Goal: Task Accomplishment & Management: Use online tool/utility

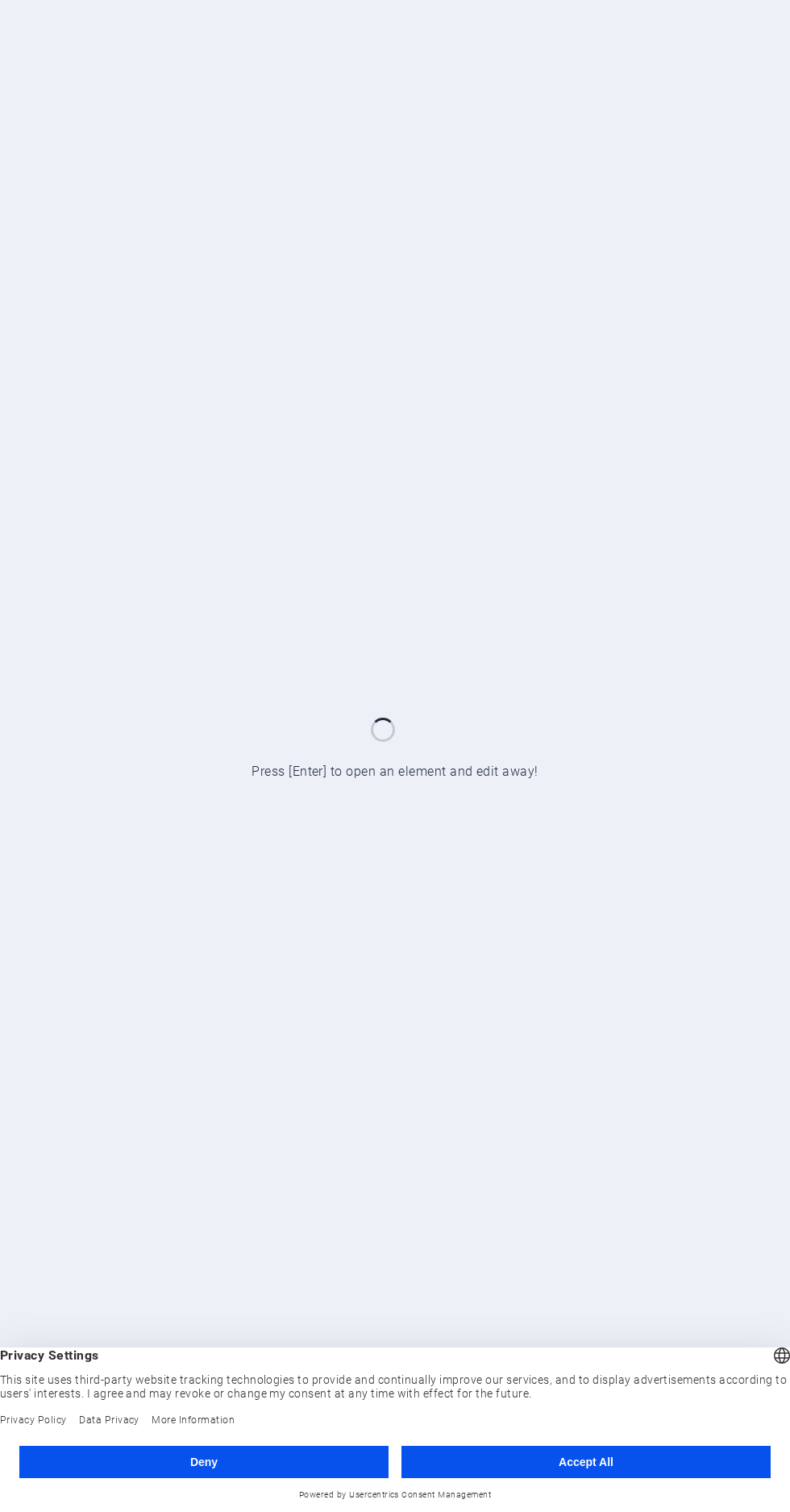
click at [284, 1458] on button "Deny" at bounding box center [204, 1462] width 369 height 32
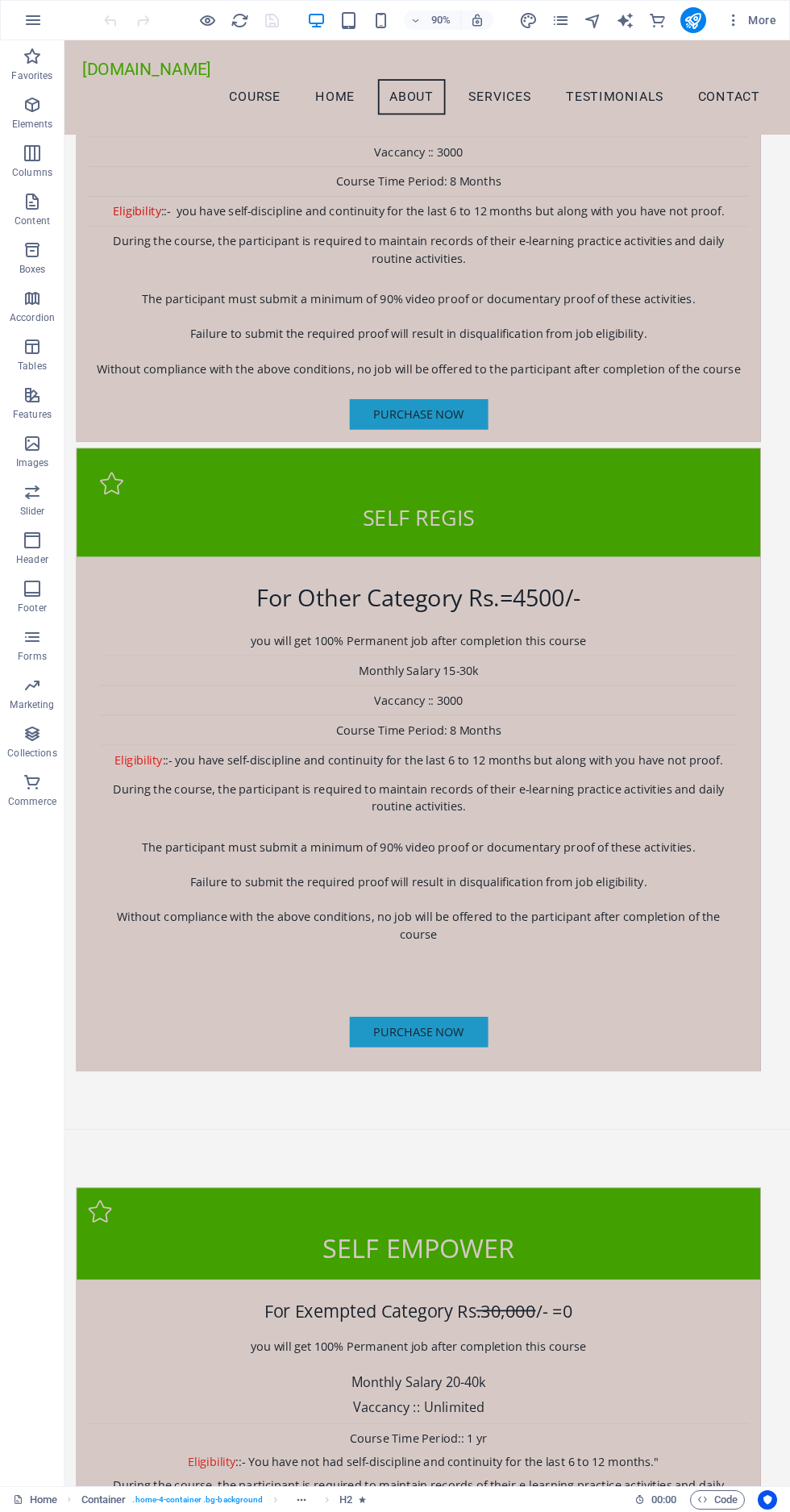
scroll to position [4171, 0]
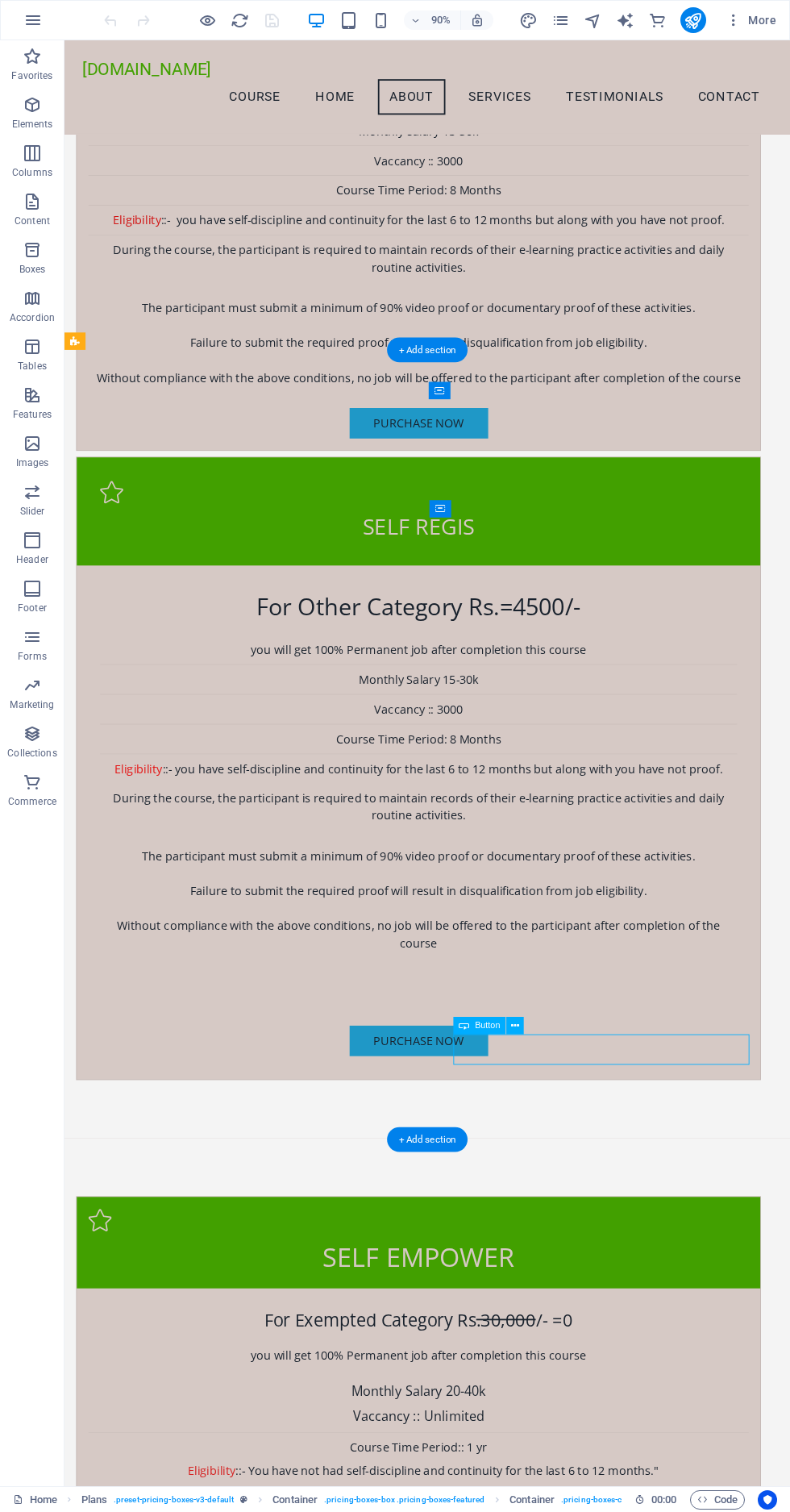
click at [532, 1029] on div "Button" at bounding box center [493, 1025] width 81 height 18
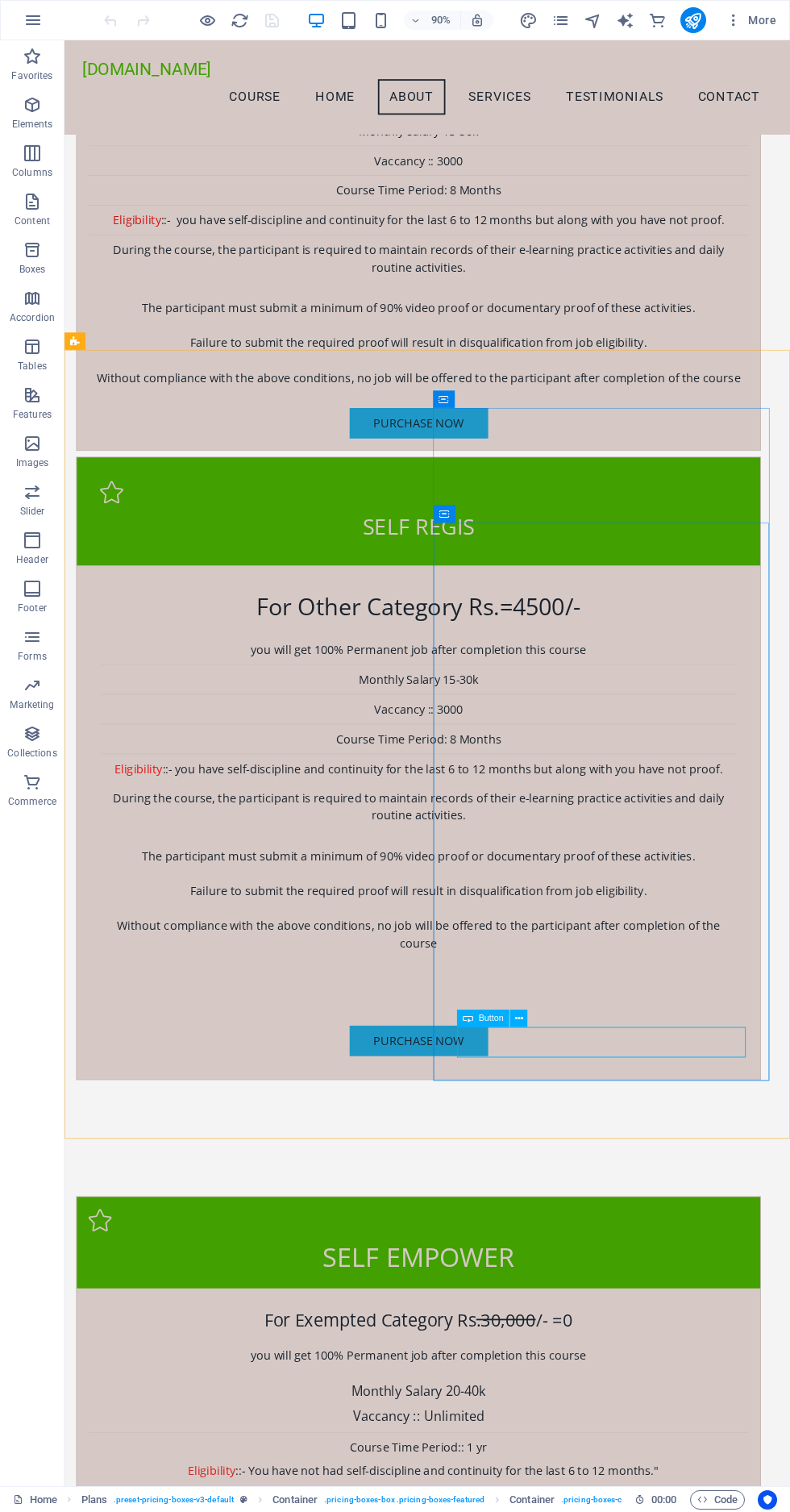
click at [530, 1012] on div "Button" at bounding box center [497, 1019] width 81 height 18
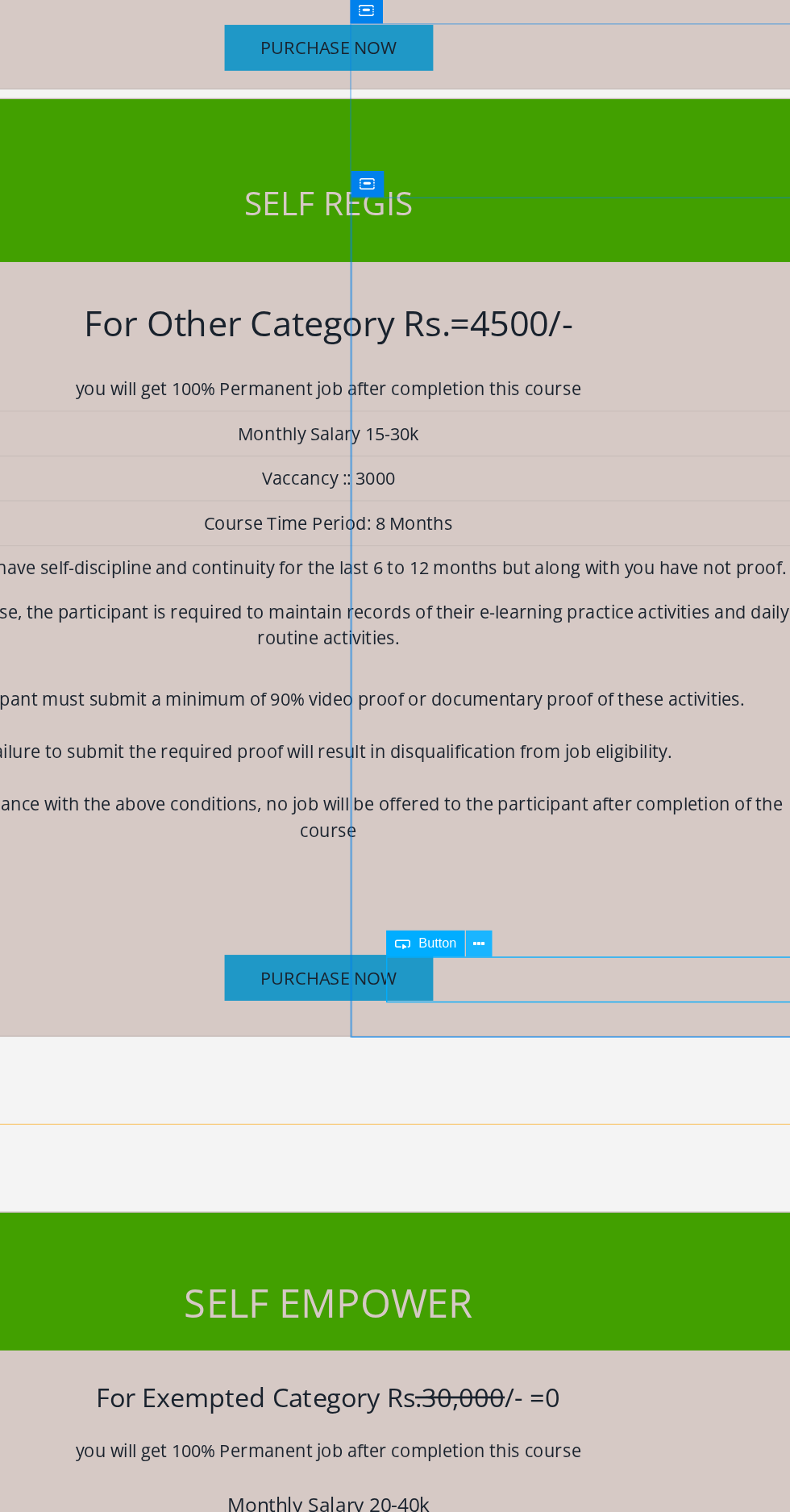
click at [520, 1007] on icon at bounding box center [519, 1010] width 8 height 16
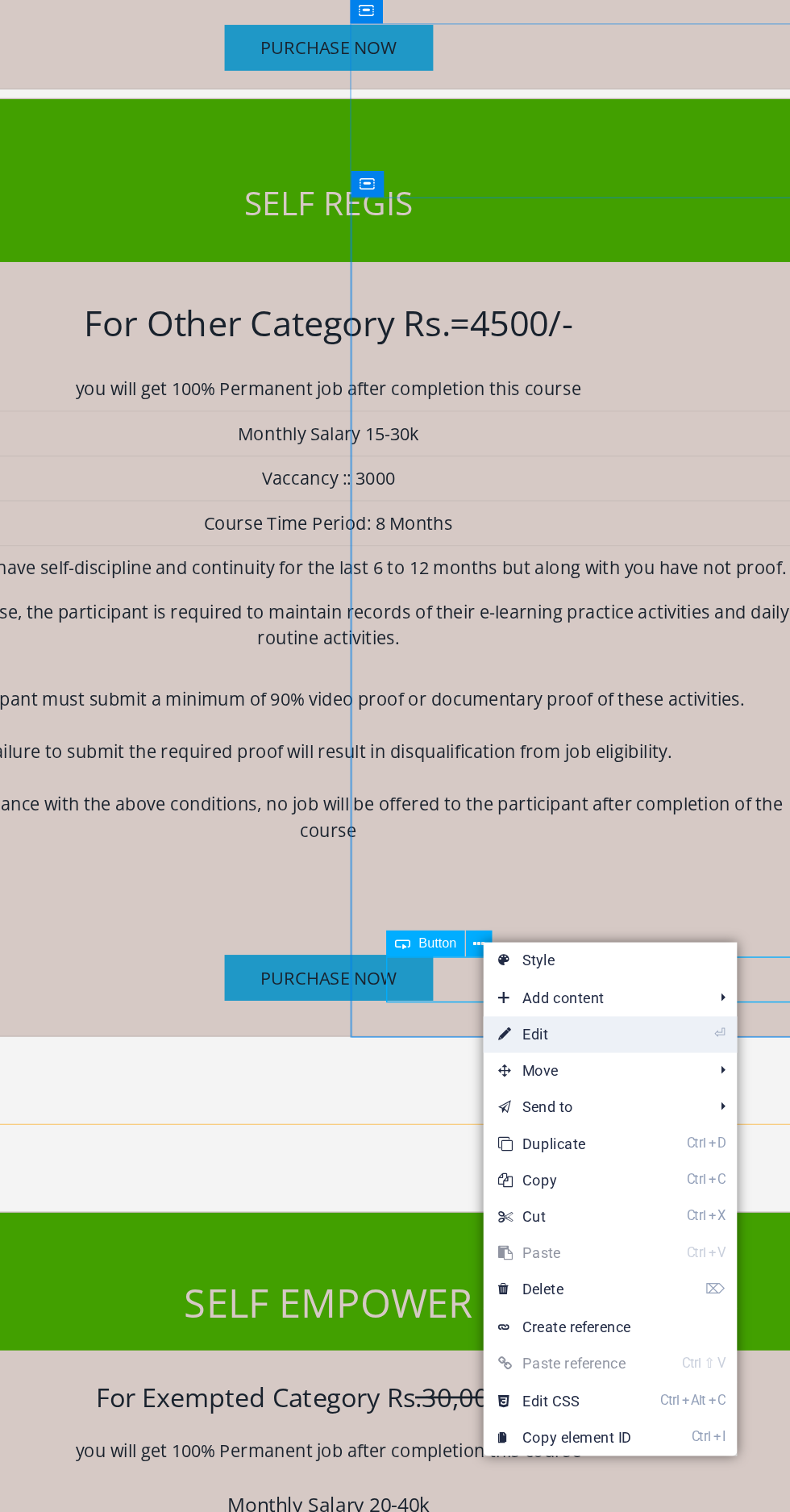
click at [568, 1067] on link "⏎ Edit" at bounding box center [575, 1069] width 108 height 24
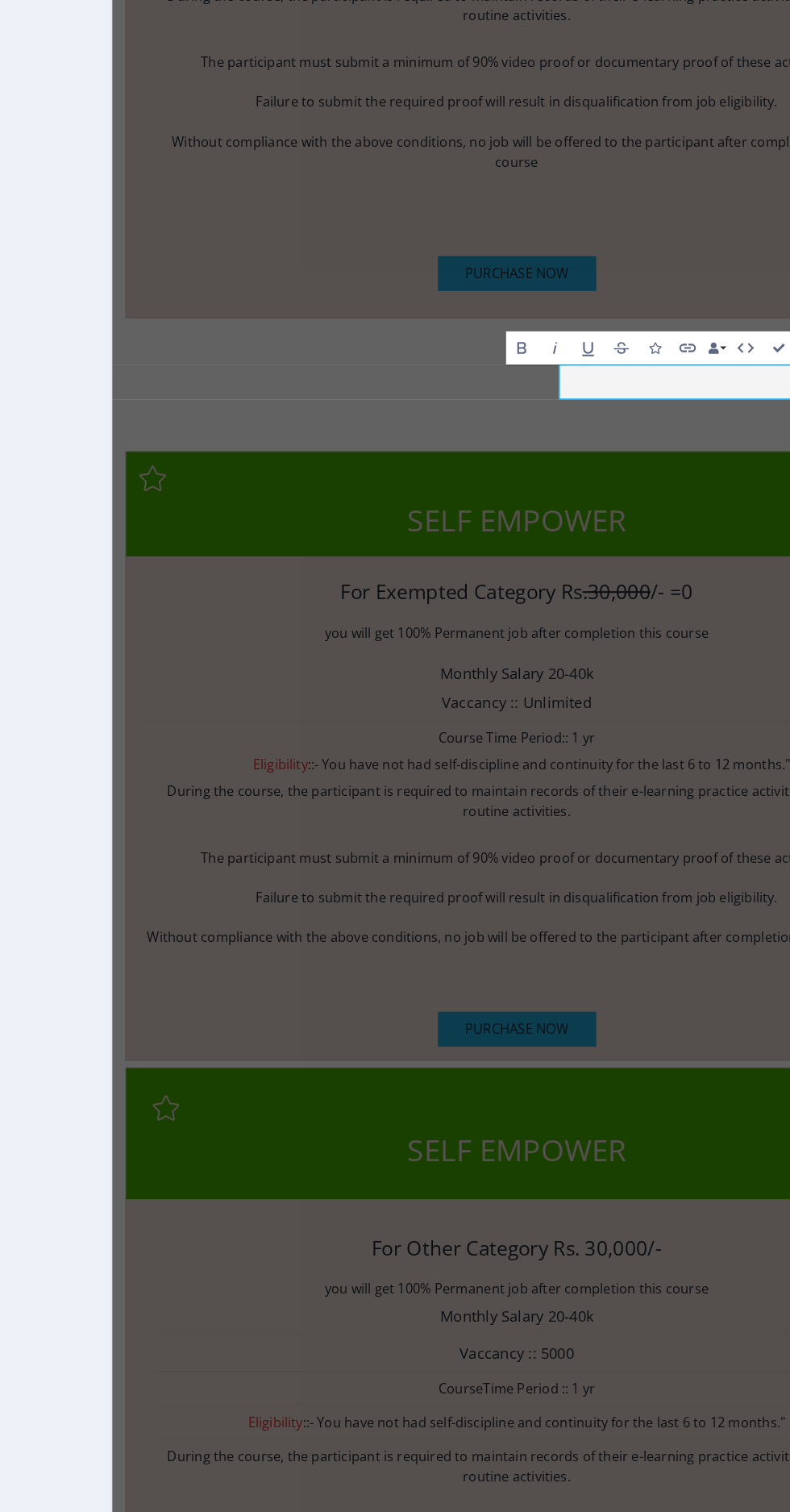
scroll to position [5046, 0]
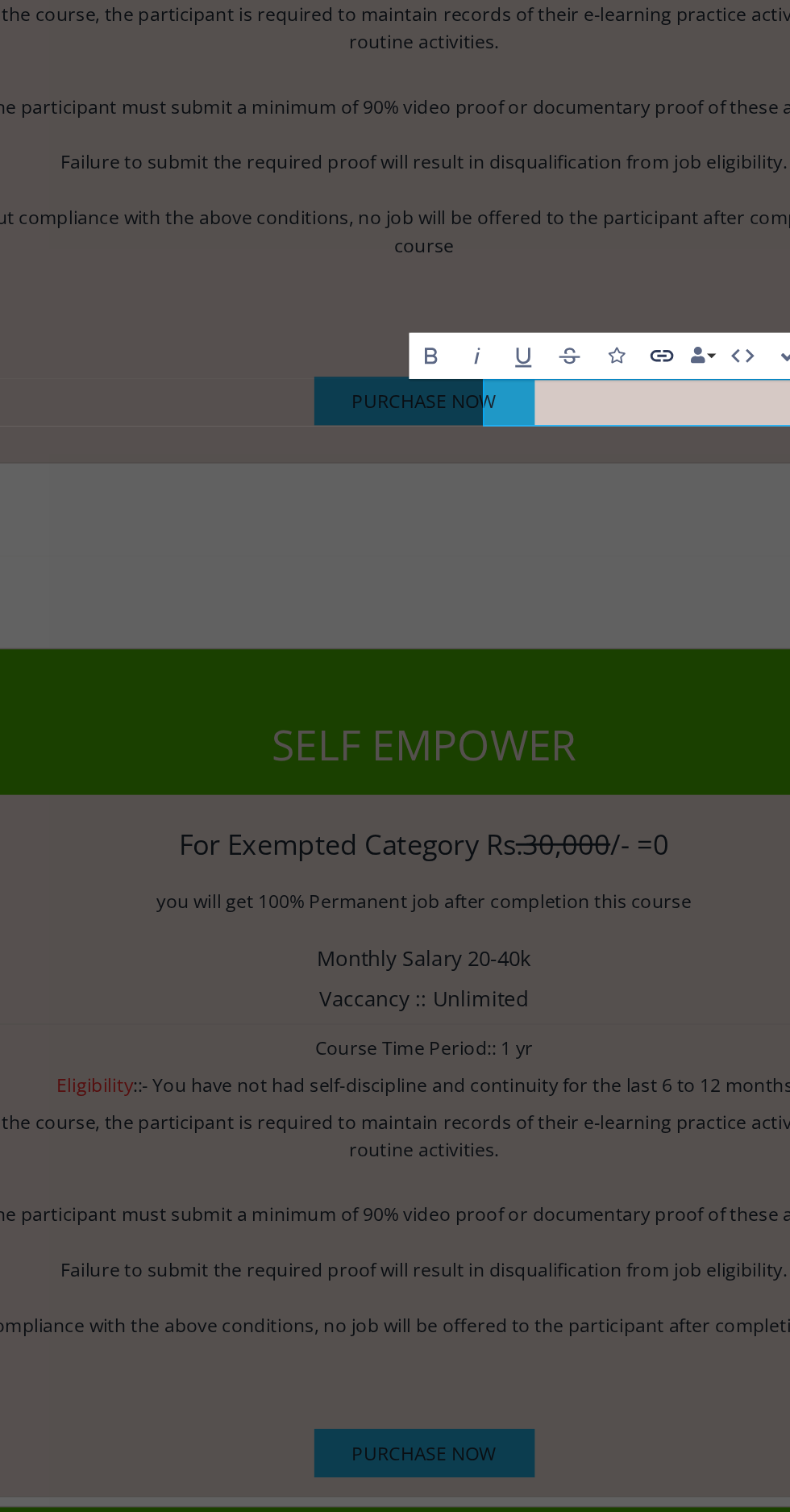
click at [656, 631] on icon "button" at bounding box center [655, 631] width 9 height 5
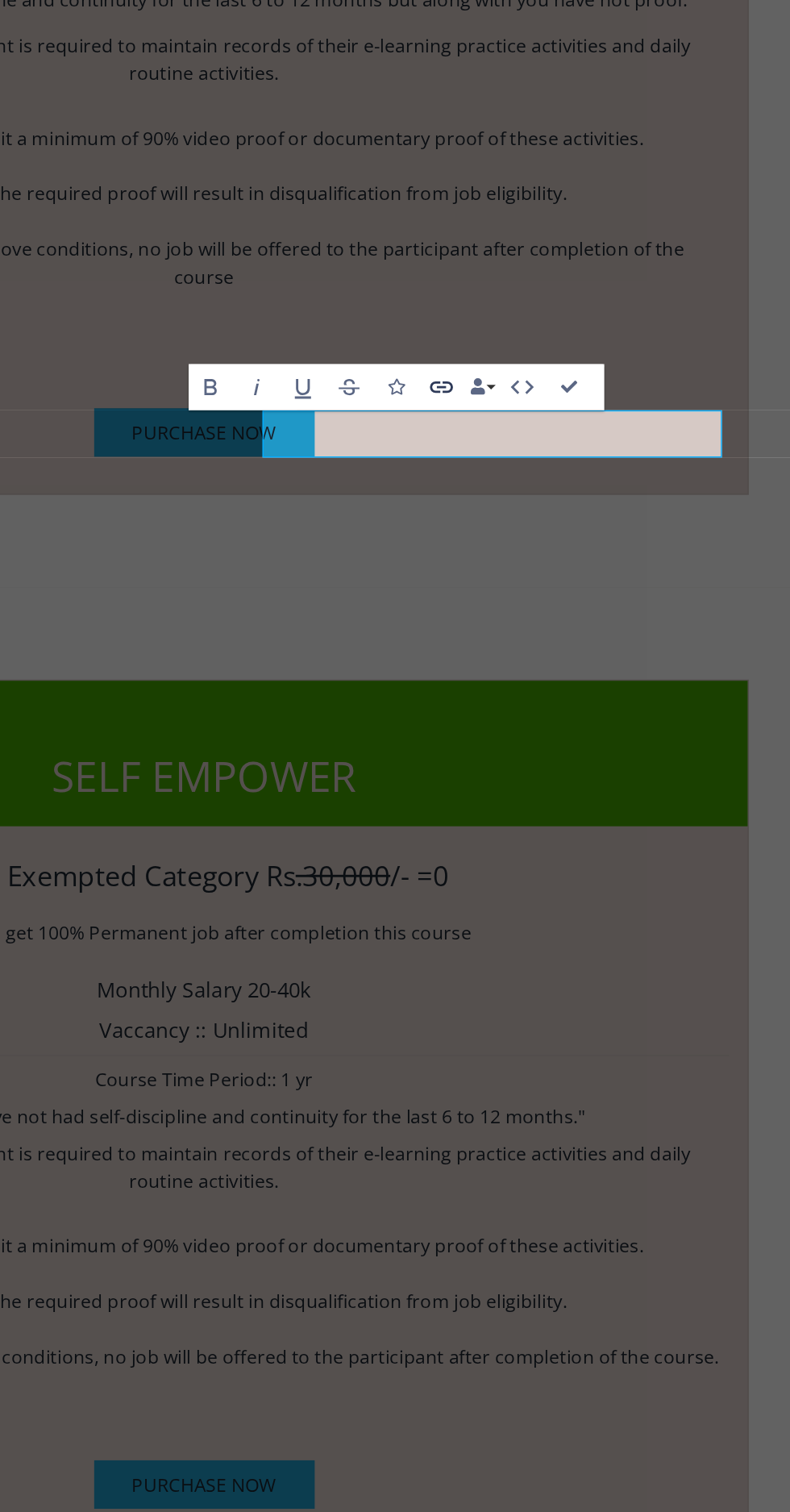
scroll to position [0, 0]
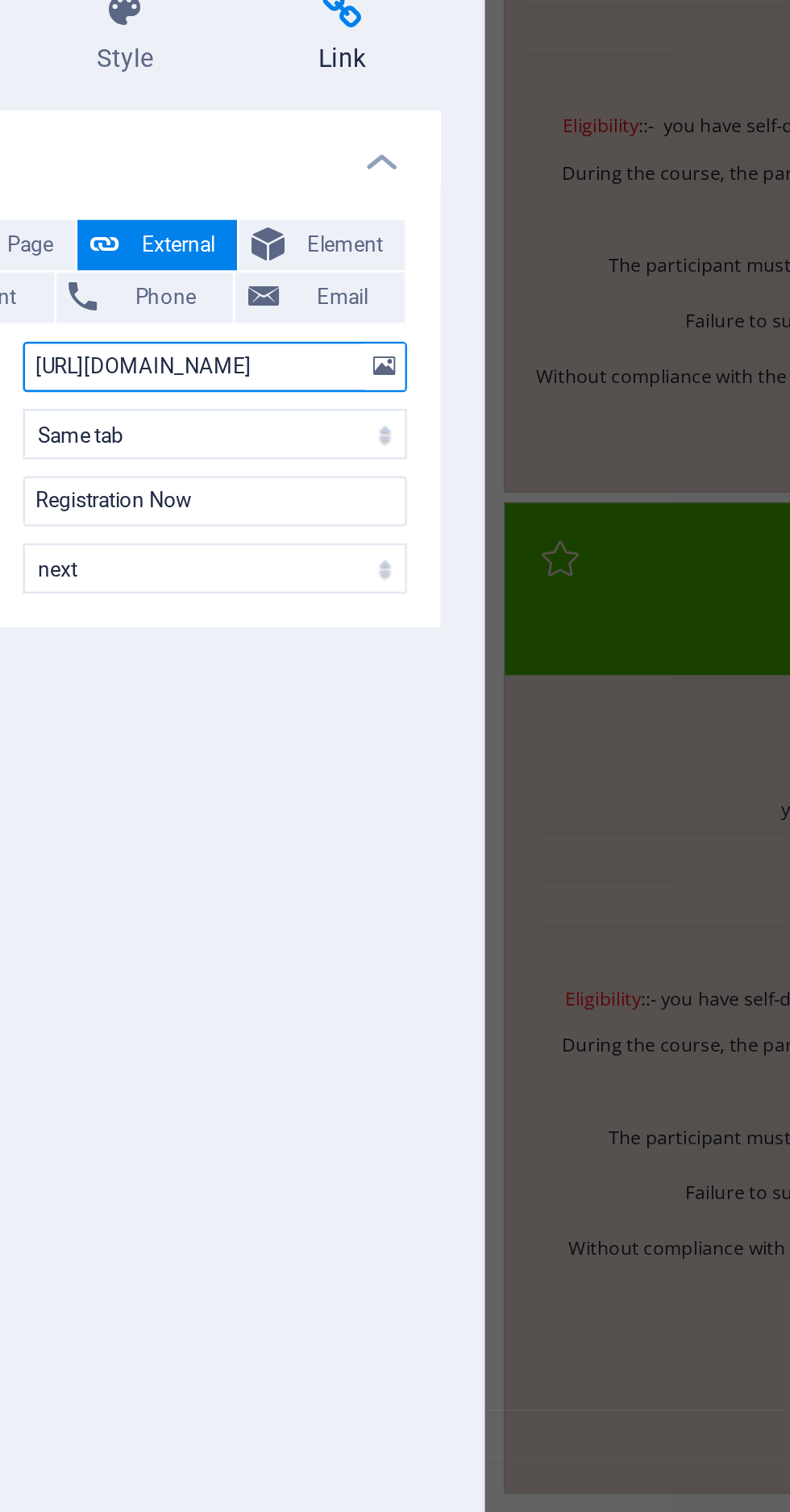
click at [285, 234] on input "https://forms.gle/WN31Mxr6dTjJHJtN6" at bounding box center [245, 240] width 148 height 19
click at [271, 235] on input "TjJHJtN6" at bounding box center [245, 240] width 148 height 19
type input "T"
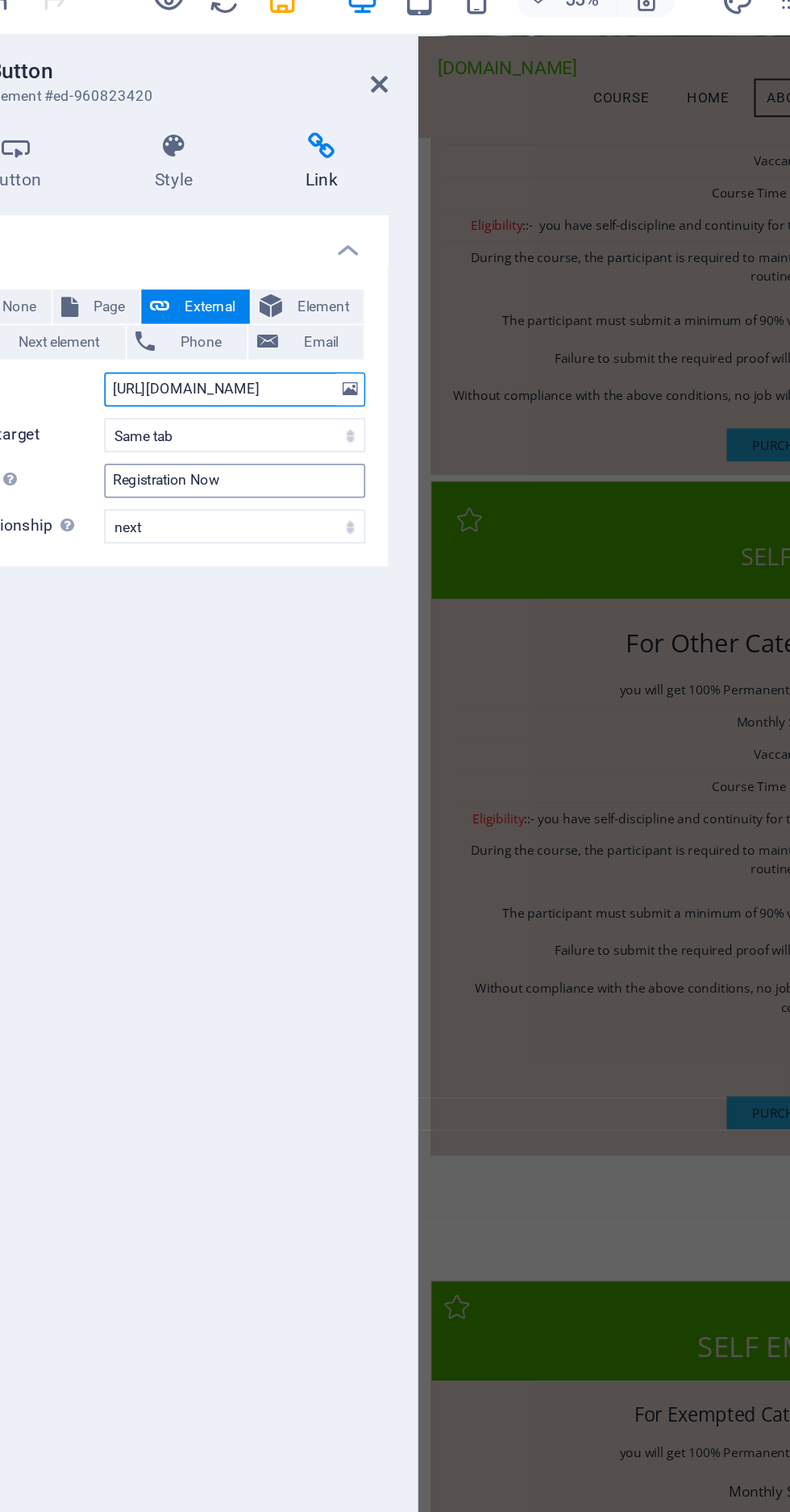
type input "https://forms.gle/oA7ypUnjWWXCwCHH7"
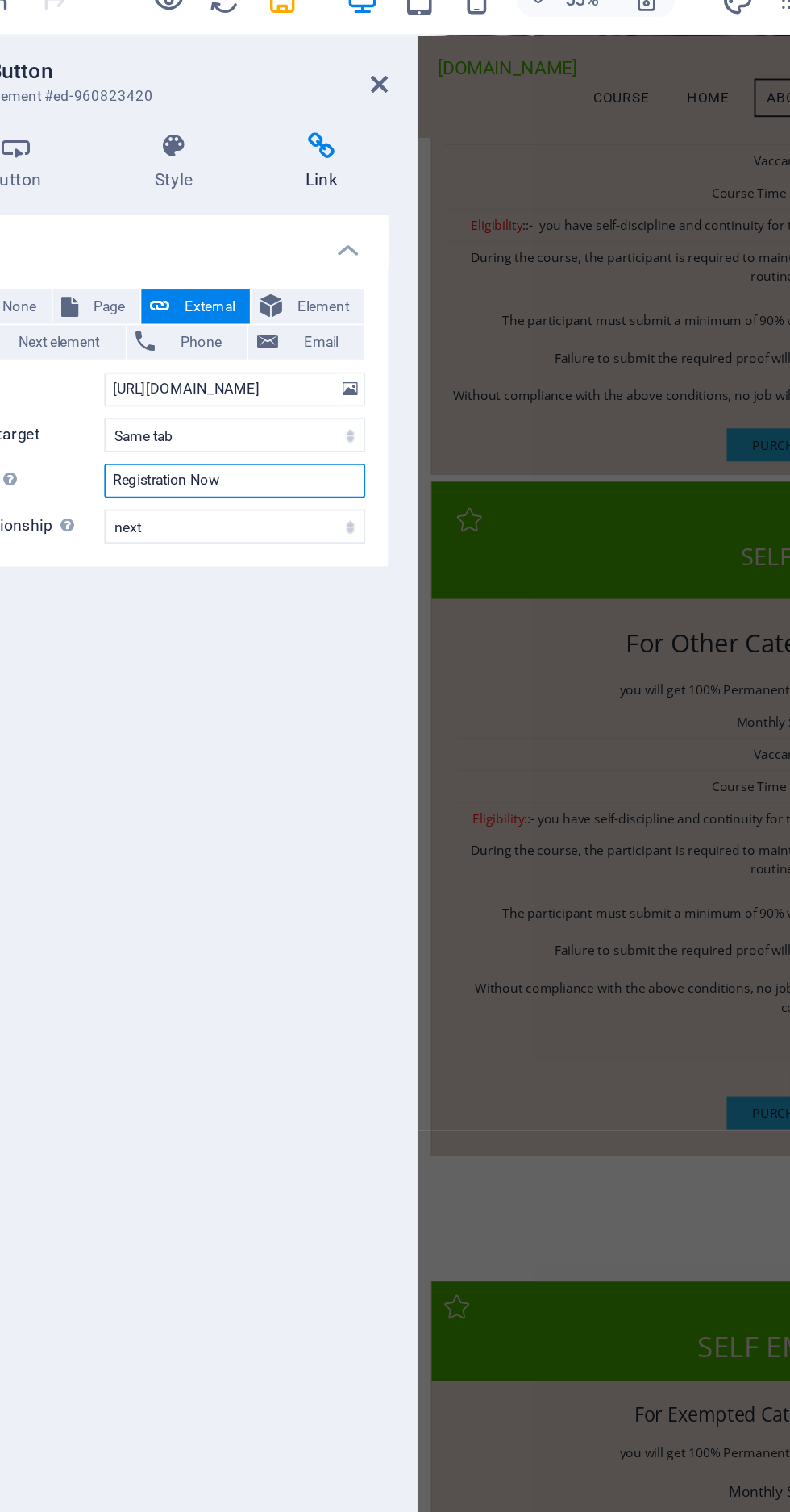
click at [256, 292] on input "Registration Now" at bounding box center [245, 292] width 148 height 19
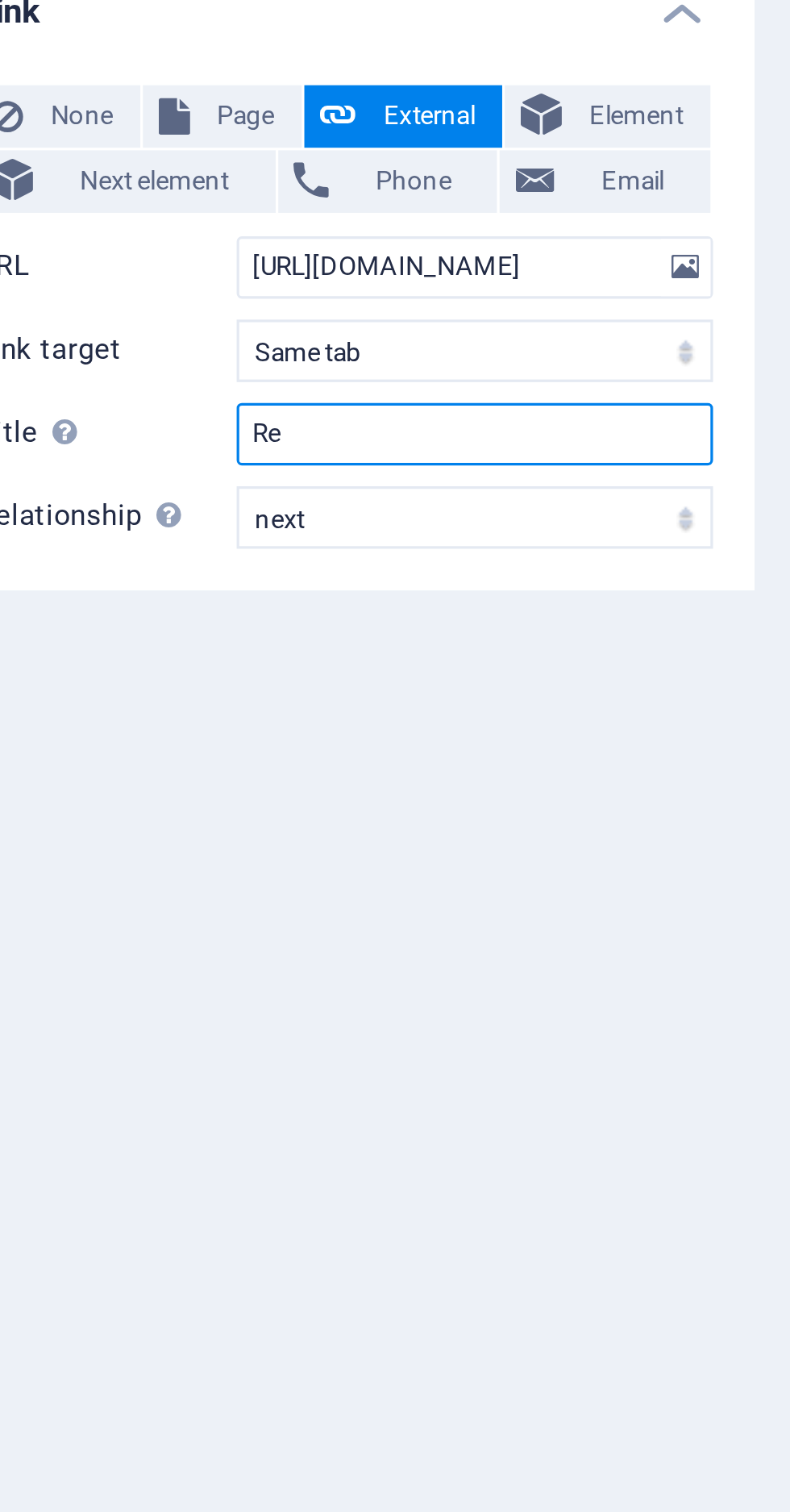
type input "R"
type input "Purchase Now"
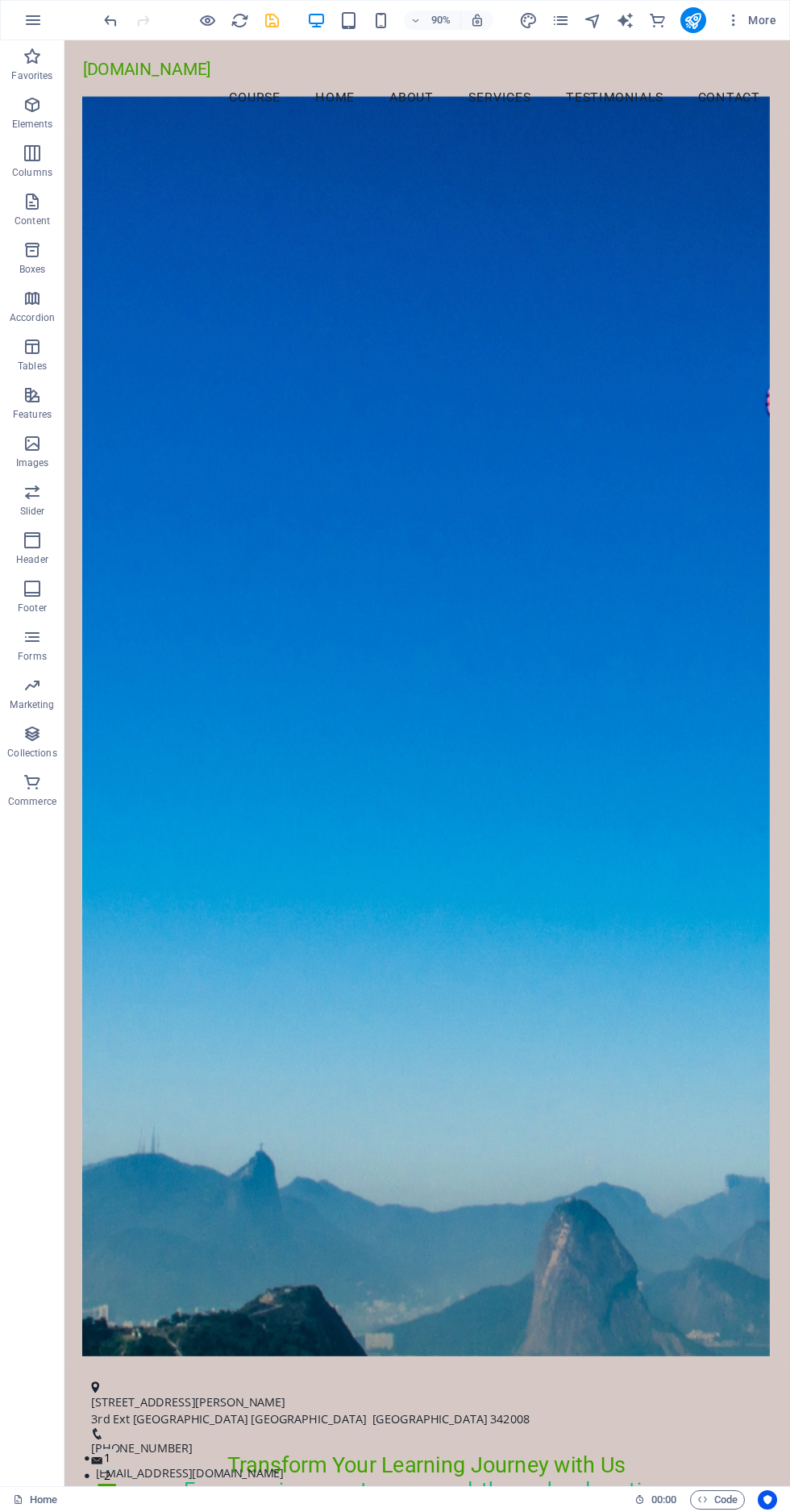
click at [272, 19] on icon "save" at bounding box center [272, 20] width 18 height 18
checkbox input "false"
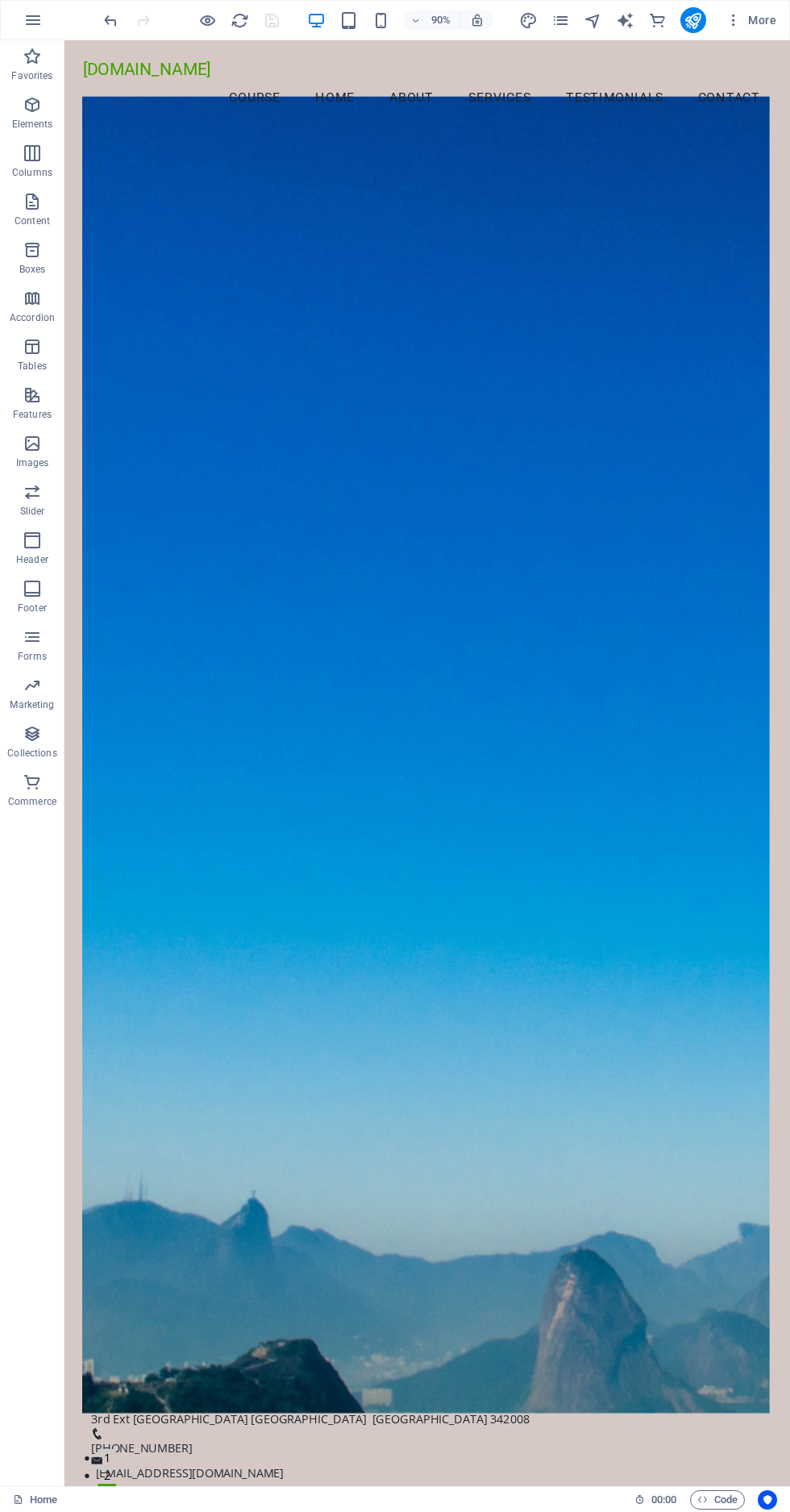
click at [202, 7] on div at bounding box center [191, 19] width 181 height 26
click at [207, 12] on icon "button" at bounding box center [207, 20] width 18 height 18
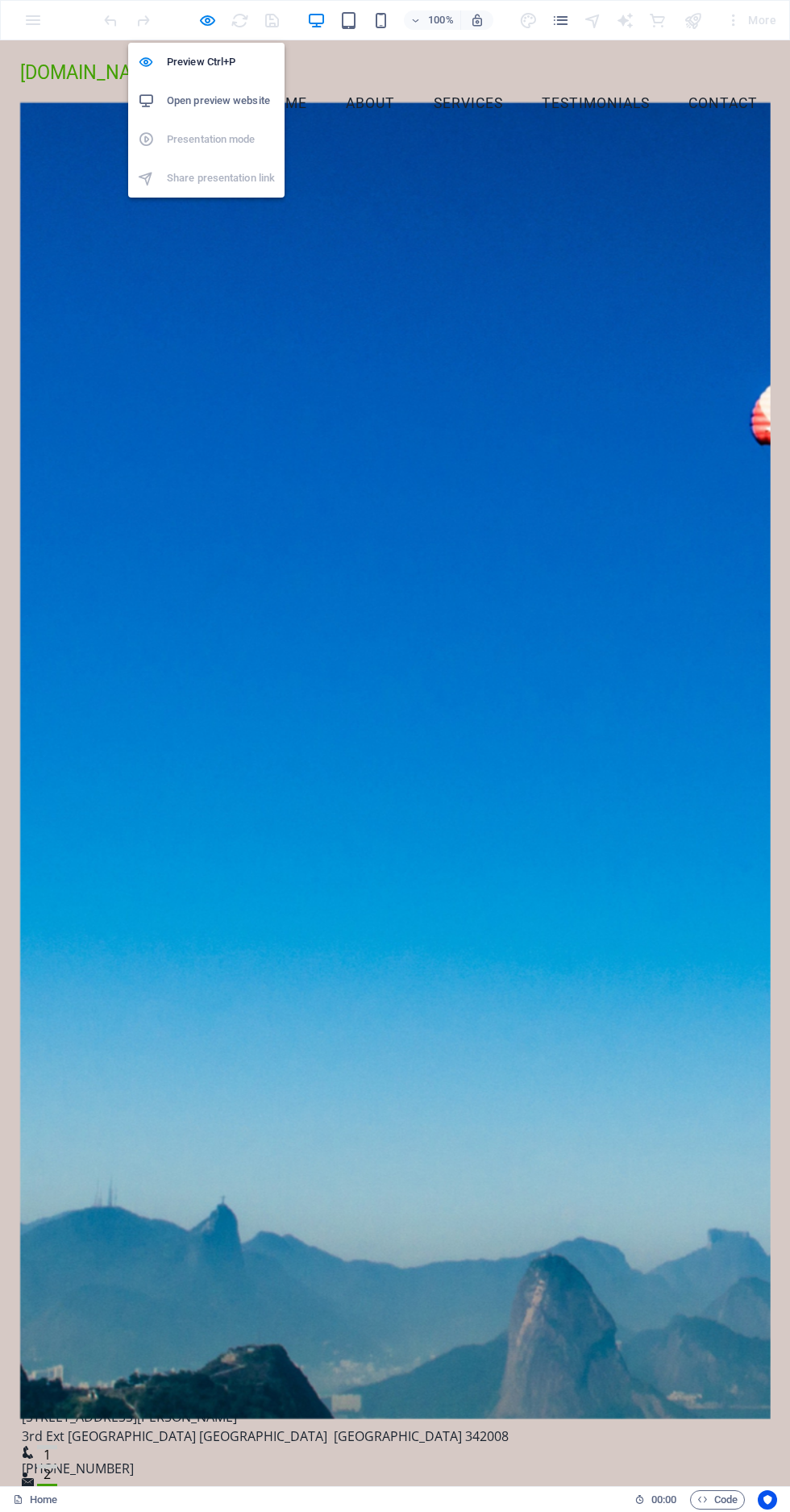
click at [236, 109] on h6 "Open preview website" at bounding box center [220, 101] width 108 height 19
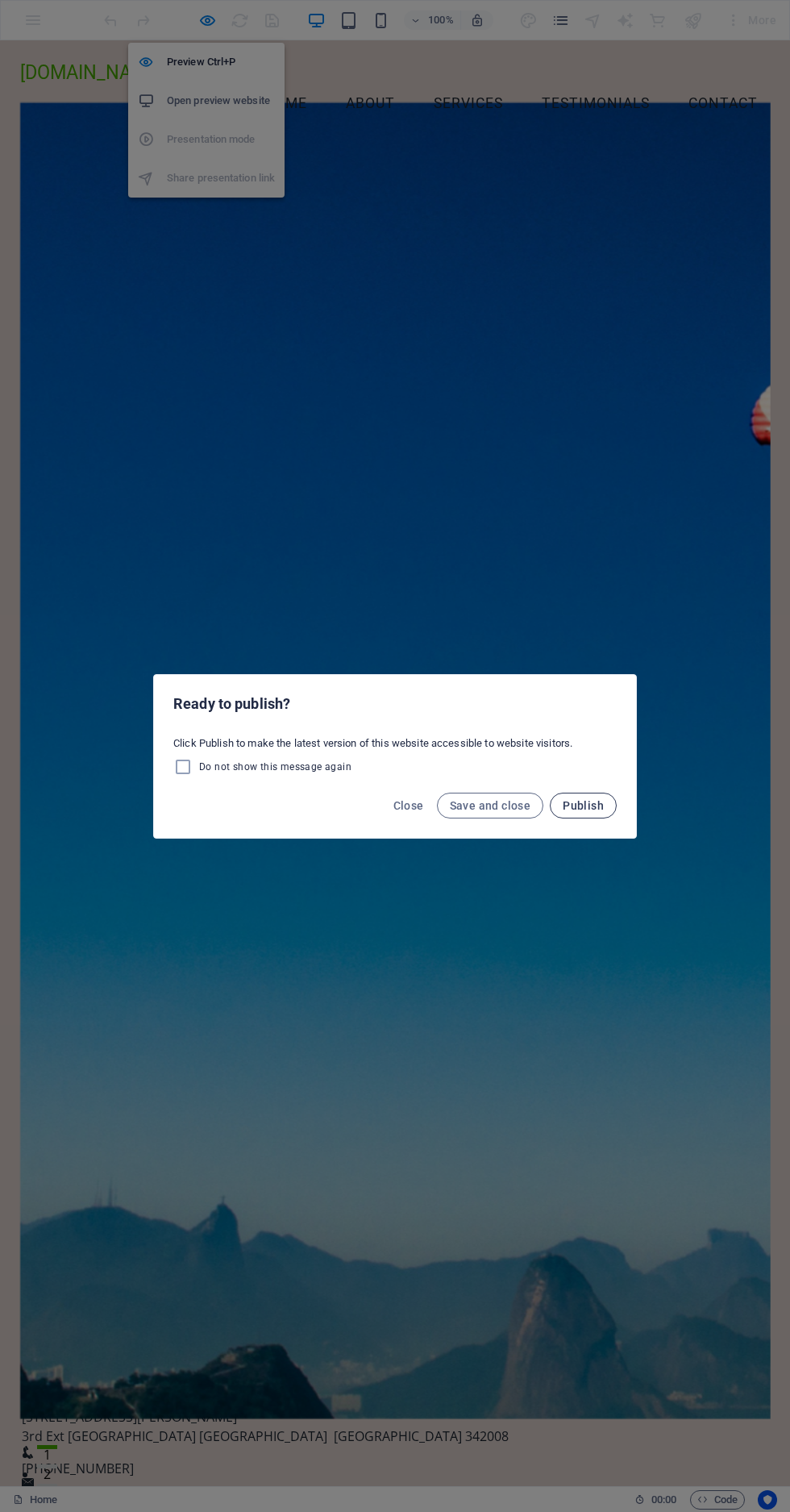
click at [596, 817] on button "Publish" at bounding box center [582, 805] width 67 height 26
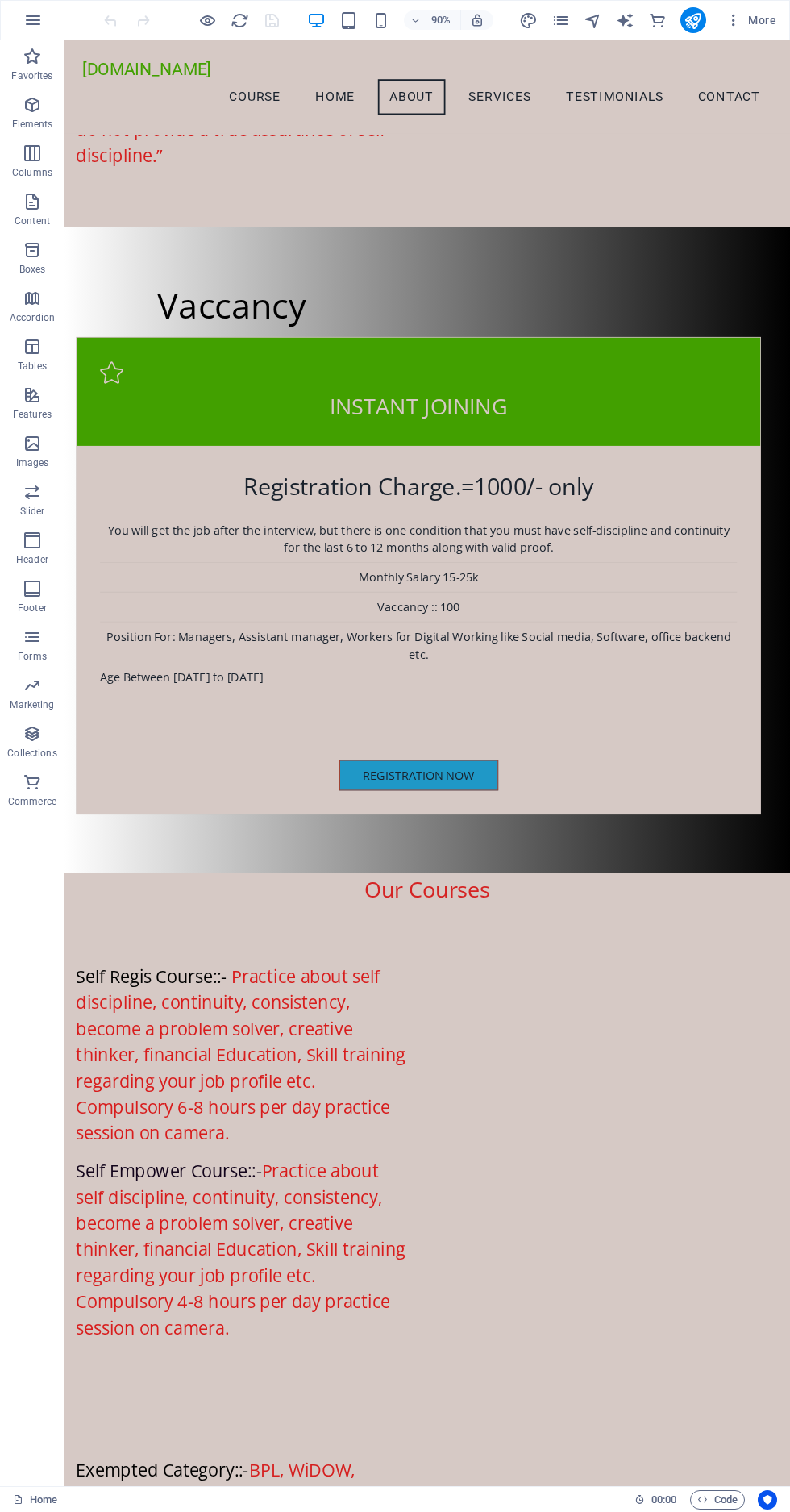
scroll to position [2176, 0]
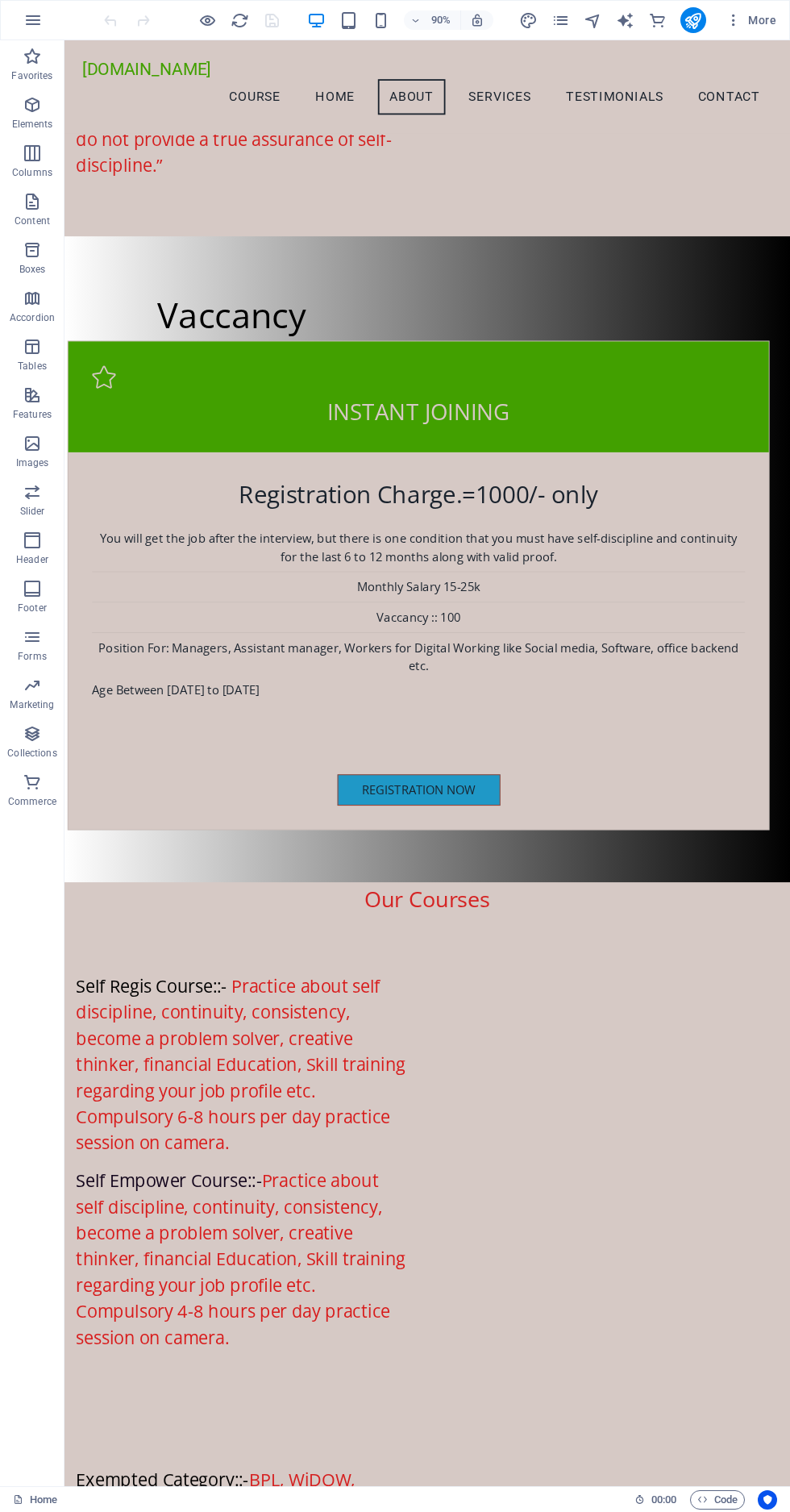
click at [273, 856] on div "Registration Now" at bounding box center [457, 873] width 725 height 35
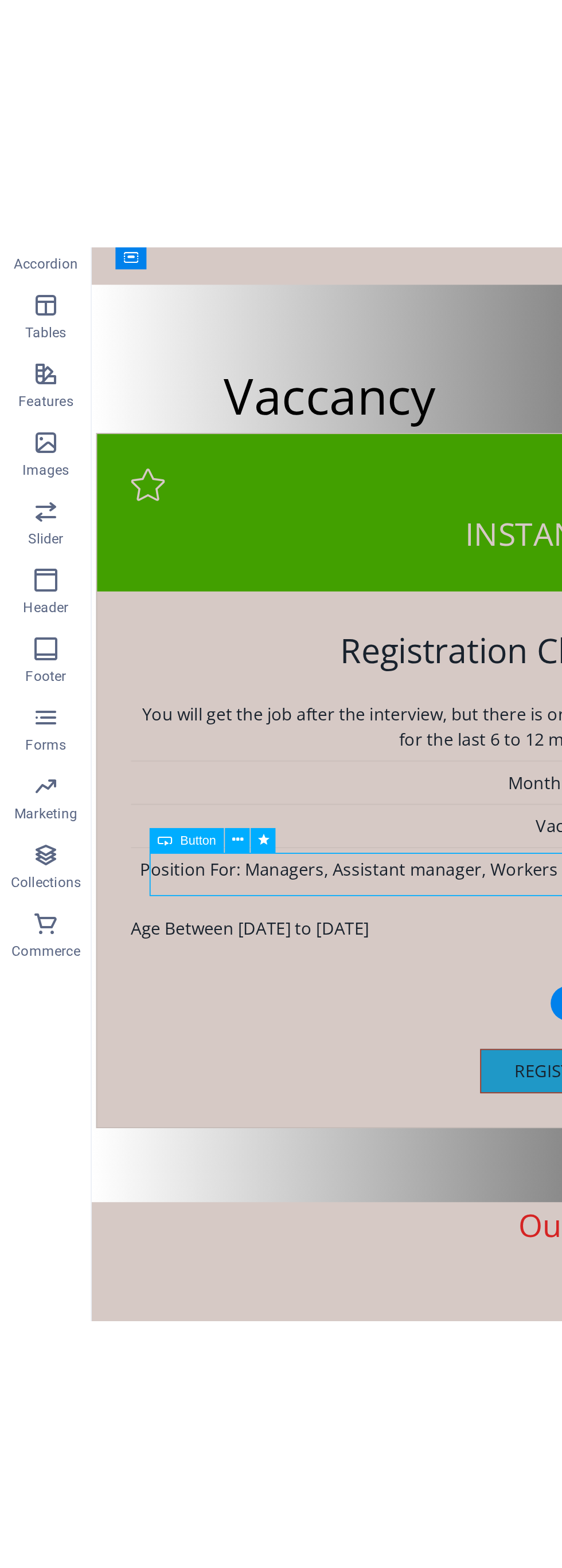
scroll to position [1552, 0]
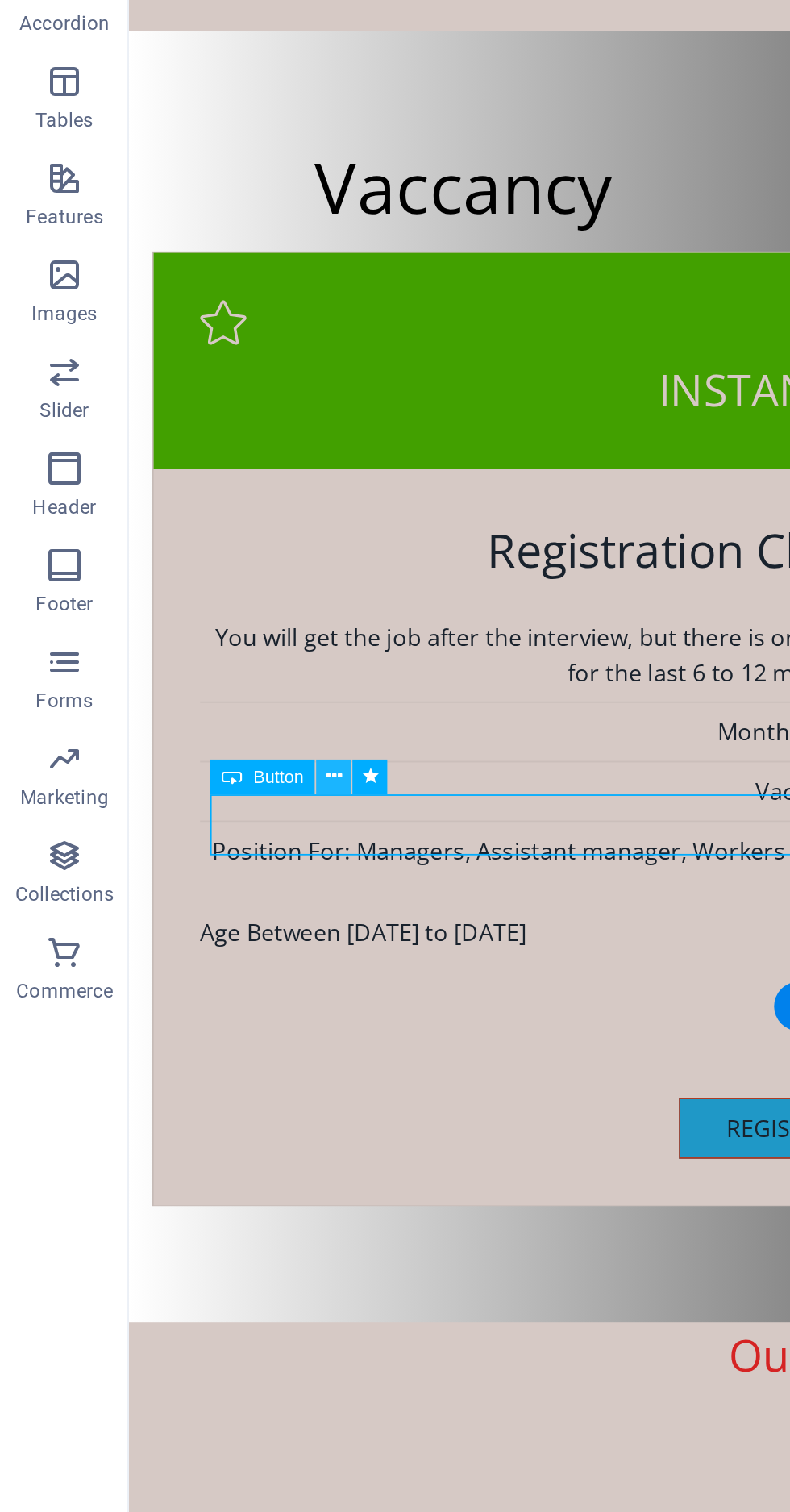
click at [170, 696] on icon at bounding box center [167, 694] width 8 height 16
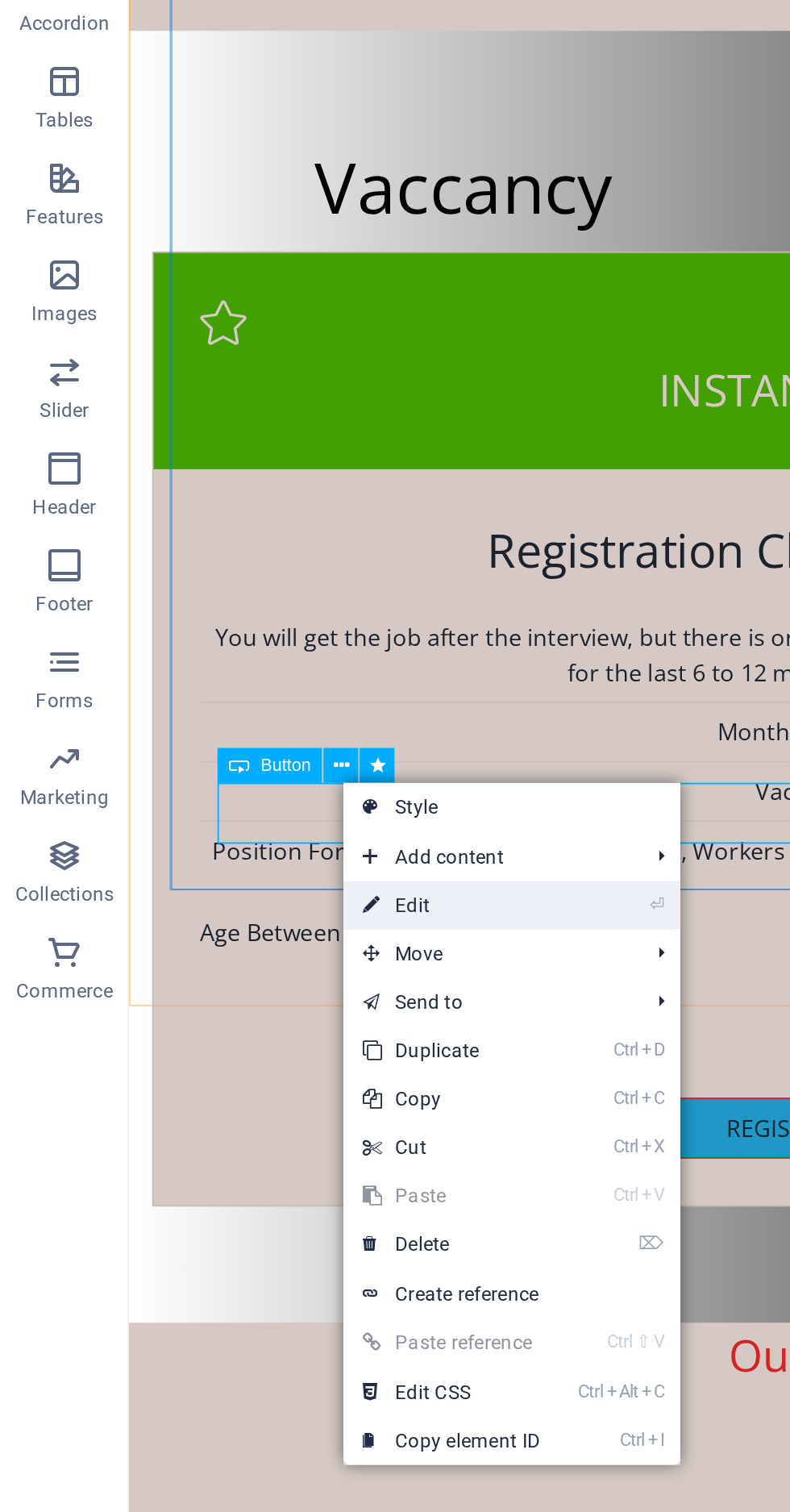
click at [224, 759] on link "⏎ Edit" at bounding box center [225, 758] width 108 height 24
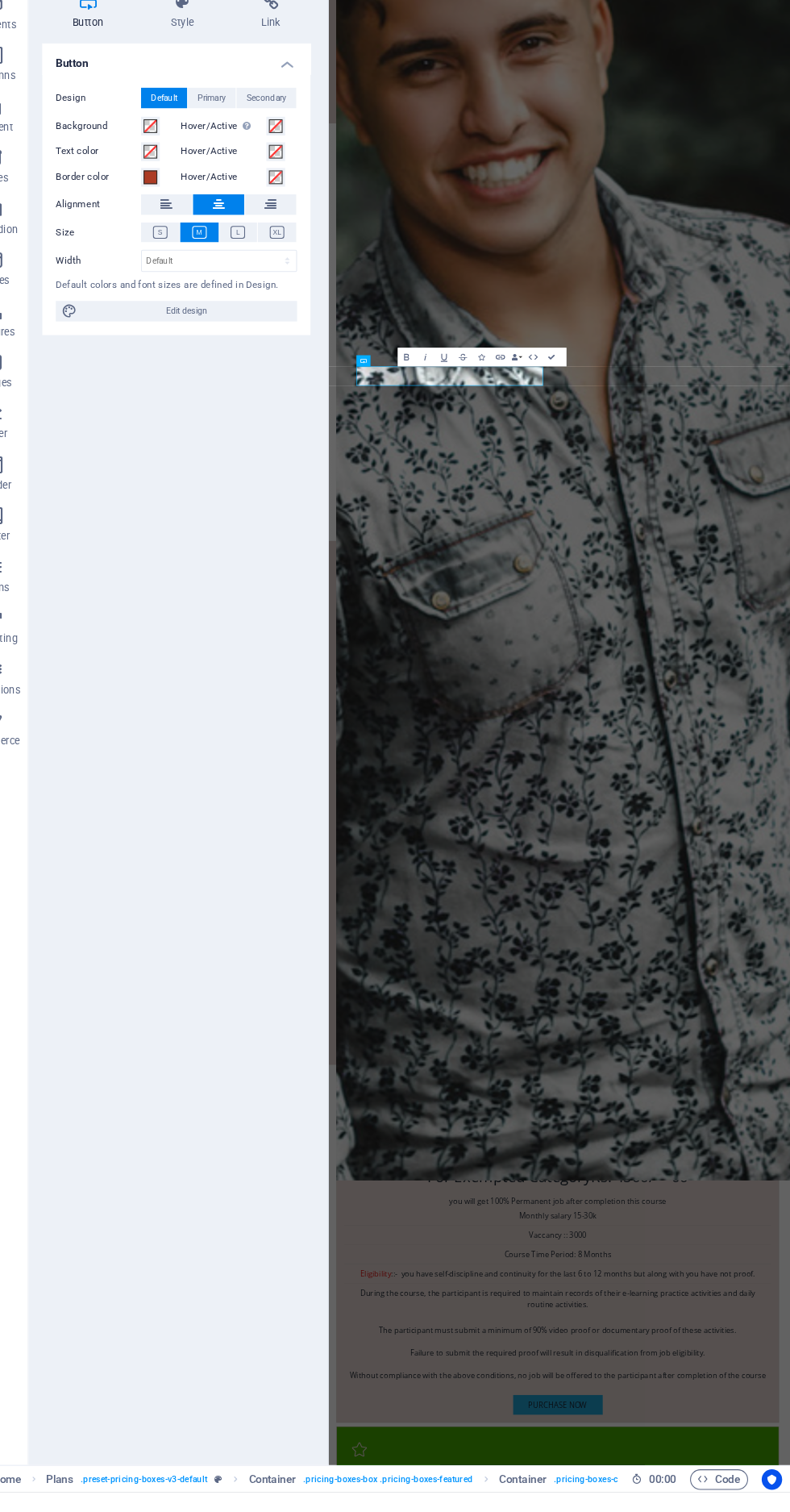
scroll to position [2934, 0]
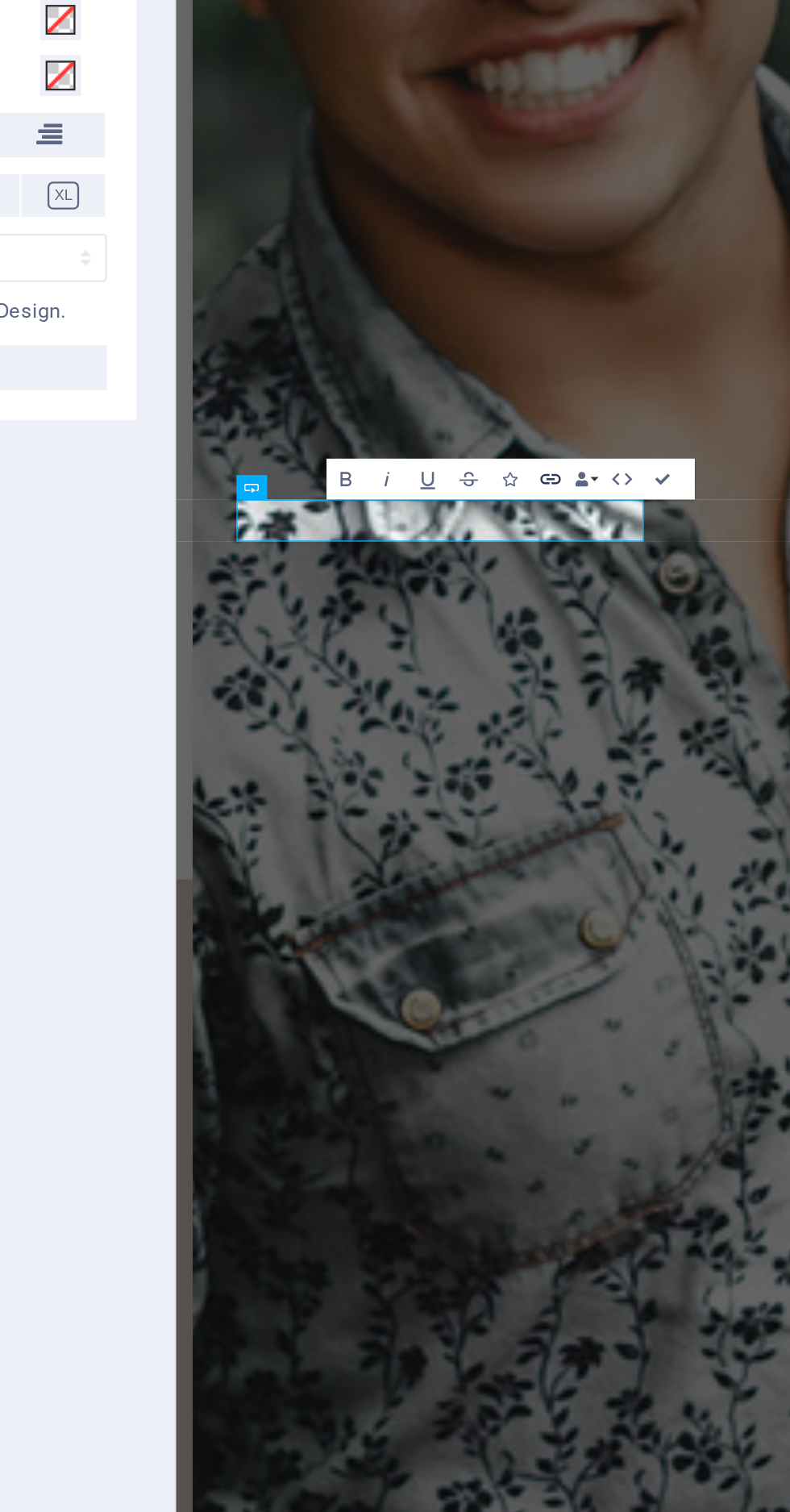
click at [510, 442] on icon "button" at bounding box center [510, 443] width 11 height 11
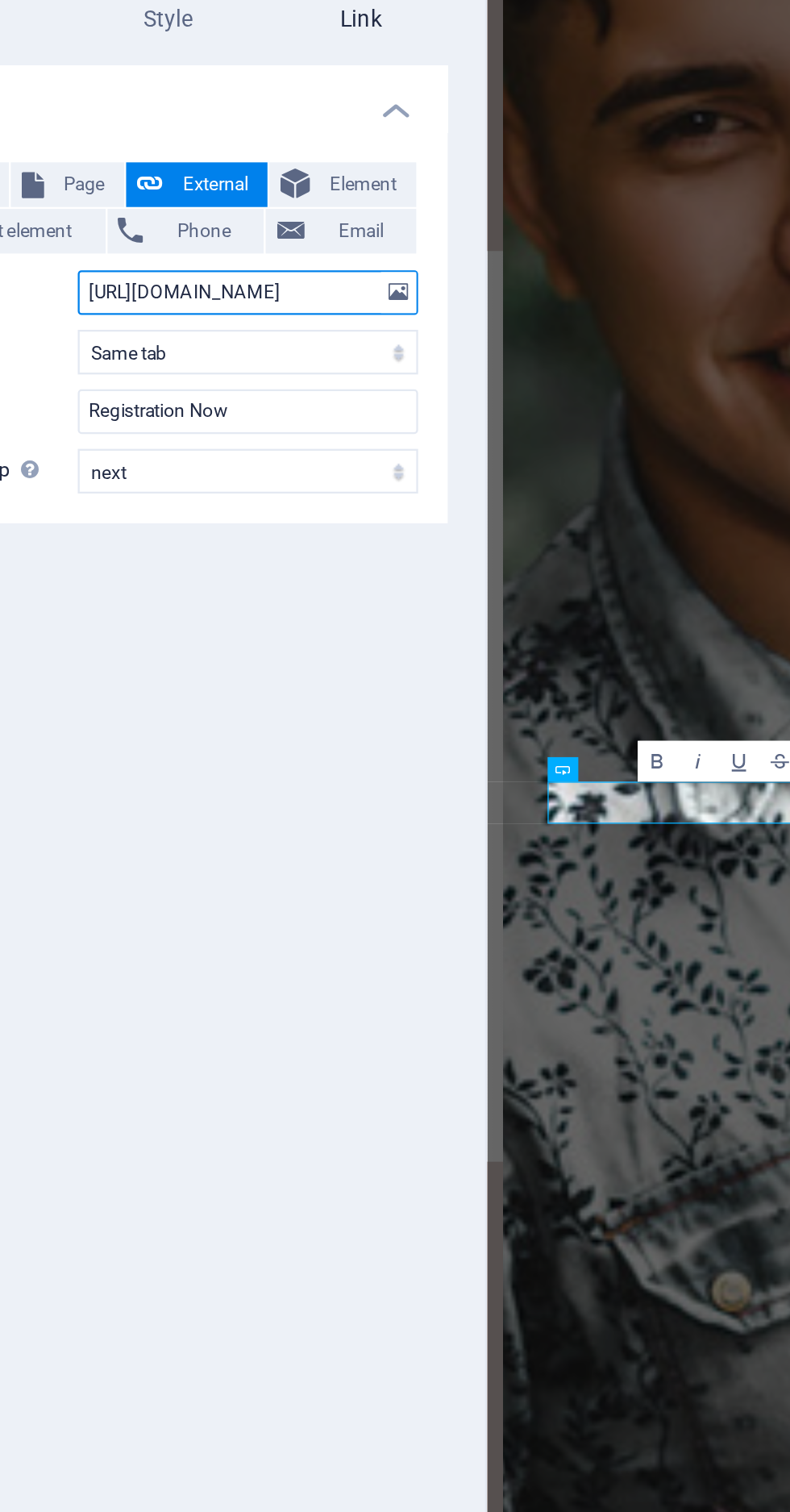
click at [284, 235] on input "[URL][DOMAIN_NAME]" at bounding box center [245, 240] width 148 height 19
click at [272, 236] on input "[URL]" at bounding box center [245, 240] width 148 height 19
type input "h"
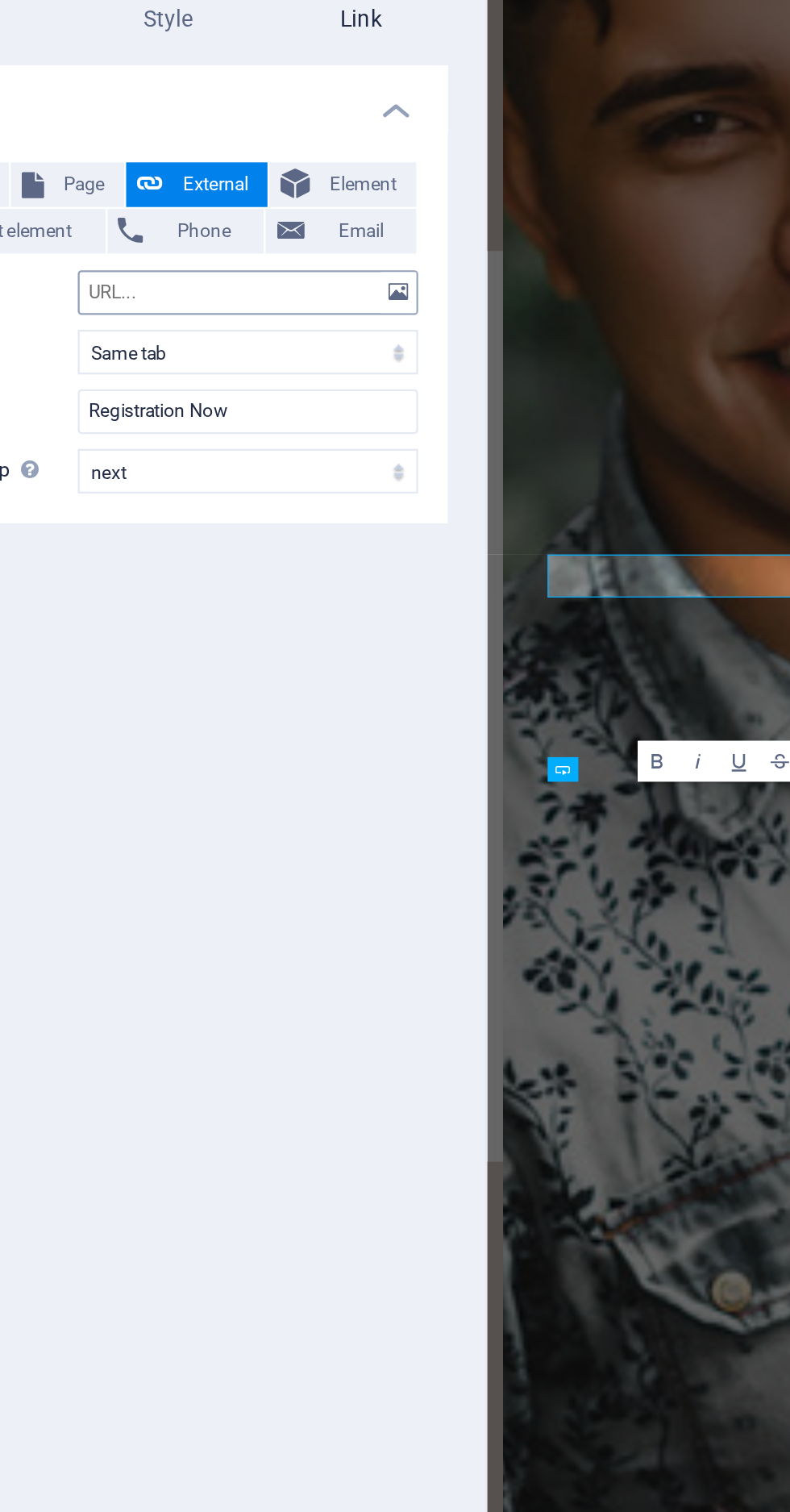
scroll to position [3038, 0]
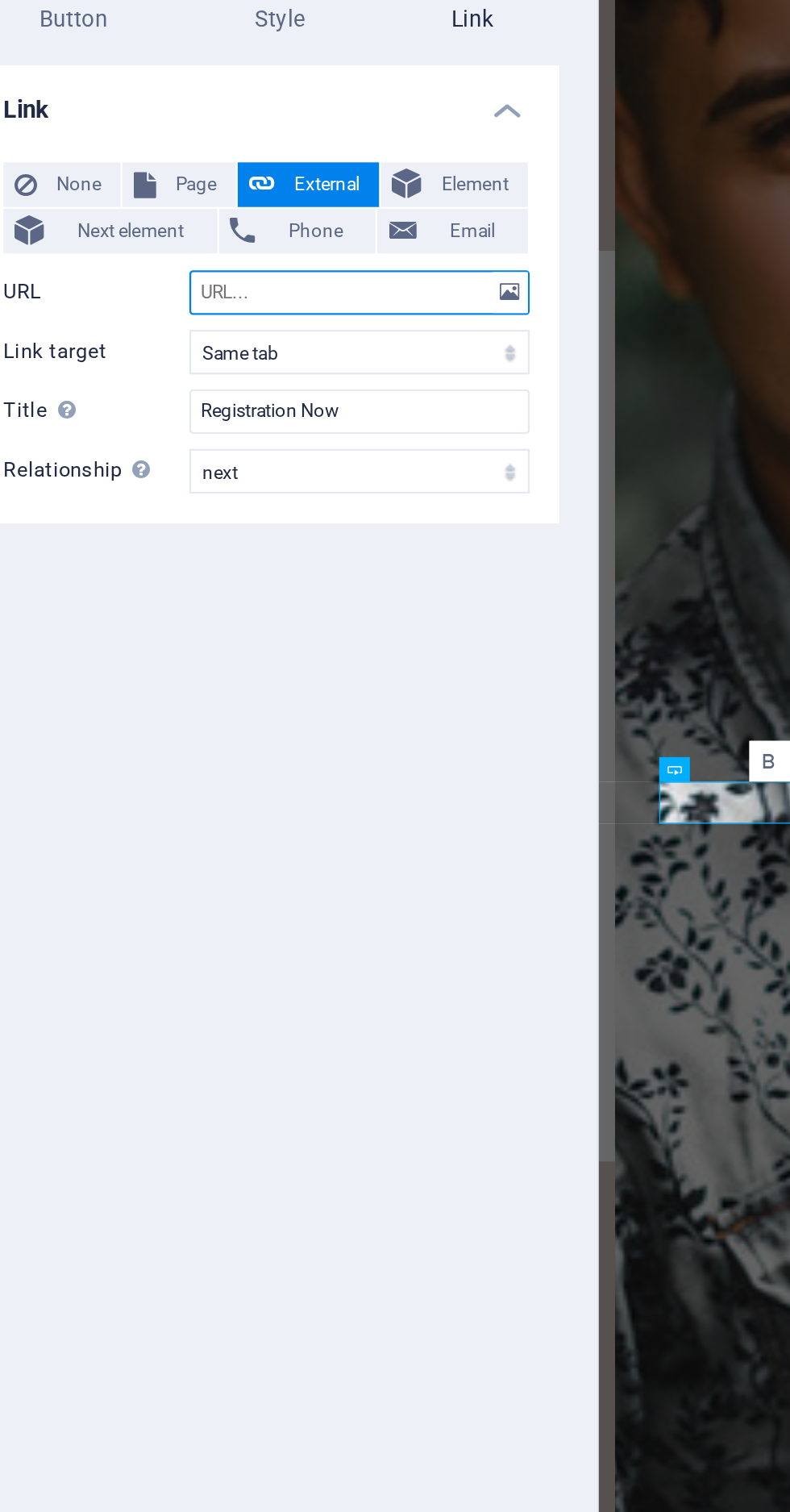
paste input "[URL][DOMAIN_NAME]"
type input "[URL][DOMAIN_NAME]"
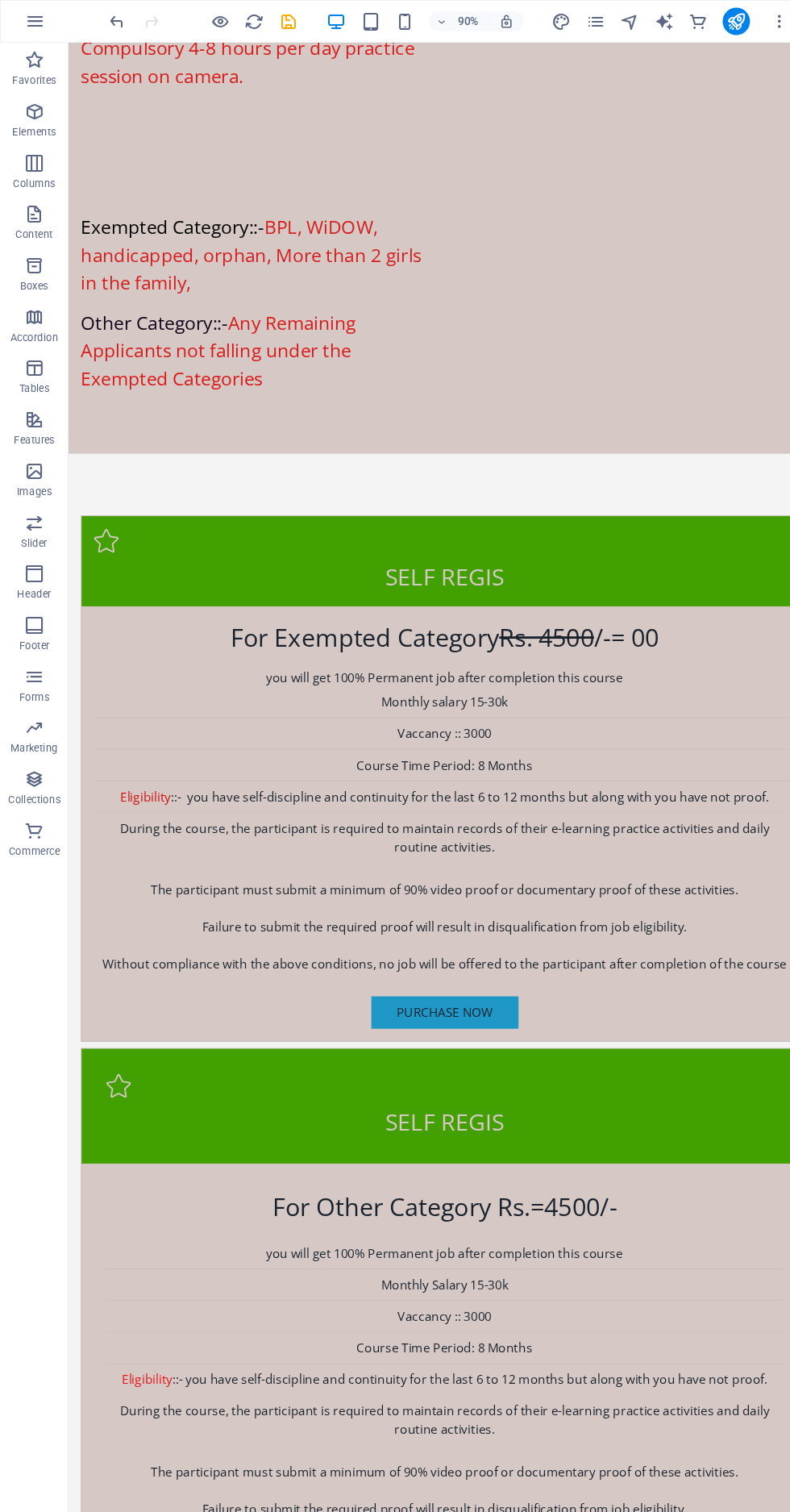
scroll to position [3687, 0]
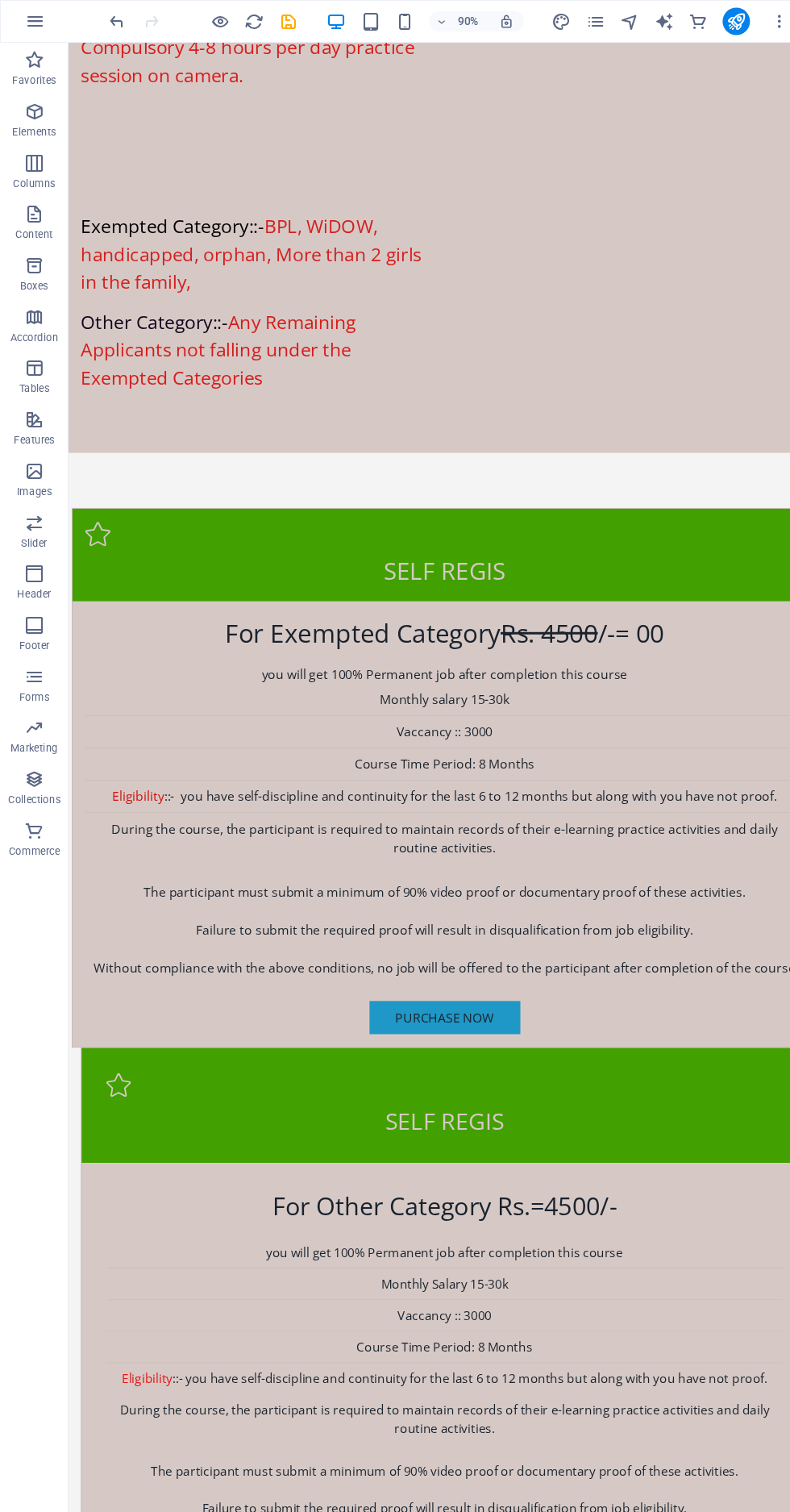
click at [276, 1045] on div "Purchase now" at bounding box center [461, 1062] width 752 height 35
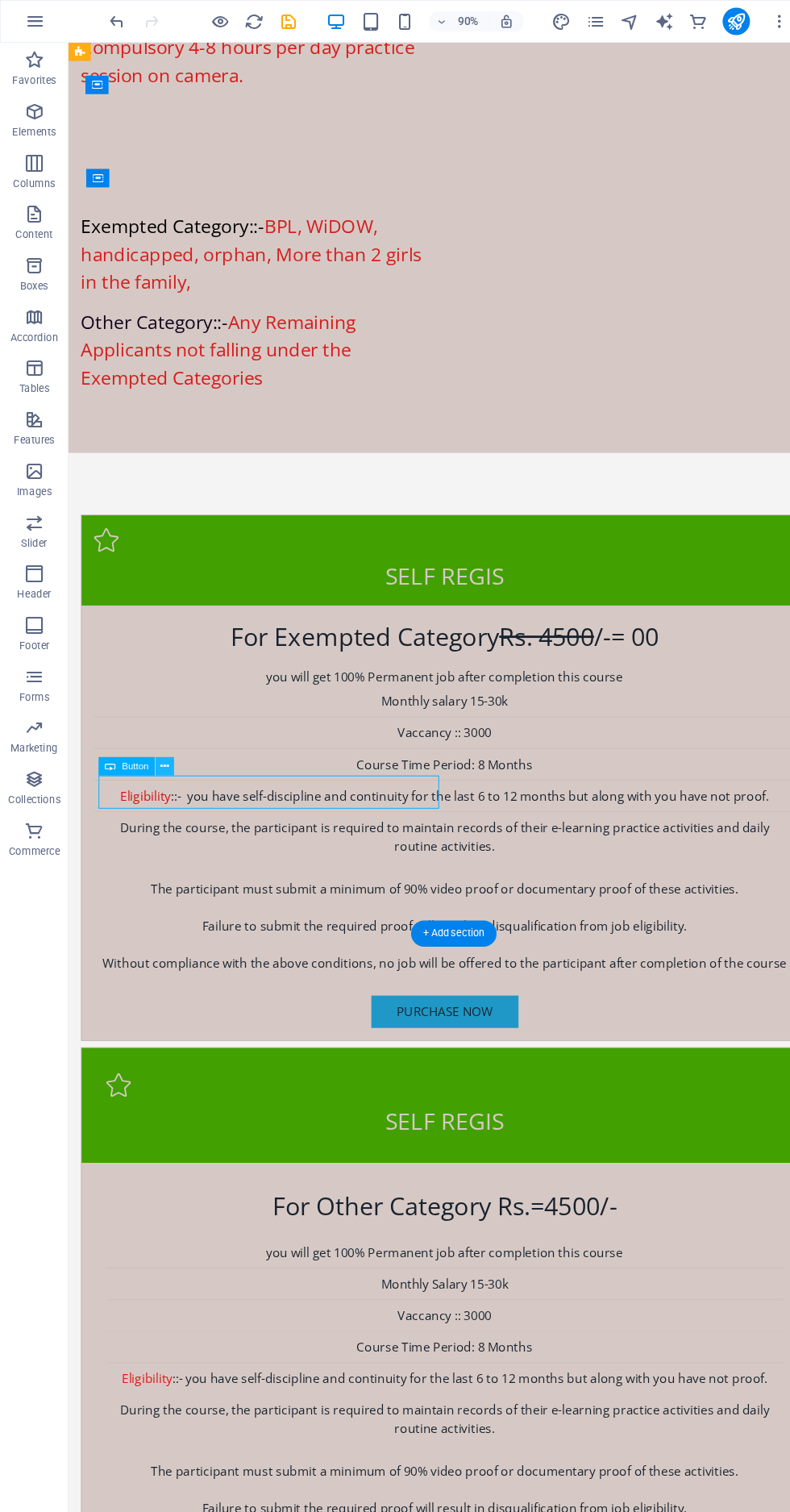
click at [158, 719] on icon at bounding box center [155, 722] width 8 height 16
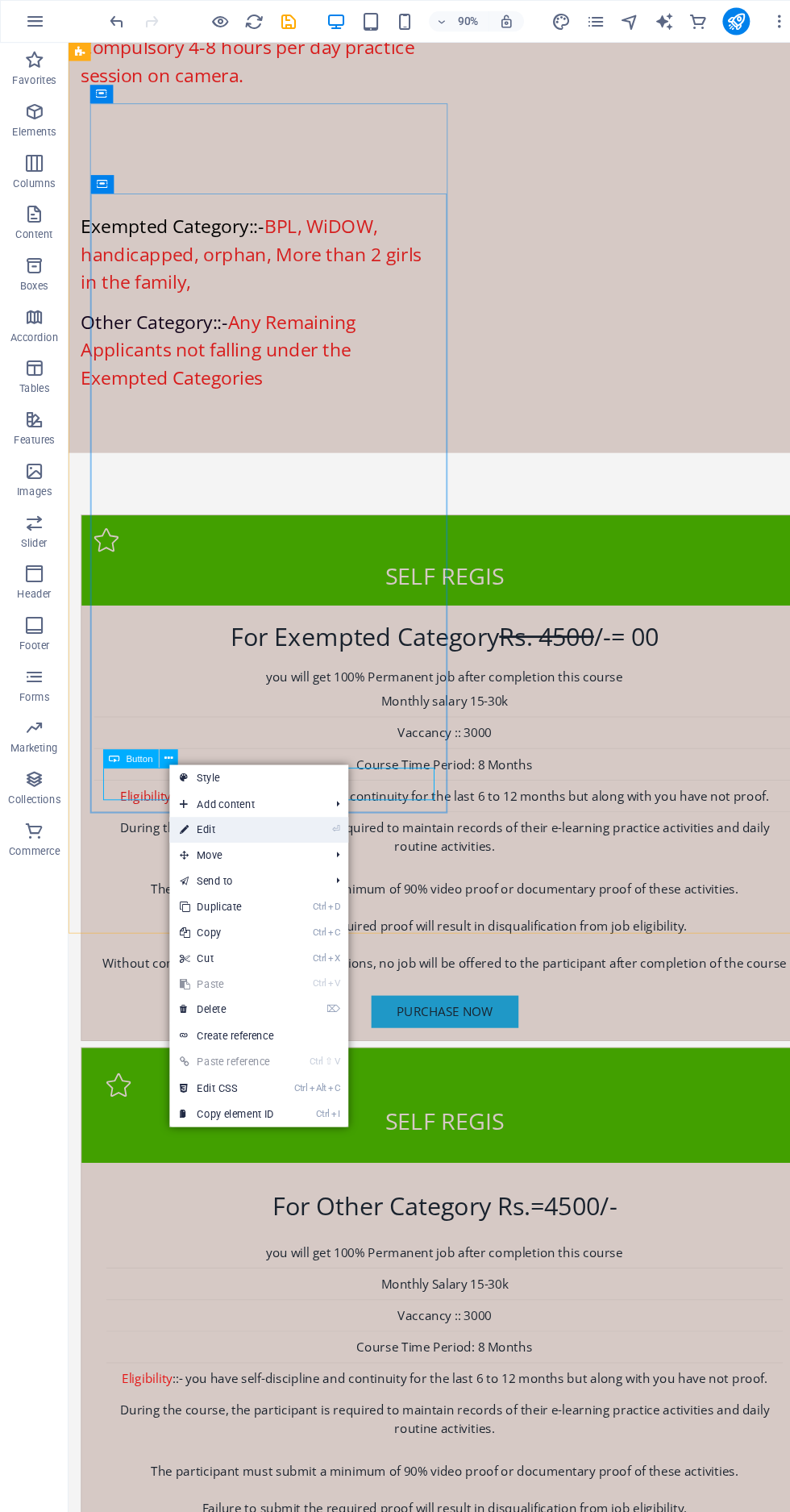
click at [226, 786] on link "⏎ Edit" at bounding box center [213, 781] width 108 height 24
select select
select select "next"
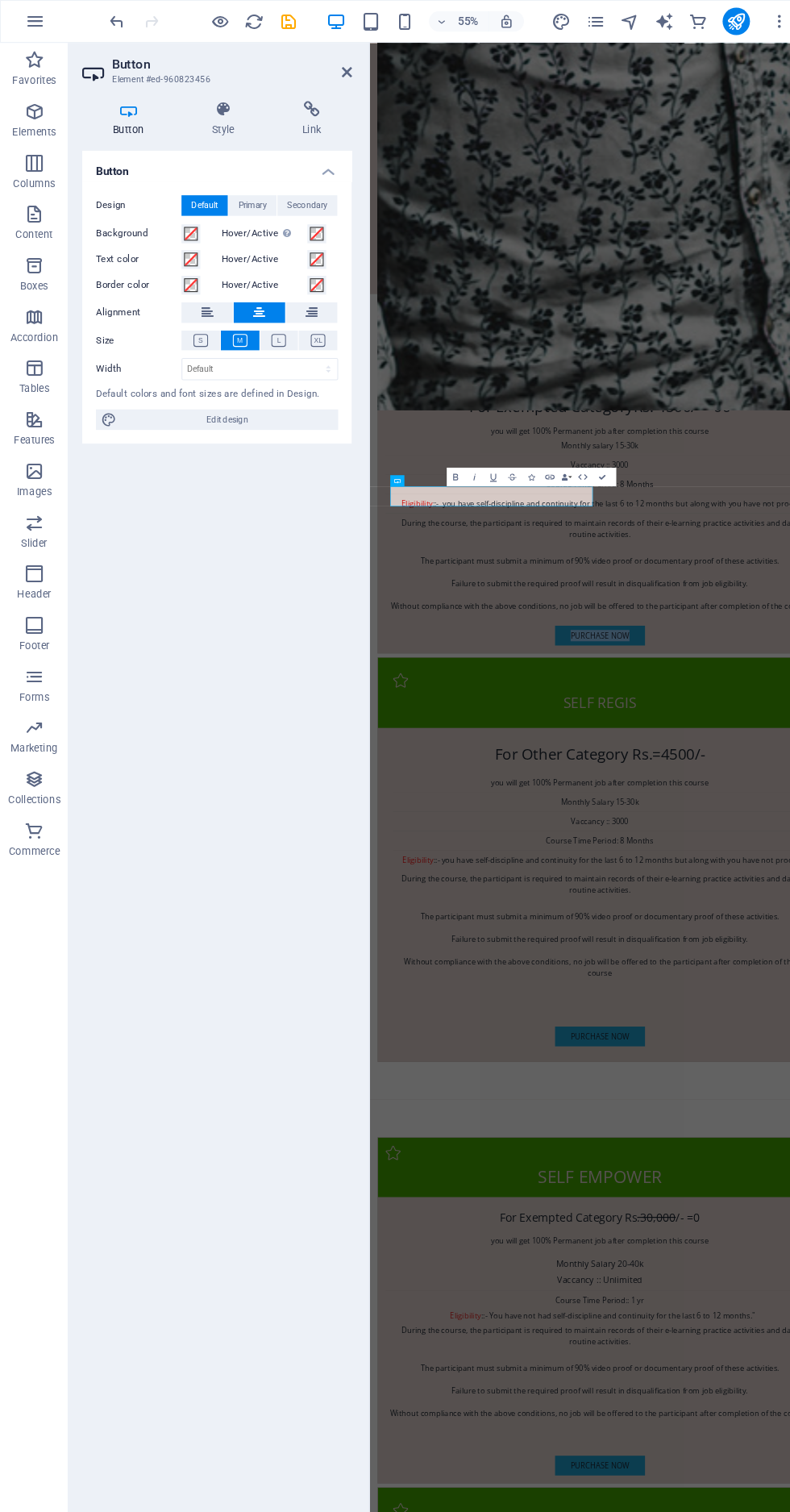
scroll to position [4565, 0]
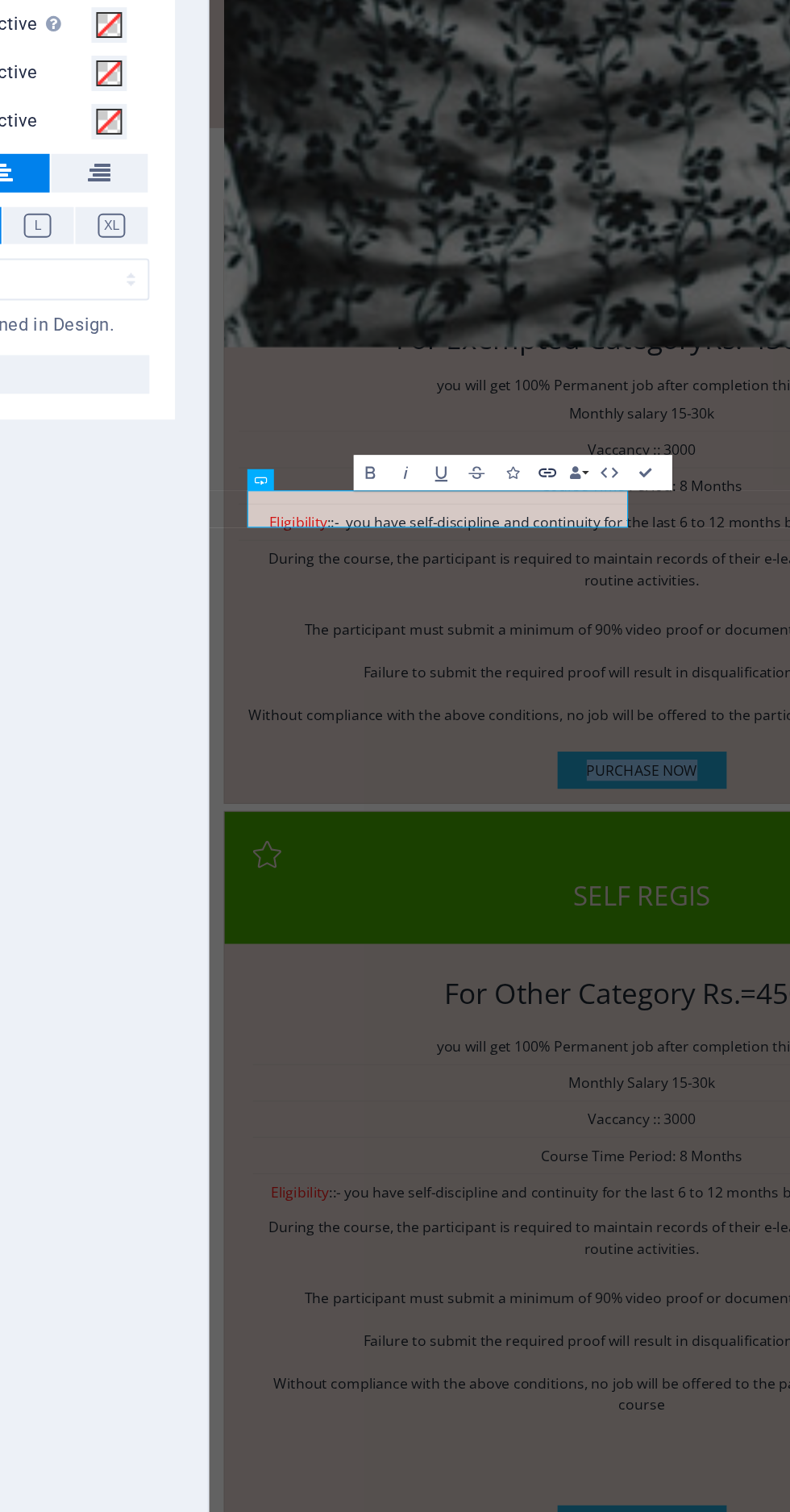
click at [516, 447] on icon "button" at bounding box center [517, 444] width 11 height 11
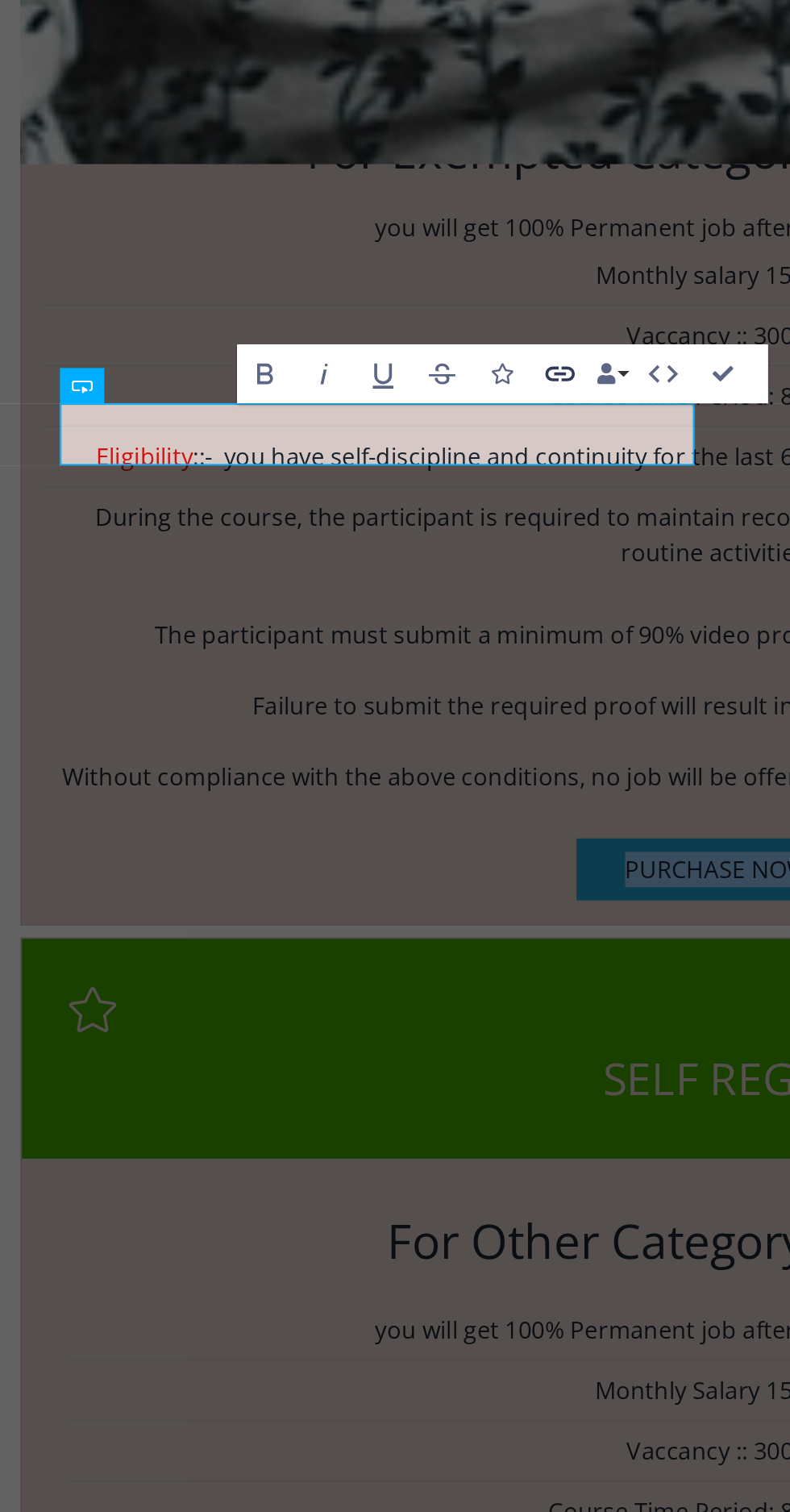
click at [519, 444] on icon "button" at bounding box center [517, 444] width 9 height 5
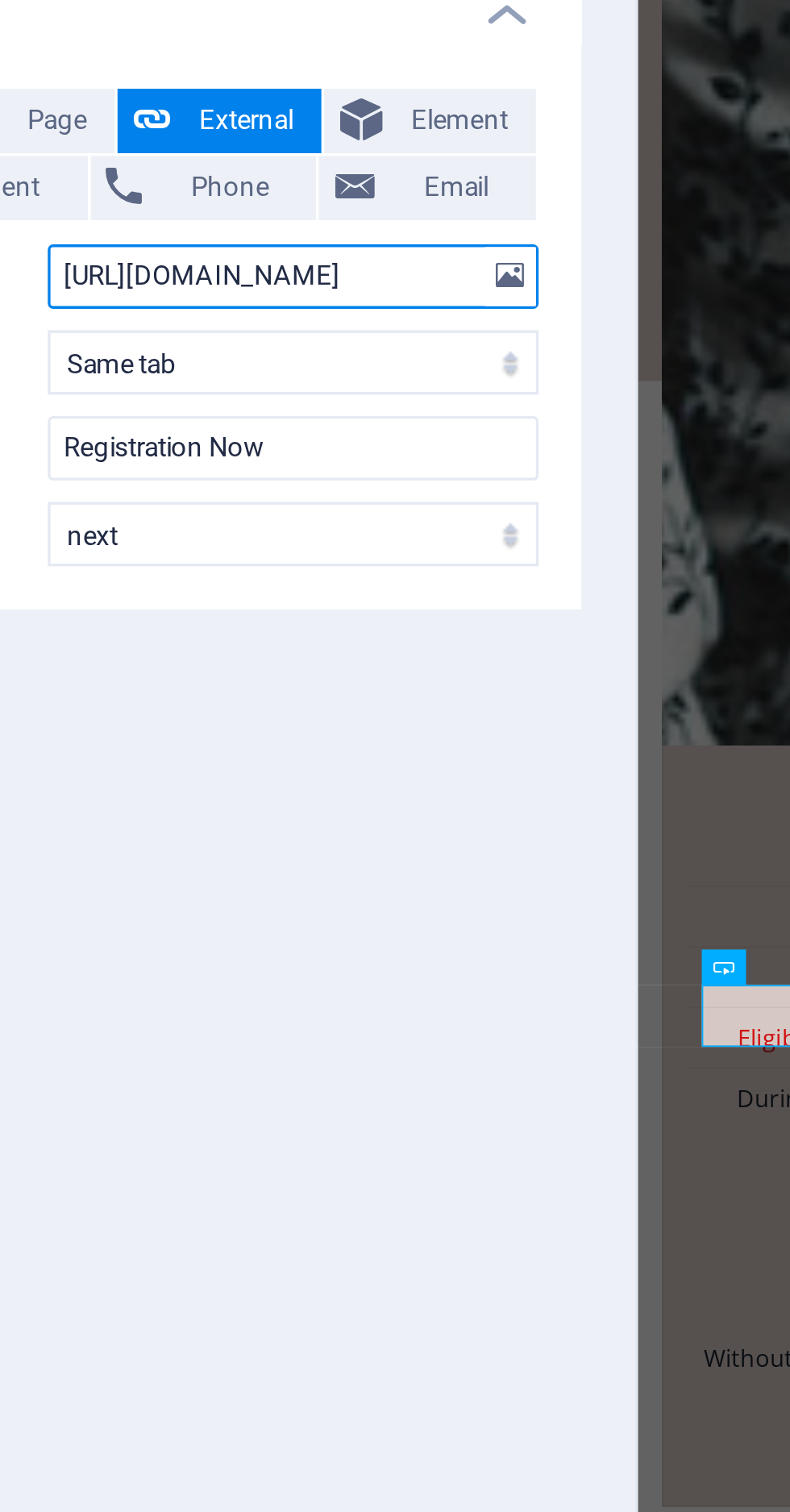
click at [289, 237] on input "[URL][DOMAIN_NAME]" at bounding box center [245, 240] width 148 height 19
click at [295, 239] on input "/d/e/1FAIpQLScPW11Tspj9cy93KODUDSqfU8Yak2EwAgSOglVznumNkY3lRA/viewform?usp=shar…" at bounding box center [245, 240] width 148 height 19
click at [290, 234] on input "ODUDSqfU8Yak2EwAgSOglVznumNkY3lRA/viewform?usp=sharing&ouid=1096228455260366014…" at bounding box center [245, 240] width 148 height 19
click at [290, 238] on input "mNkY3lRA/viewform?usp=sharing&ouid=109622845526036601457" at bounding box center [245, 240] width 148 height 19
click at [282, 239] on input "ng&ouid=109622845526036601457" at bounding box center [245, 240] width 148 height 19
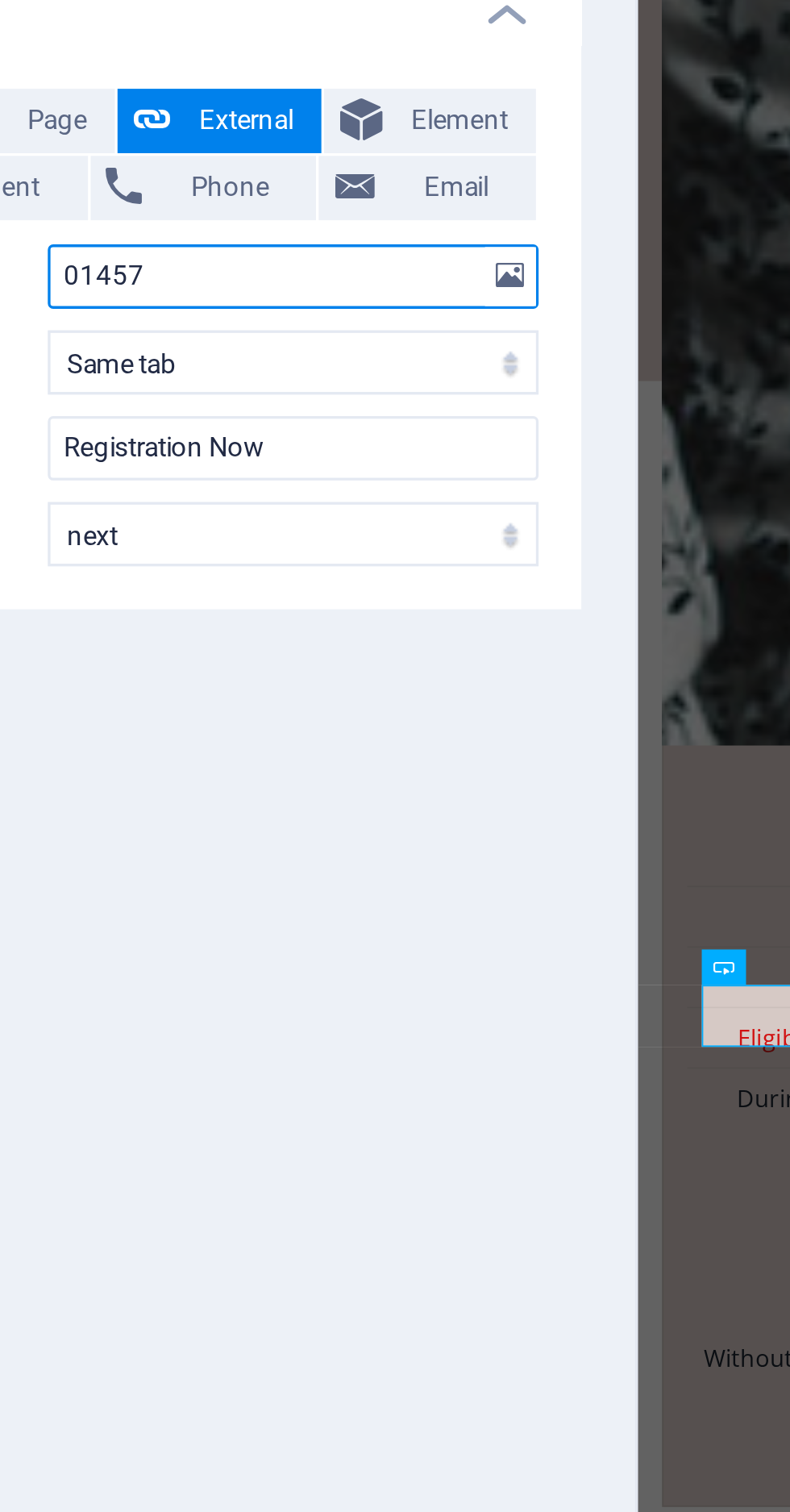
click at [254, 236] on input "01457" at bounding box center [245, 240] width 148 height 19
type input "0"
paste input "[URL][DOMAIN_NAME]"
type input "[URL][DOMAIN_NAME]"
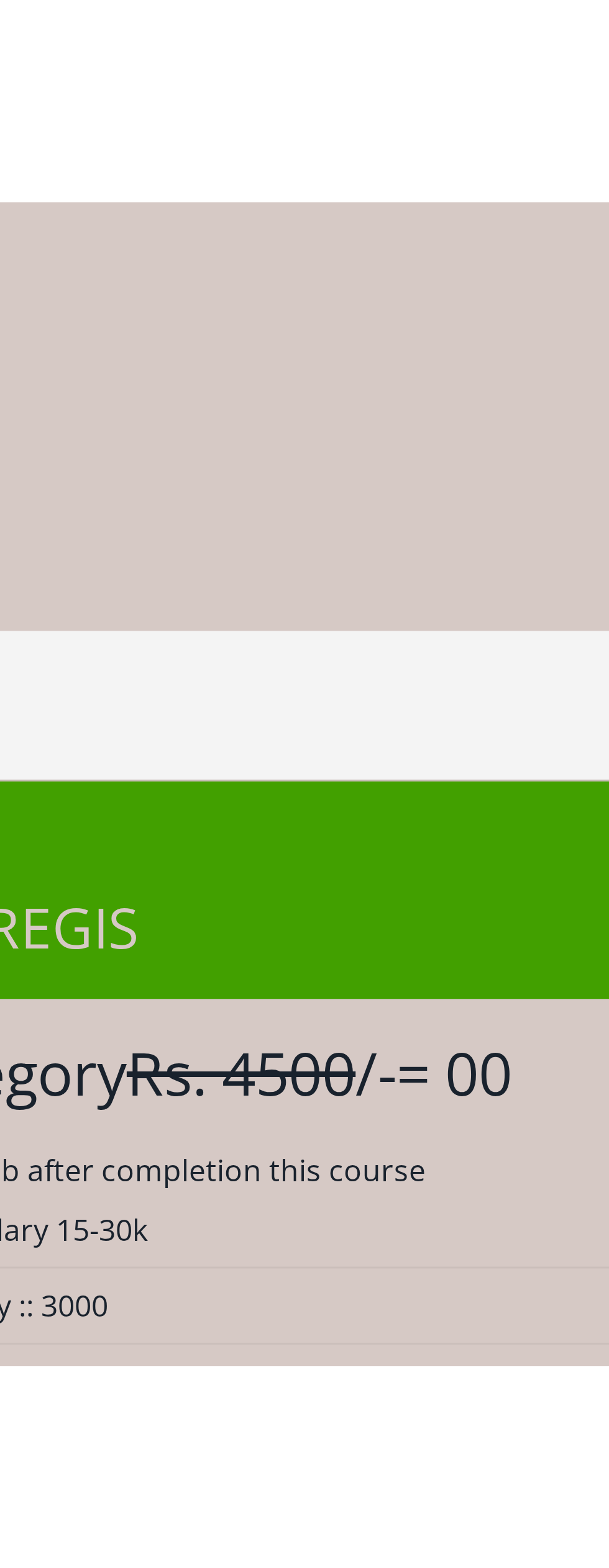
scroll to position [2764, 0]
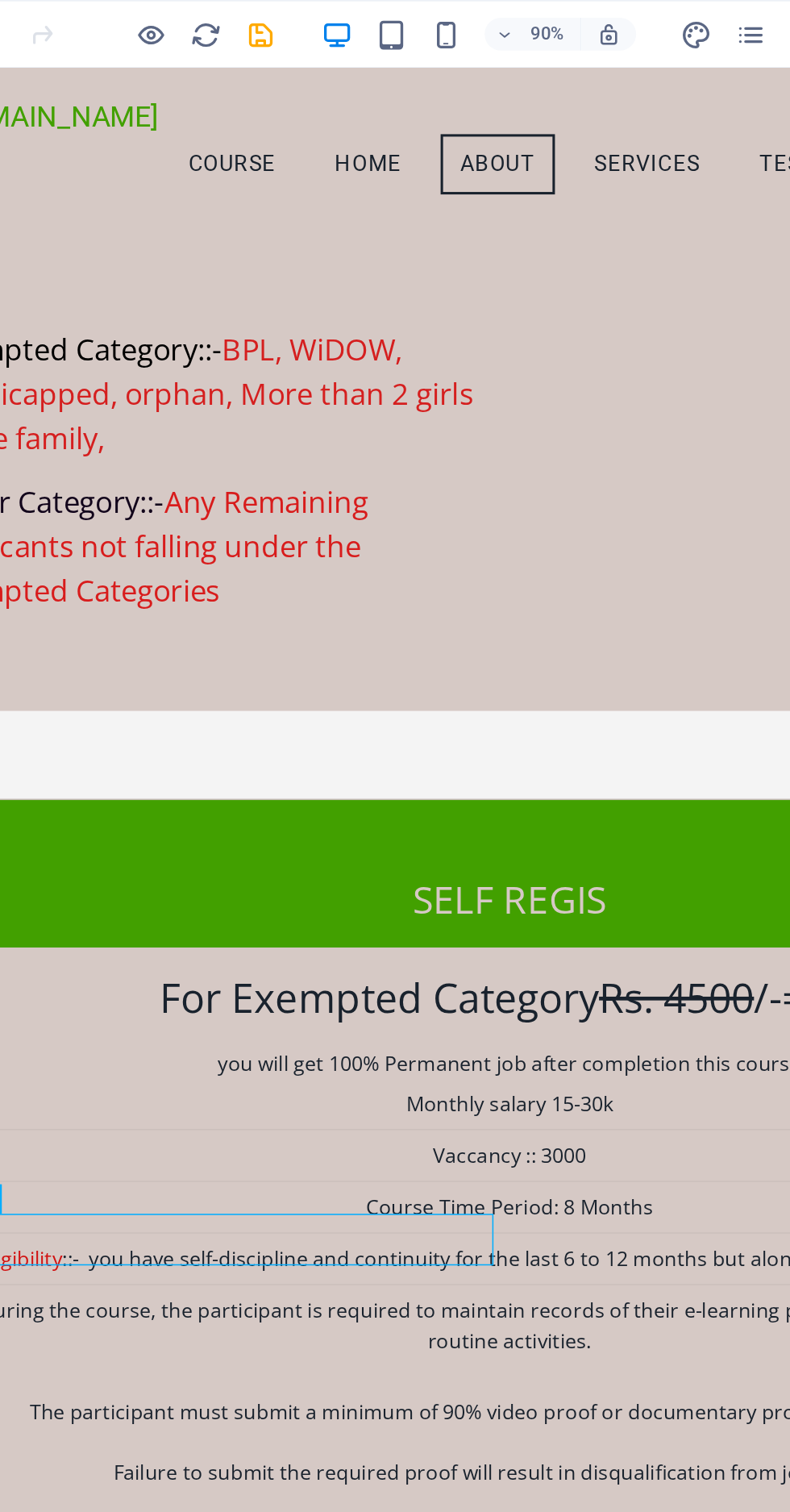
click at [231, 711] on div "you will get 100% Permanent job after completion this course Monthly salary 15-…" at bounding box center [303, 874] width 752 height 327
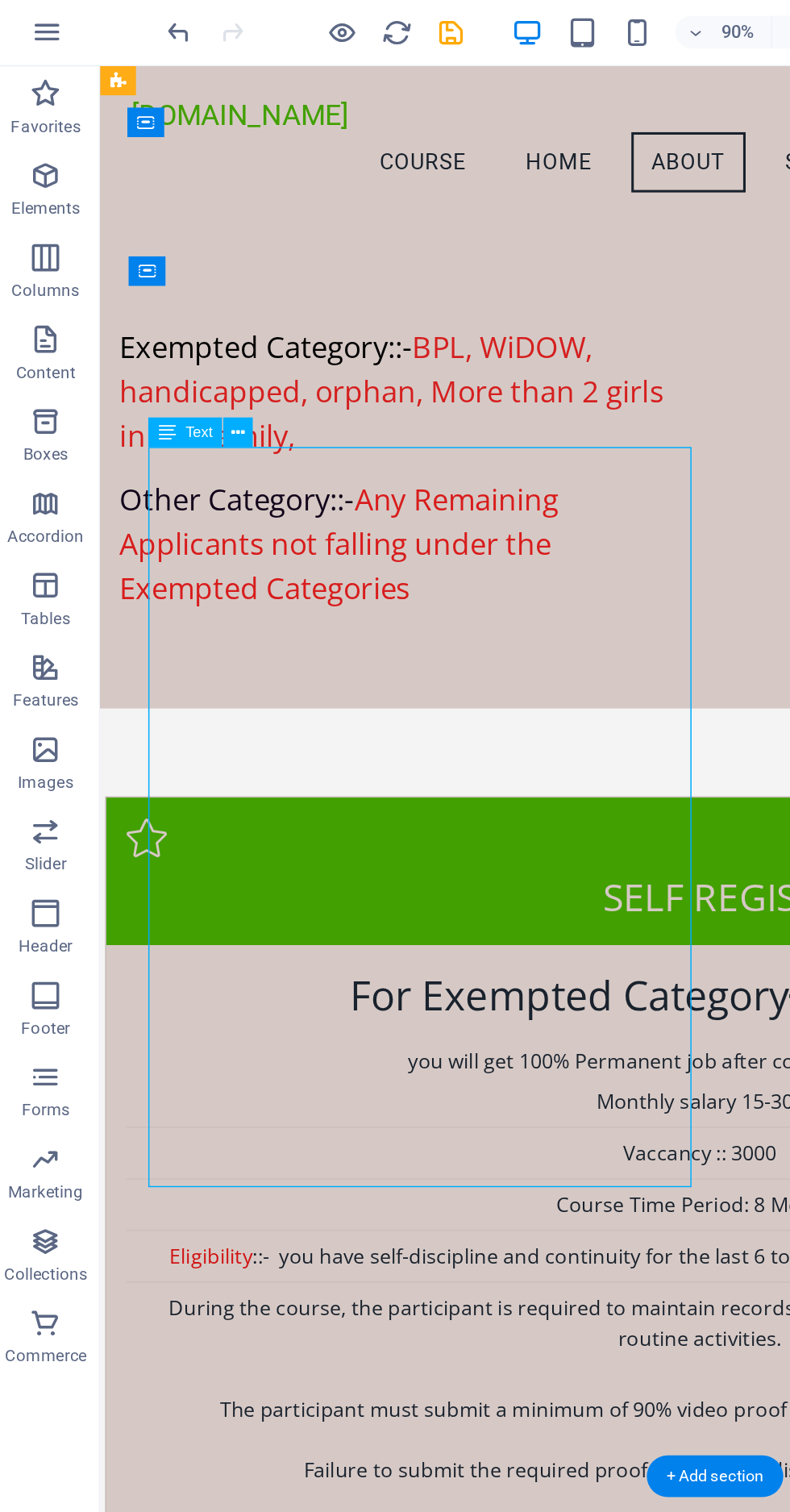
click at [180, 1061] on div "Purchase now" at bounding box center [493, 1079] width 752 height 35
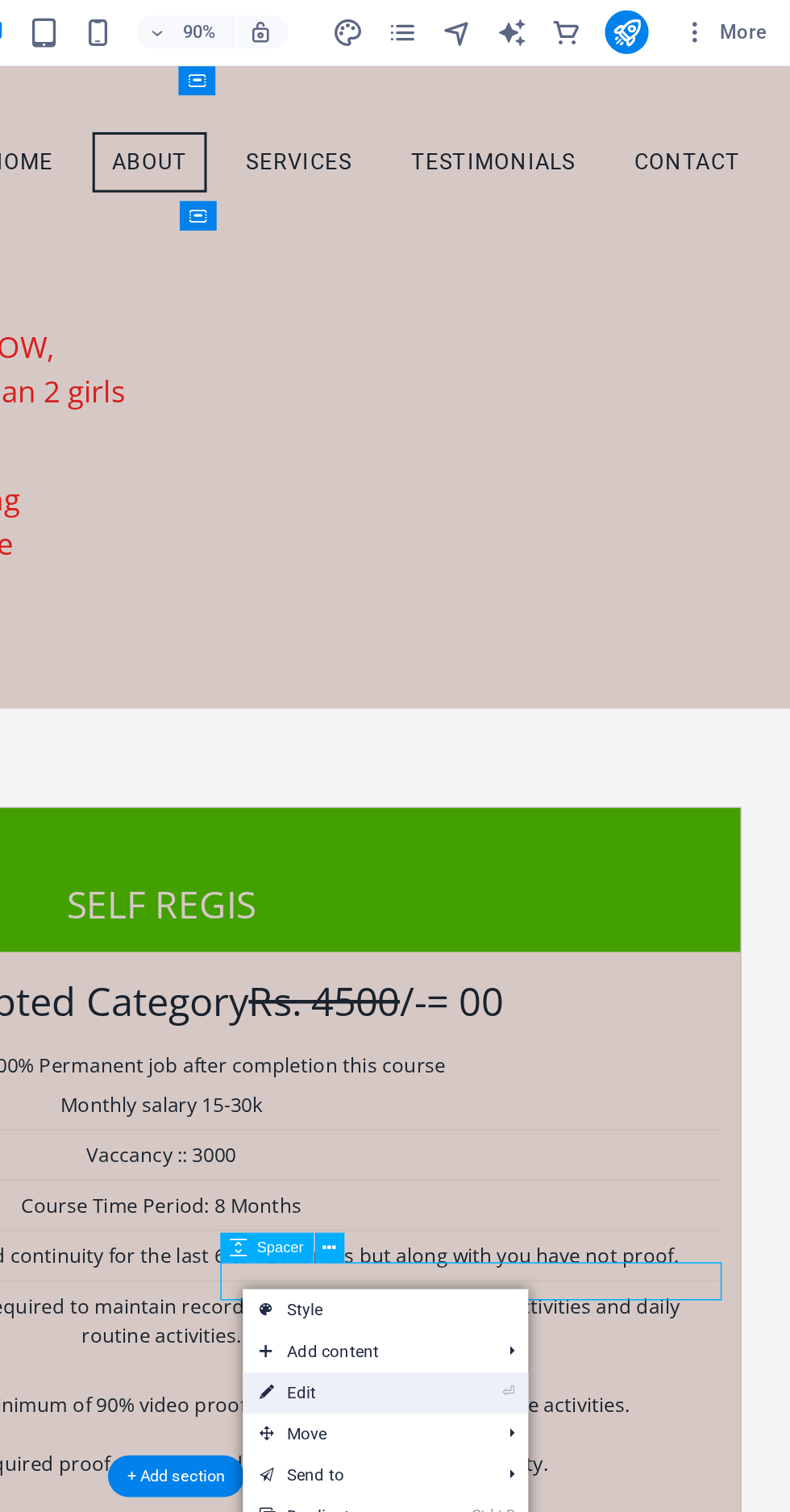
click at [517, 823] on link "⏎ Edit" at bounding box center [520, 823] width 108 height 24
select select "px"
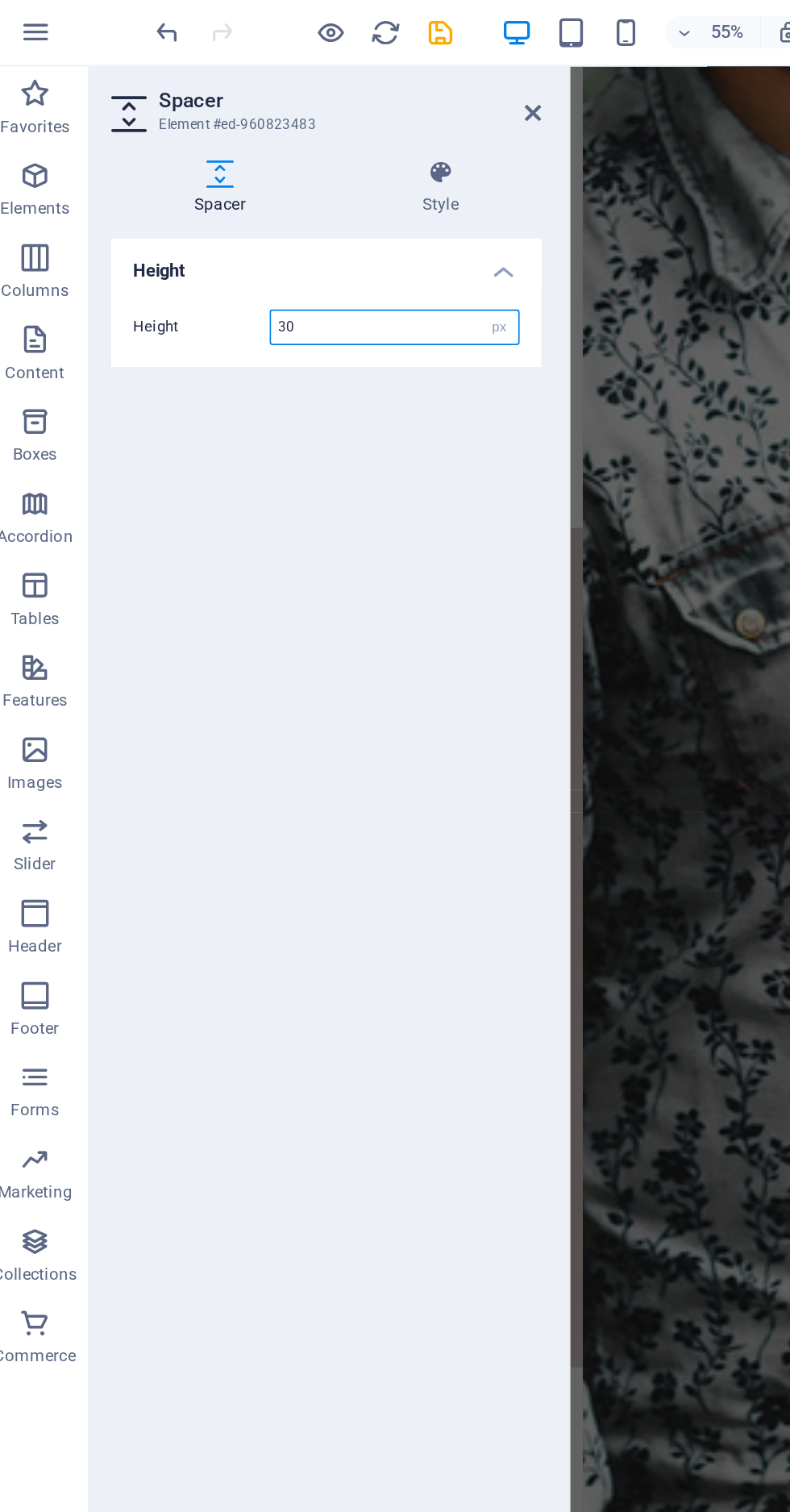
scroll to position [4564, 0]
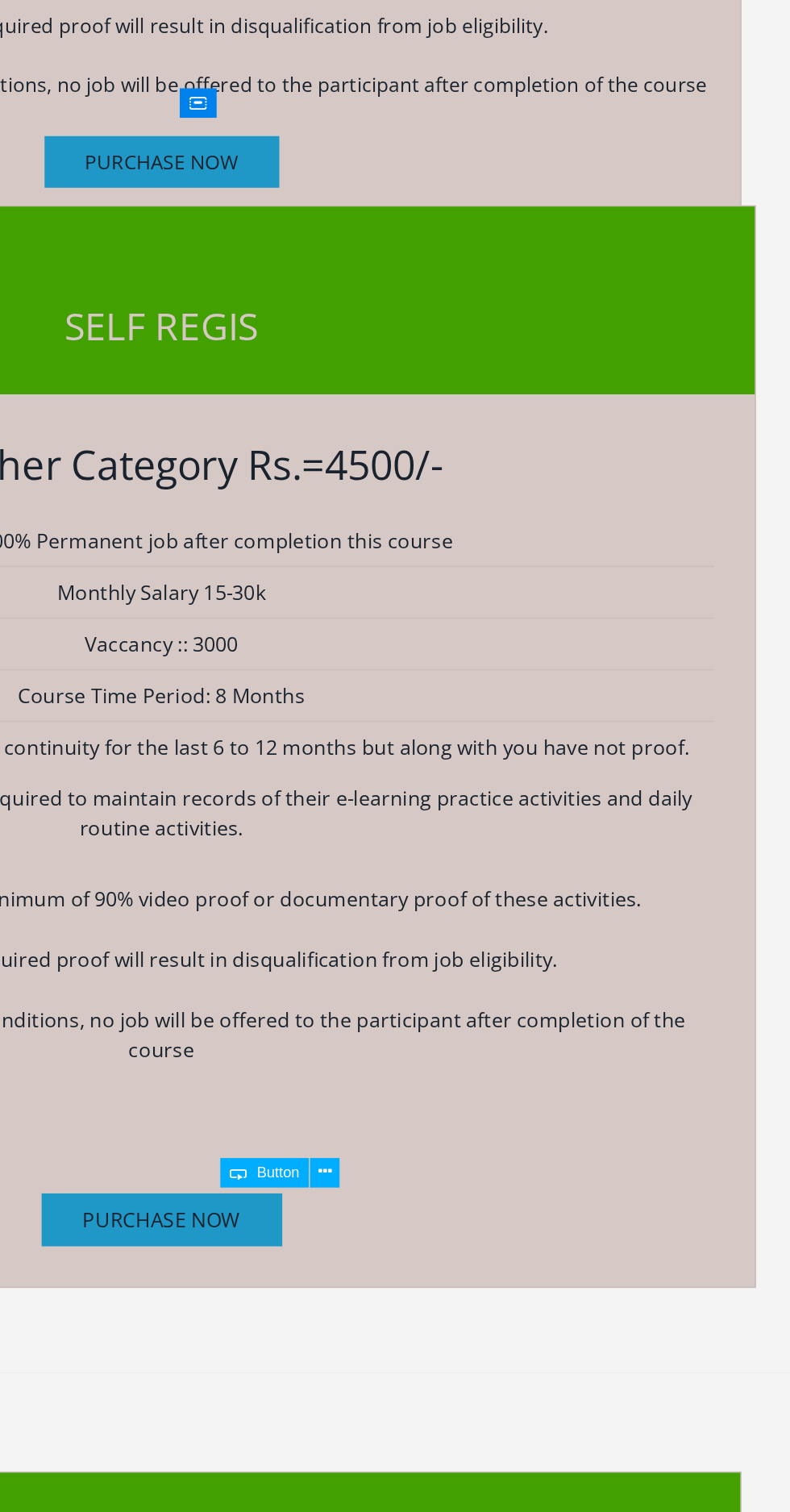
scroll to position [3695, 0]
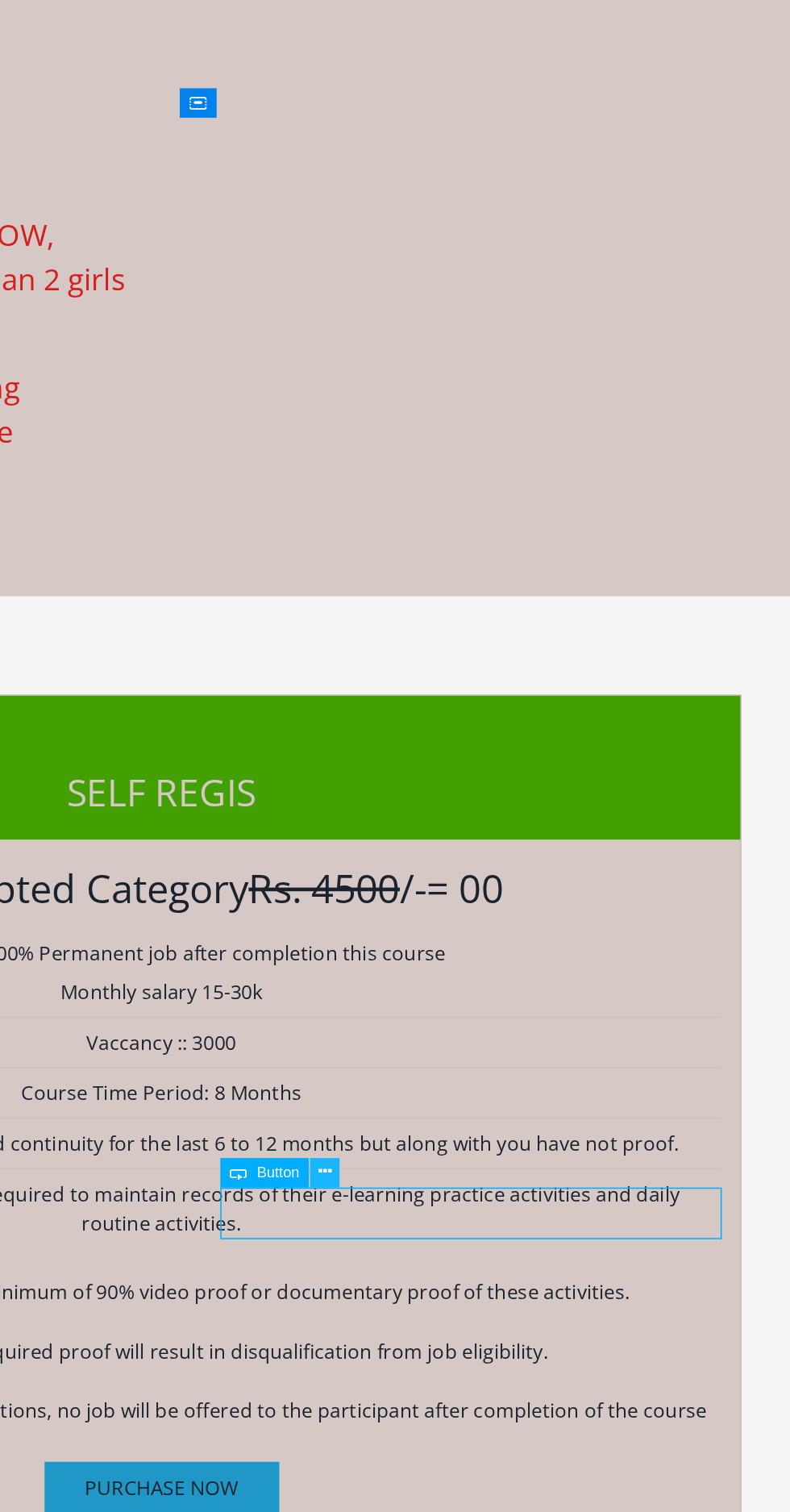
click at [519, 756] on icon at bounding box center [514, 760] width 8 height 16
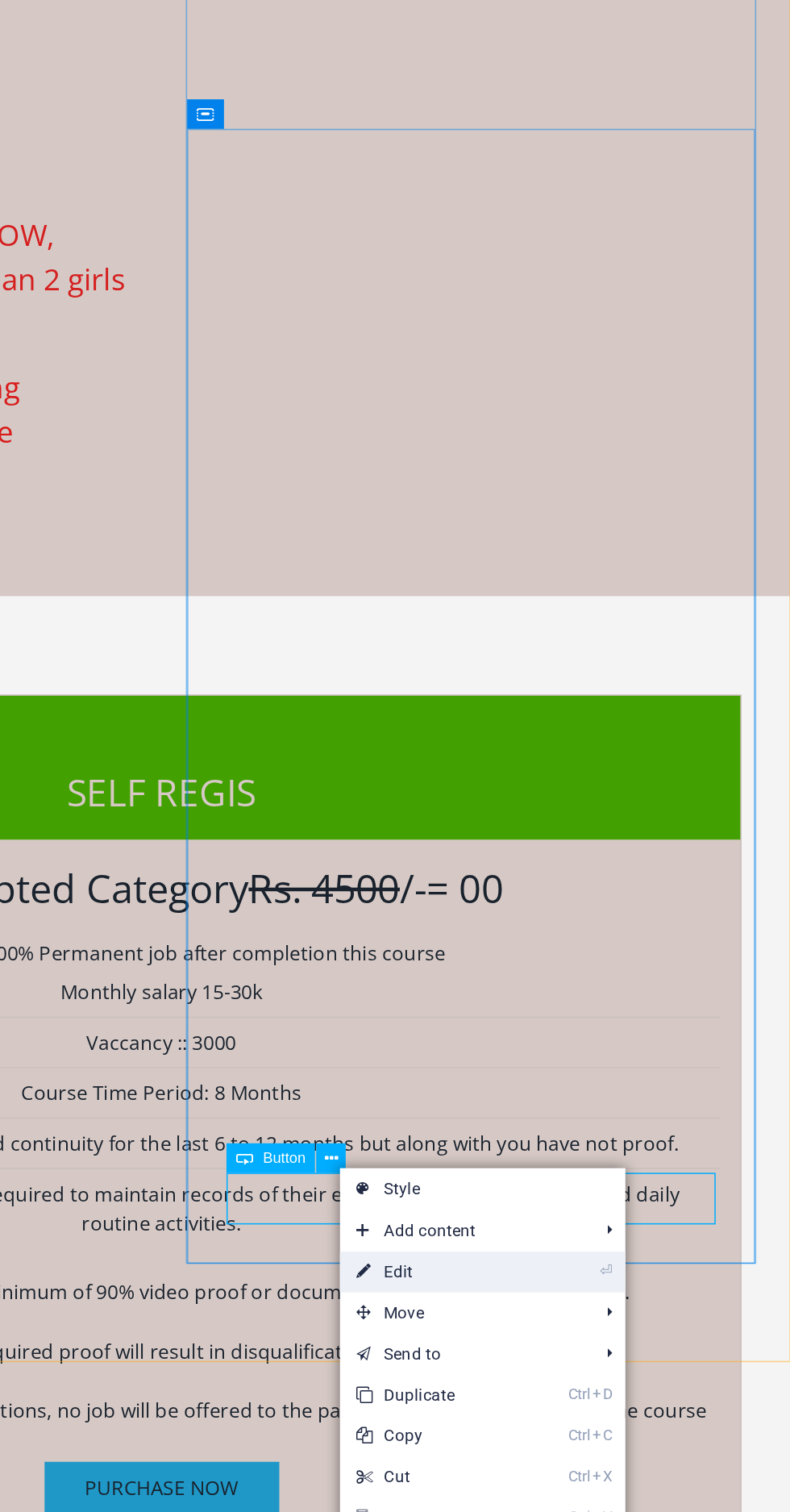
click at [571, 814] on link "⏎ Edit" at bounding box center [577, 818] width 108 height 24
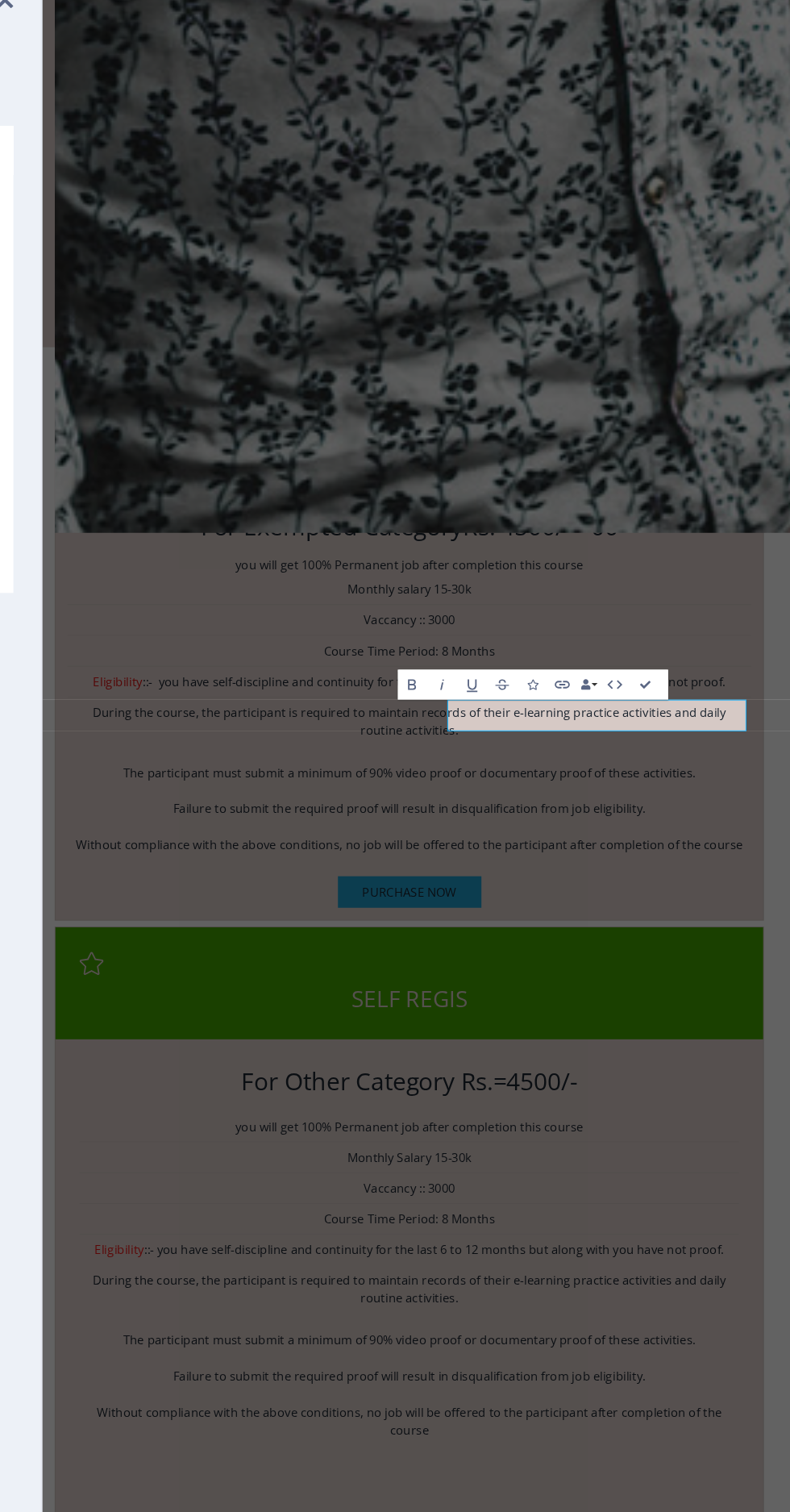
scroll to position [4570, 0]
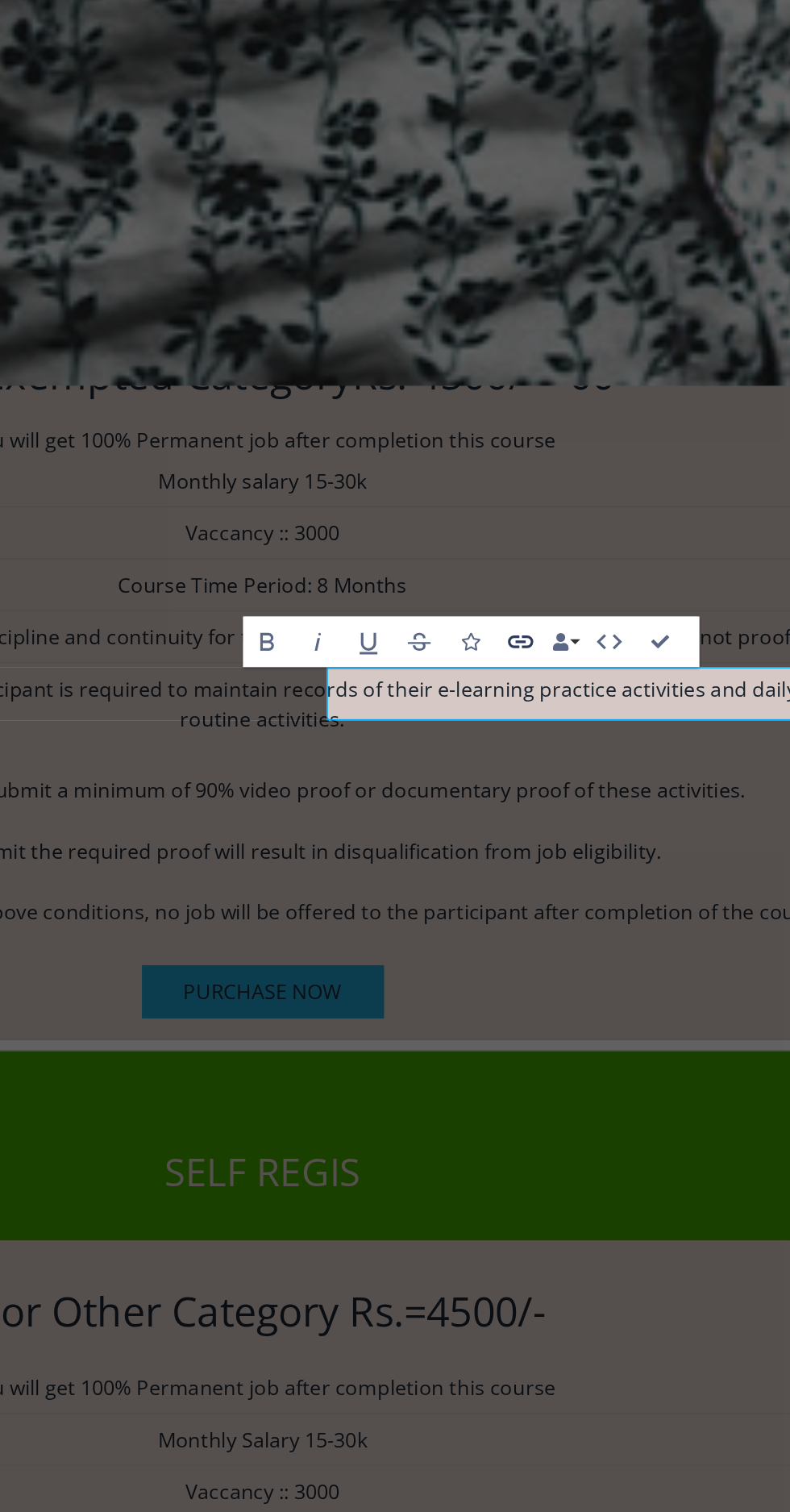
click at [654, 469] on icon "button" at bounding box center [654, 468] width 11 height 11
click at [655, 470] on icon "button" at bounding box center [654, 468] width 11 height 11
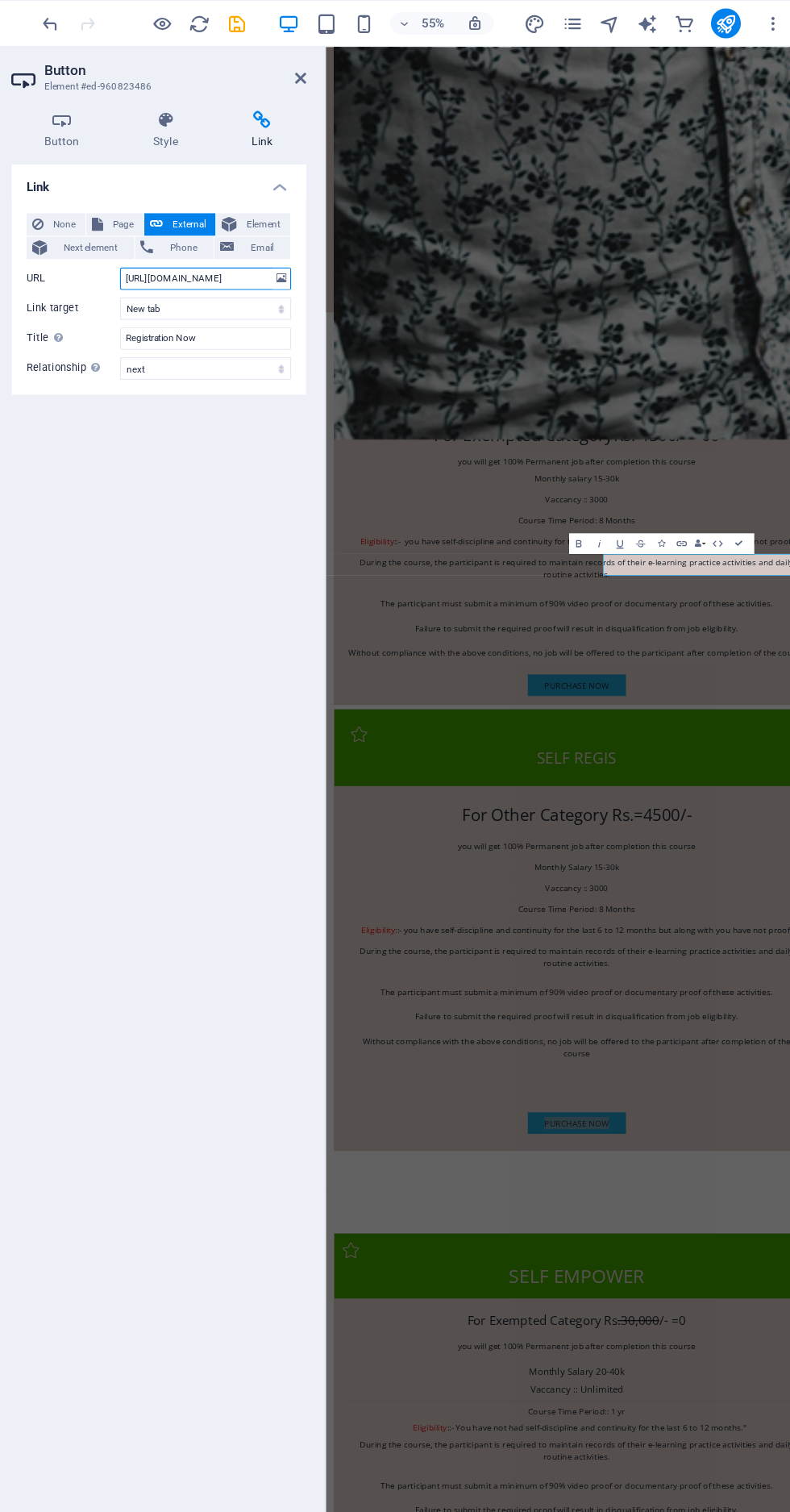
click at [275, 244] on input "[URL][DOMAIN_NAME]" at bounding box center [245, 240] width 148 height 19
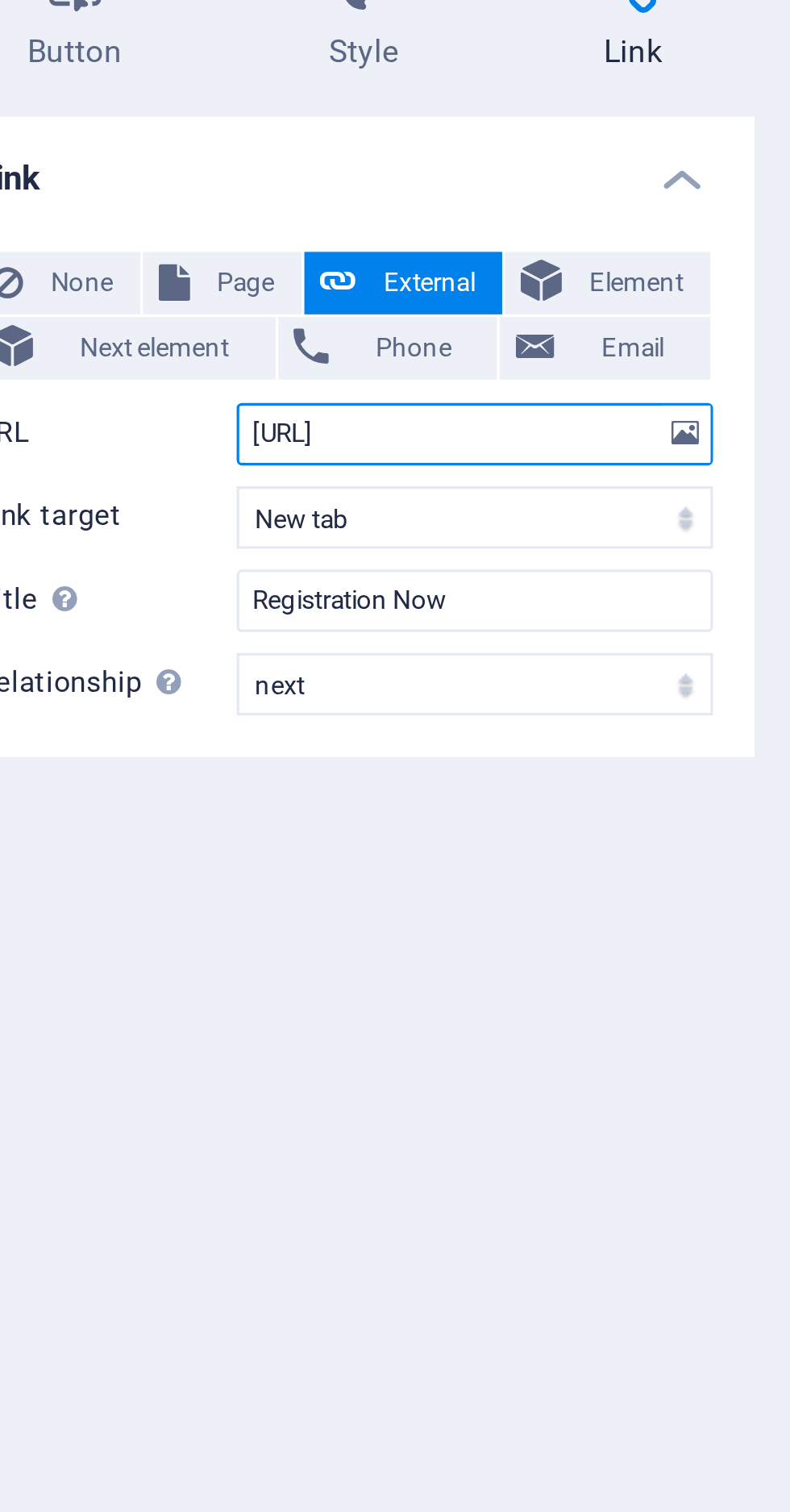
click at [265, 234] on input "[URL]" at bounding box center [245, 240] width 148 height 19
type input "h"
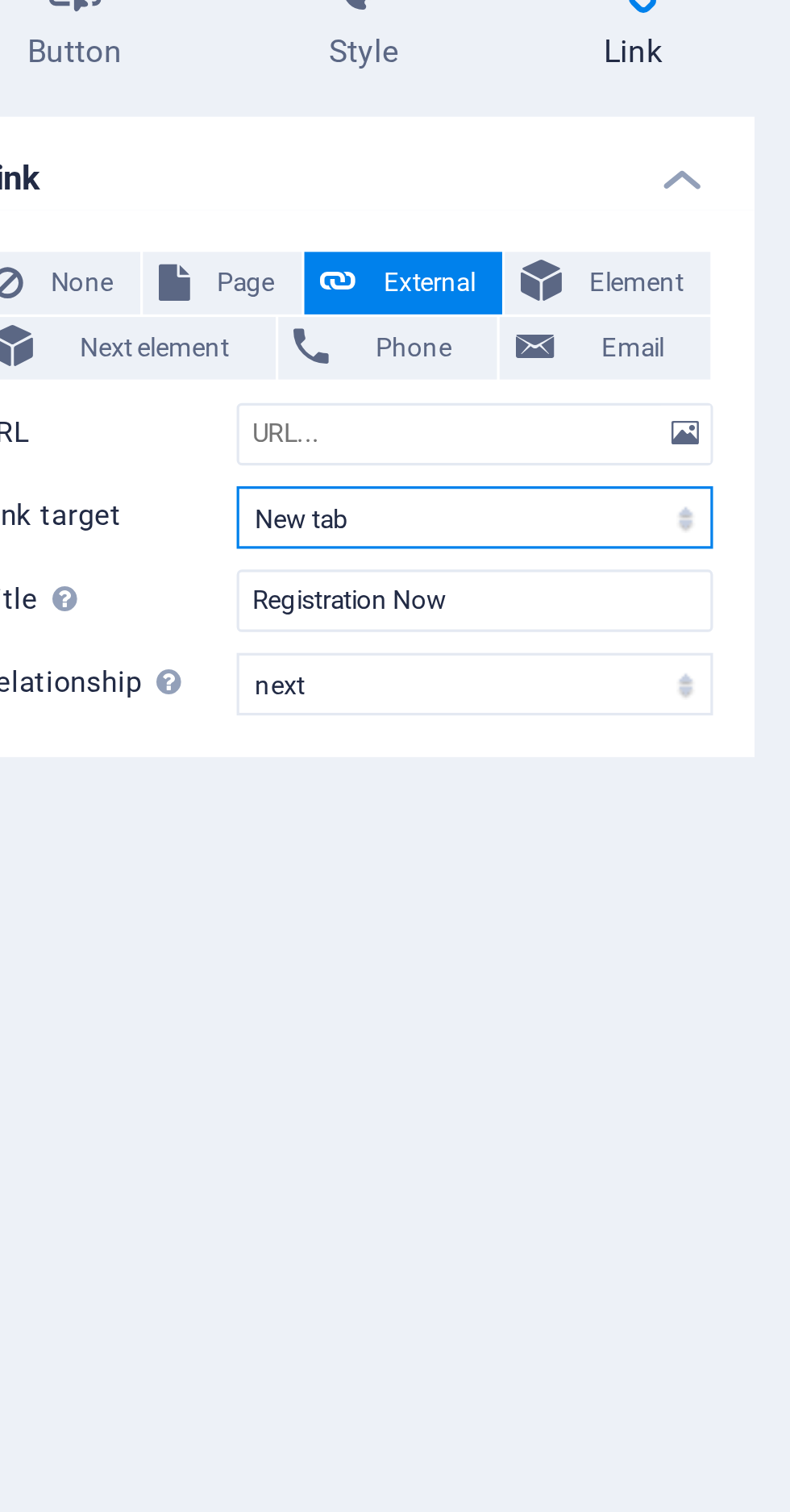
click at [293, 263] on select "New tab Same tab Overlay" at bounding box center [245, 266] width 148 height 19
select select
click at [171, 256] on select "New tab Same tab Overlay" at bounding box center [245, 266] width 148 height 19
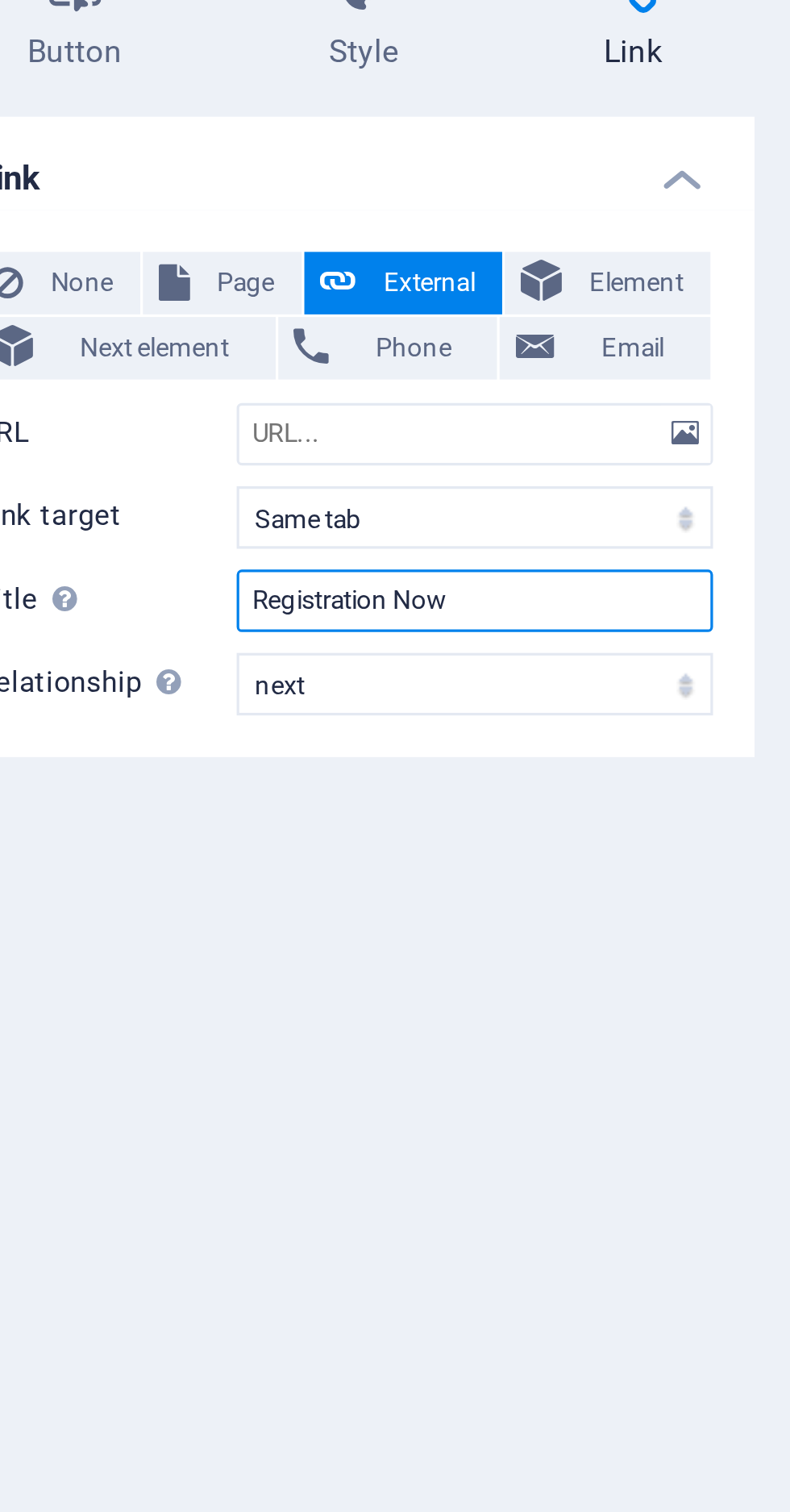
click at [259, 292] on input "Registration Now" at bounding box center [245, 292] width 148 height 19
type input "R"
type input "Purchase Now"
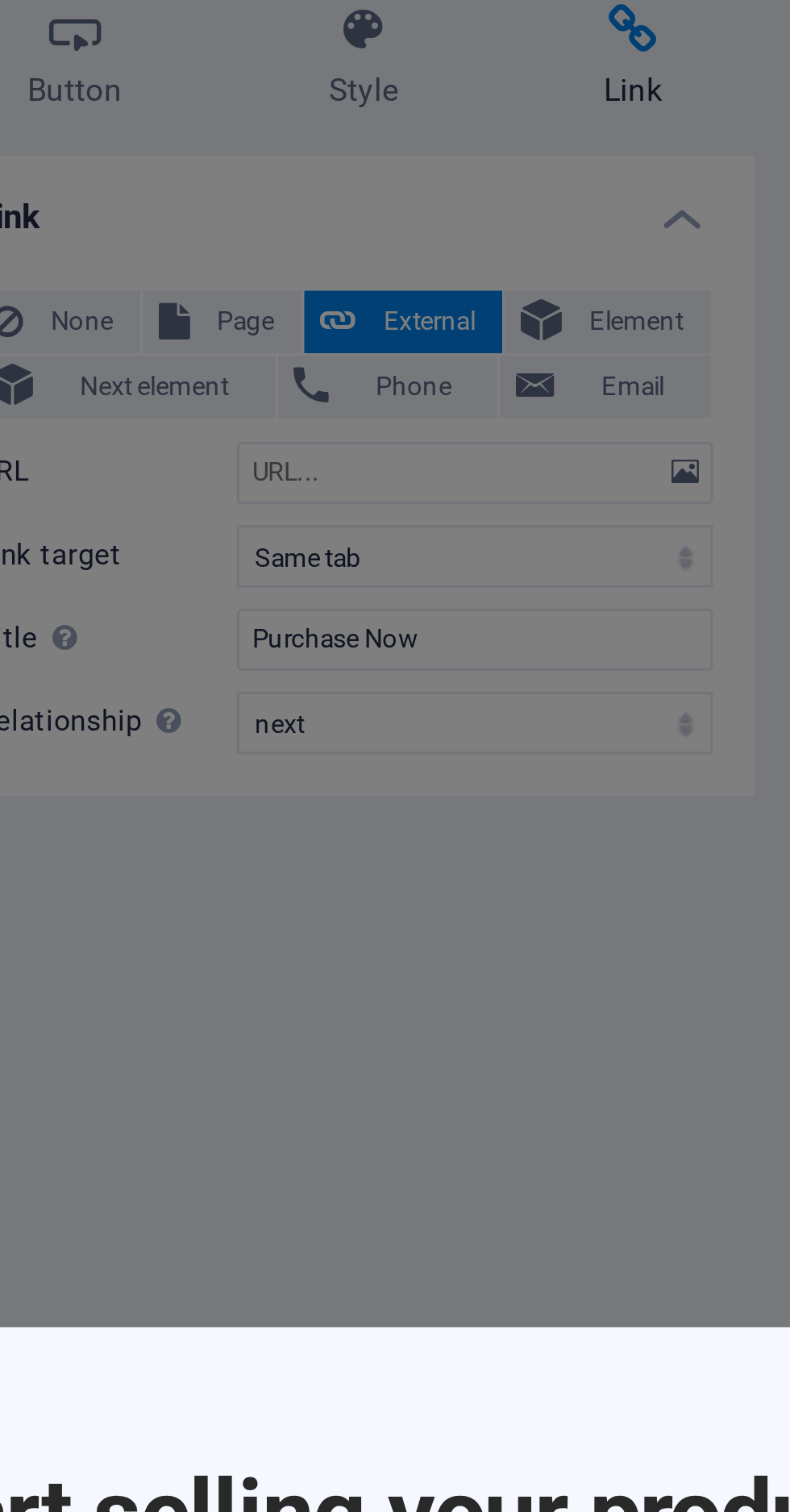
click at [217, 236] on div "Start selling your products online Perfect for any product: Sell anything and e…" at bounding box center [395, 756] width 790 height 1512
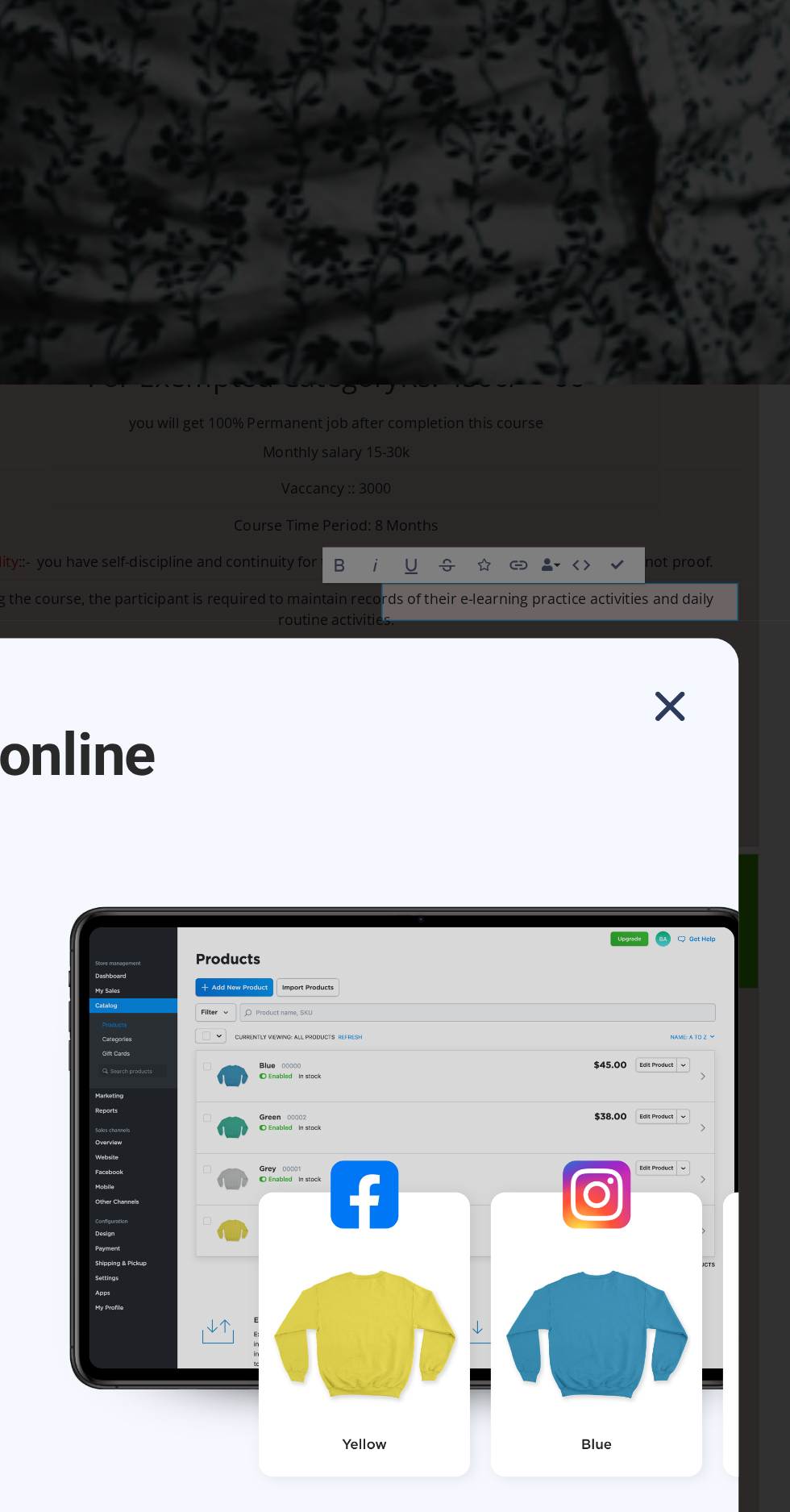
click at [732, 554] on icon "button" at bounding box center [730, 539] width 29 height 29
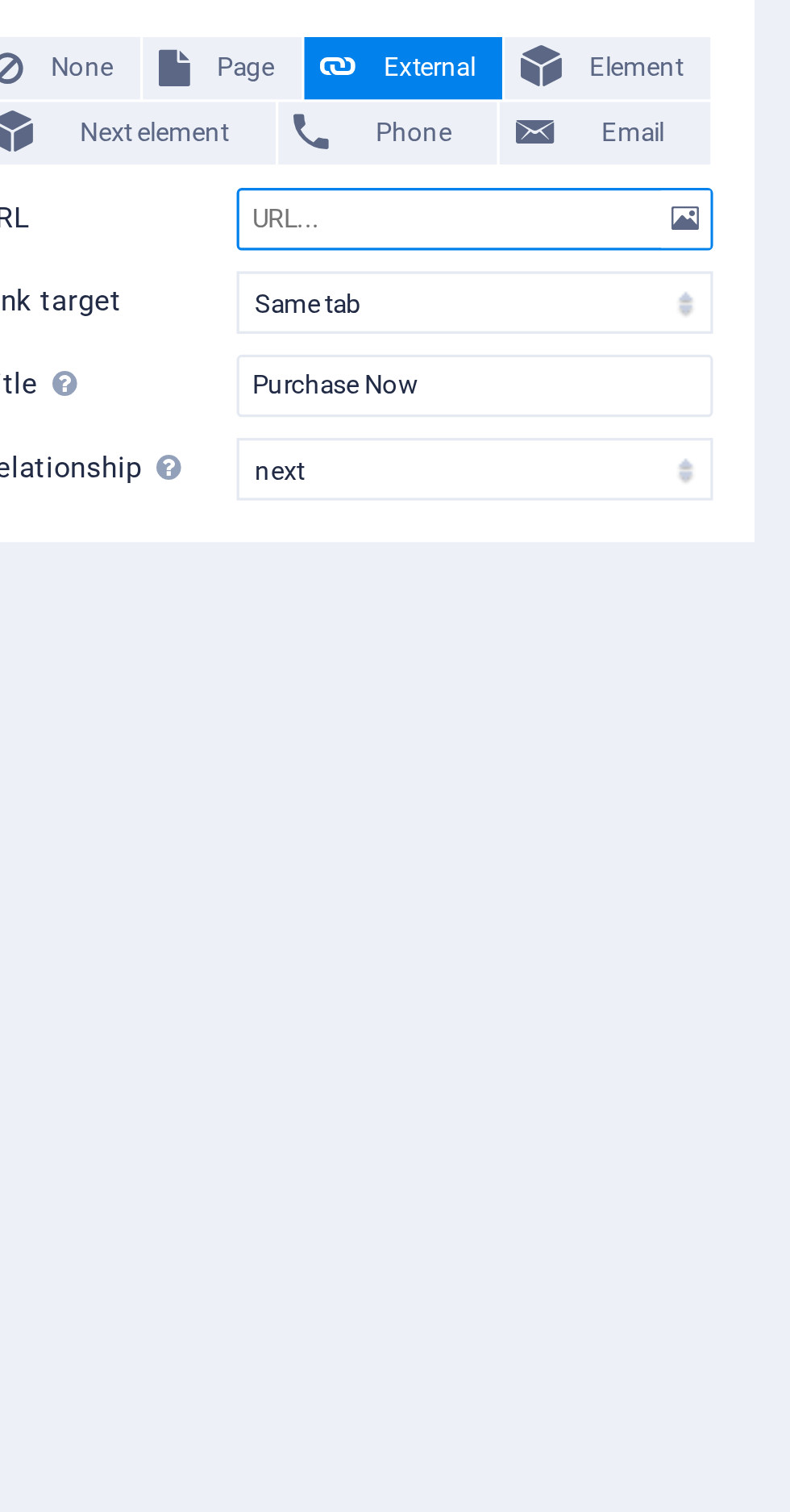
click at [222, 239] on input "URL" at bounding box center [245, 240] width 148 height 19
paste input "[URL][DOMAIN_NAME]"
type input "[URL][DOMAIN_NAME]"
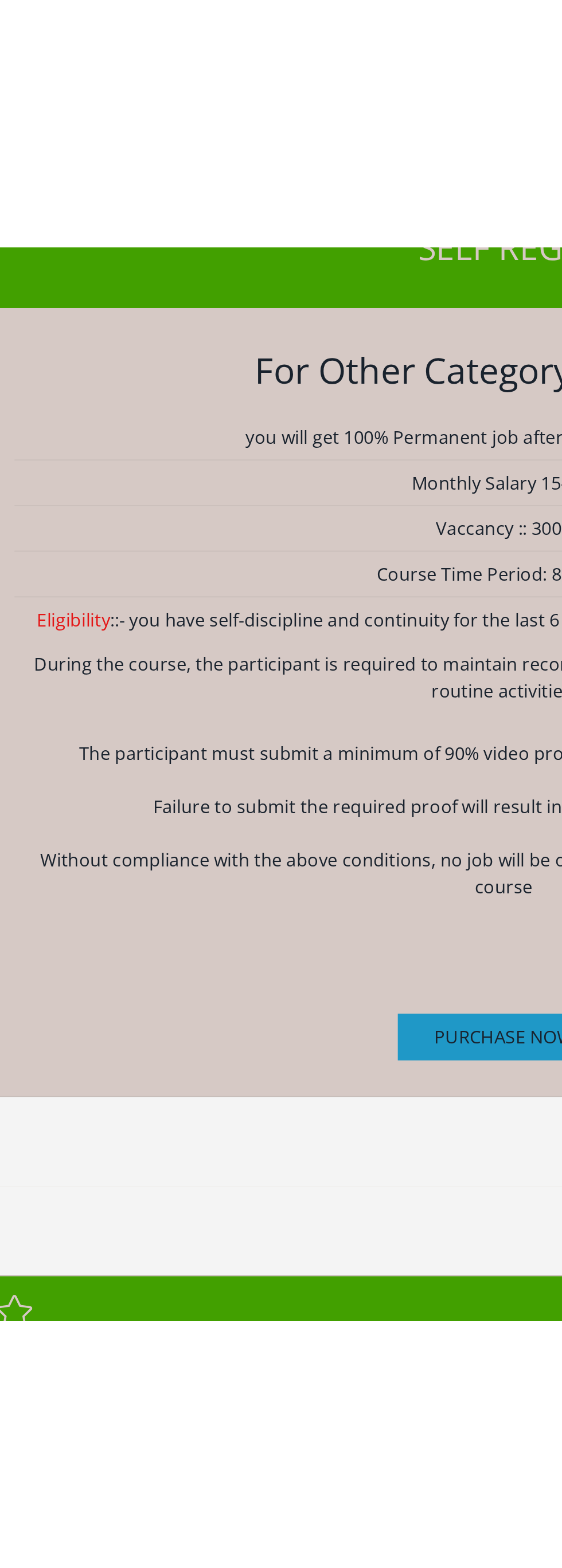
scroll to position [3277, 0]
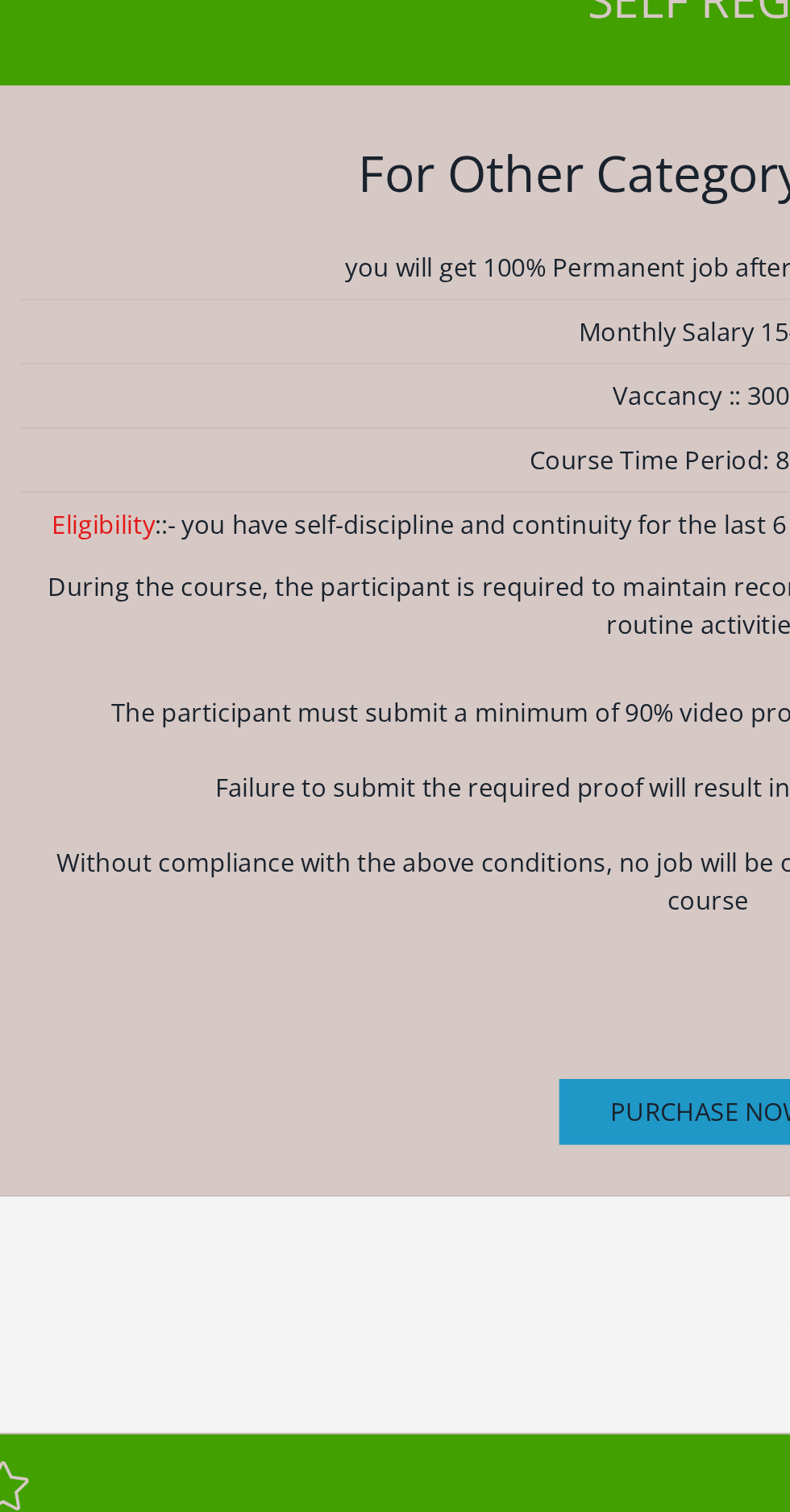
click at [173, 1106] on div "Purchase now" at bounding box center [338, 1124] width 752 height 35
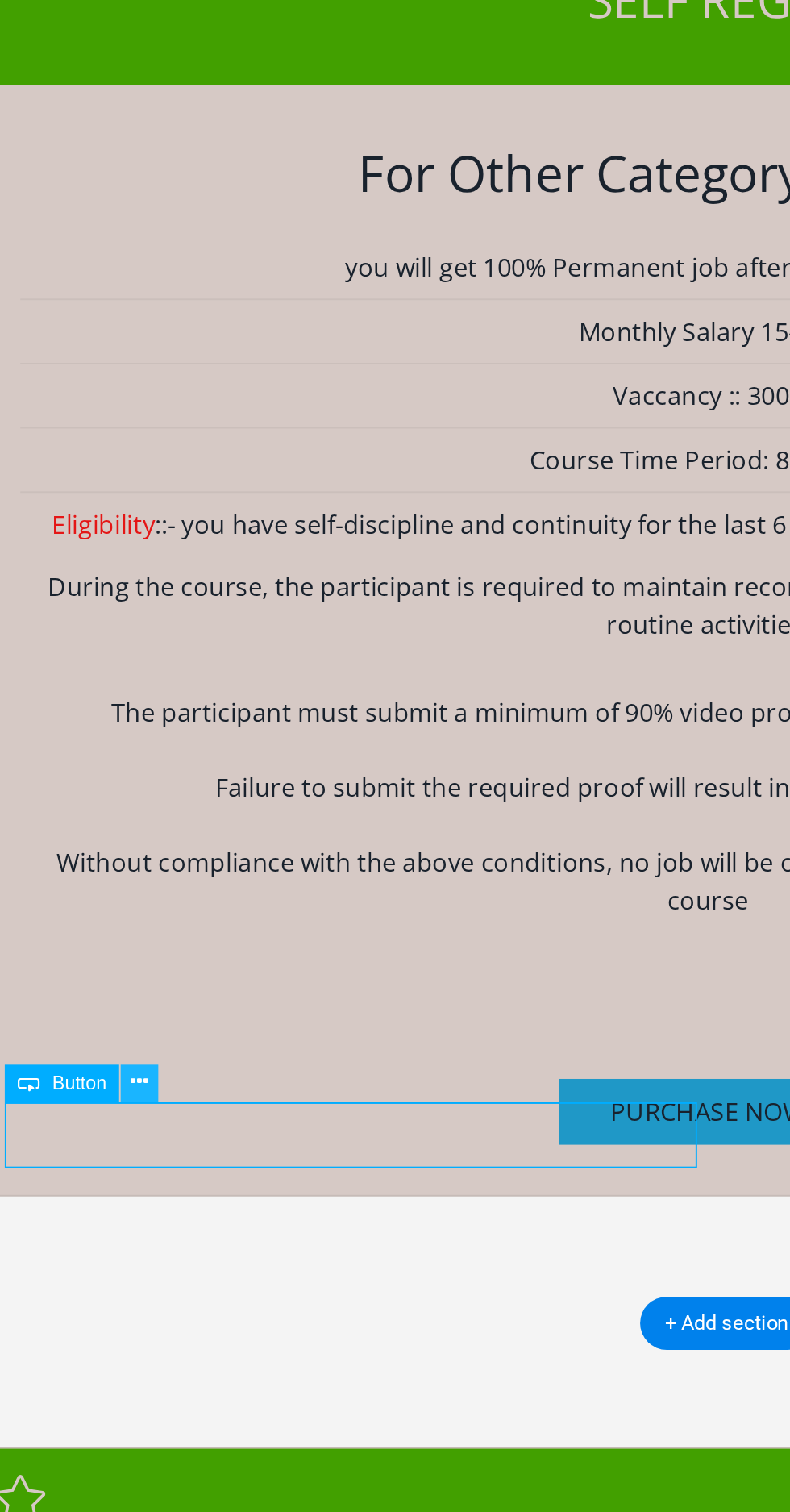
click at [154, 720] on icon at bounding box center [155, 724] width 8 height 16
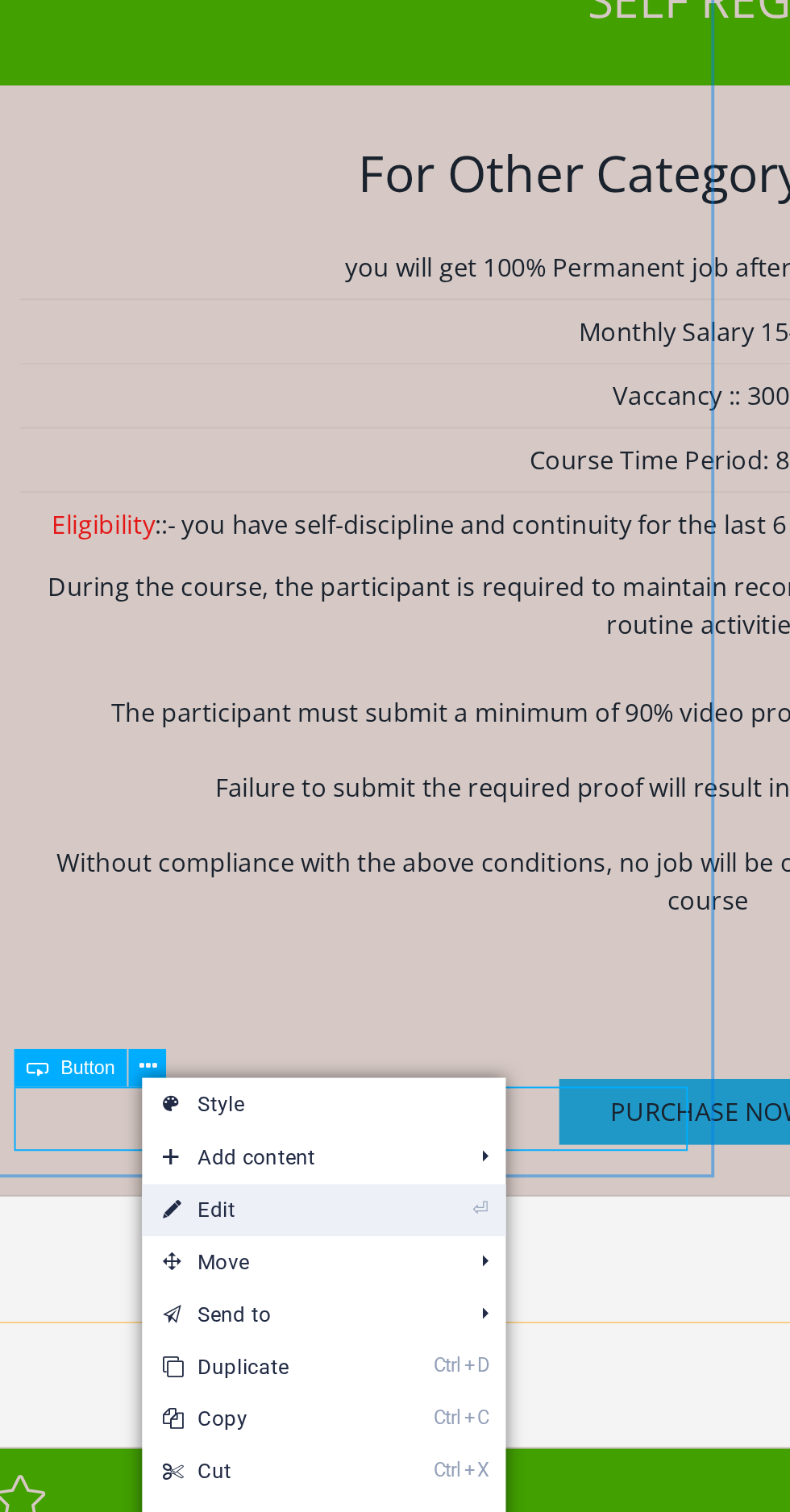
click at [205, 777] on link "⏎ Edit" at bounding box center [210, 783] width 108 height 24
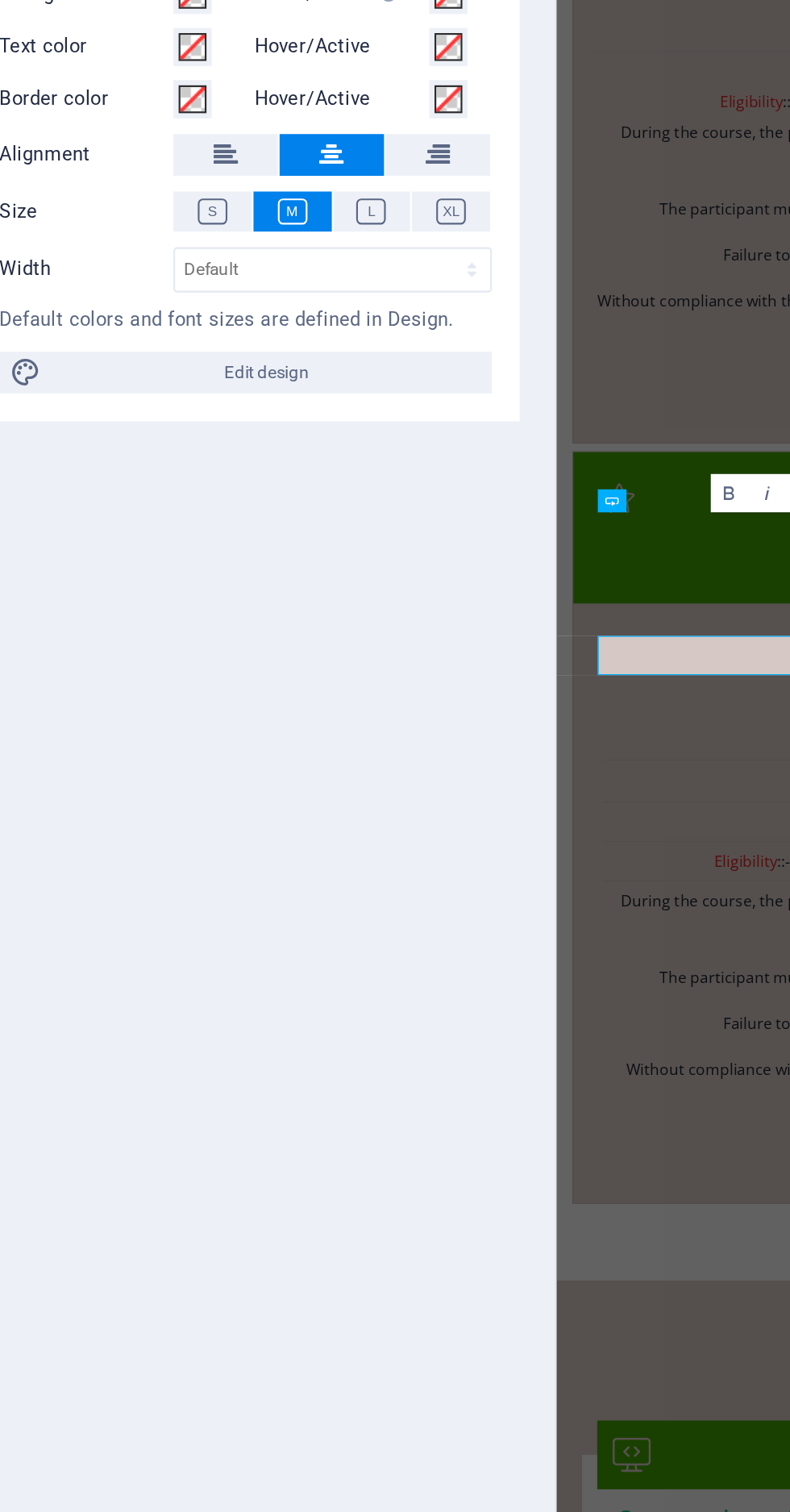
scroll to position [5482, 0]
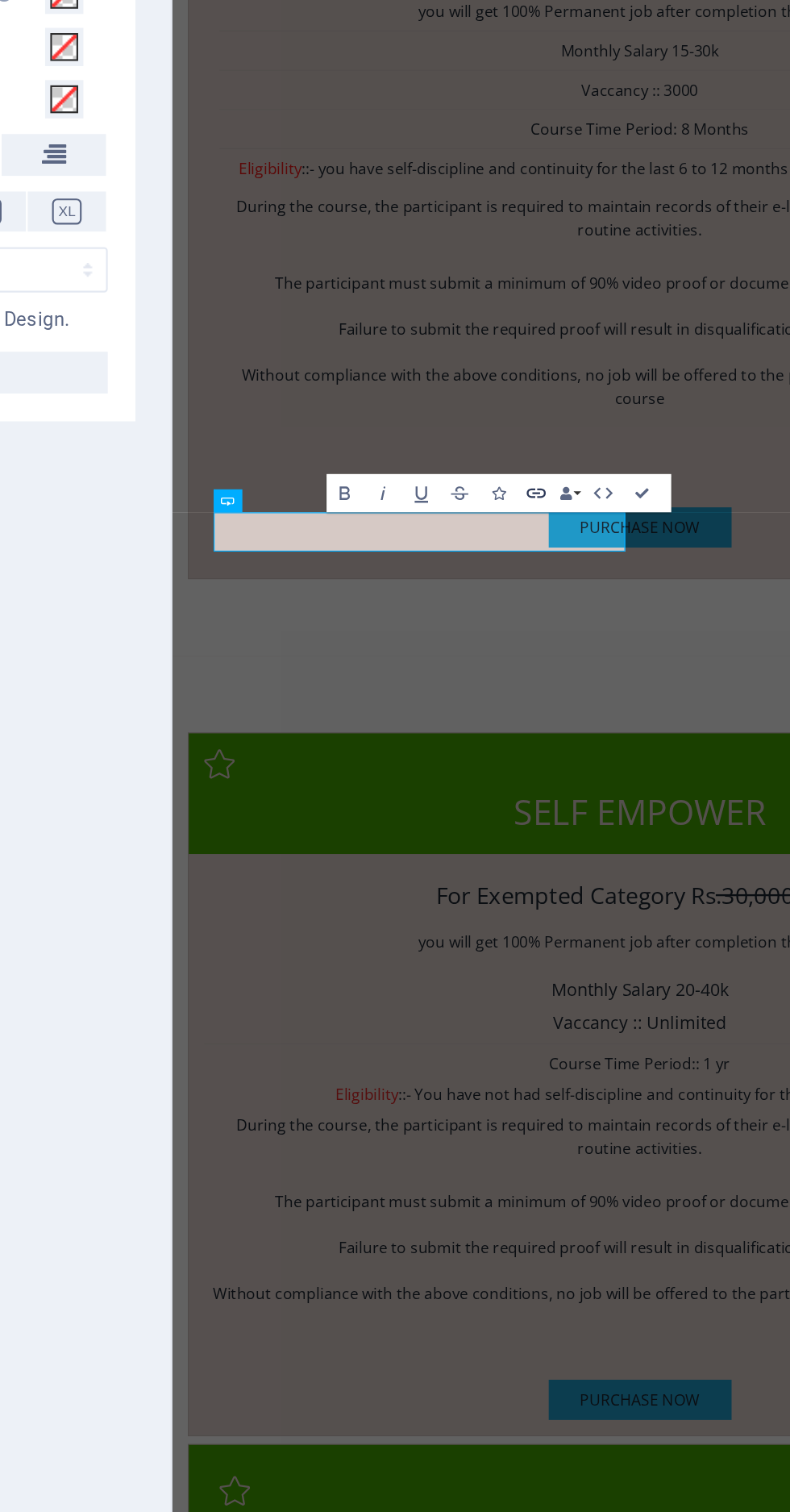
click at [519, 452] on icon "button" at bounding box center [516, 451] width 9 height 5
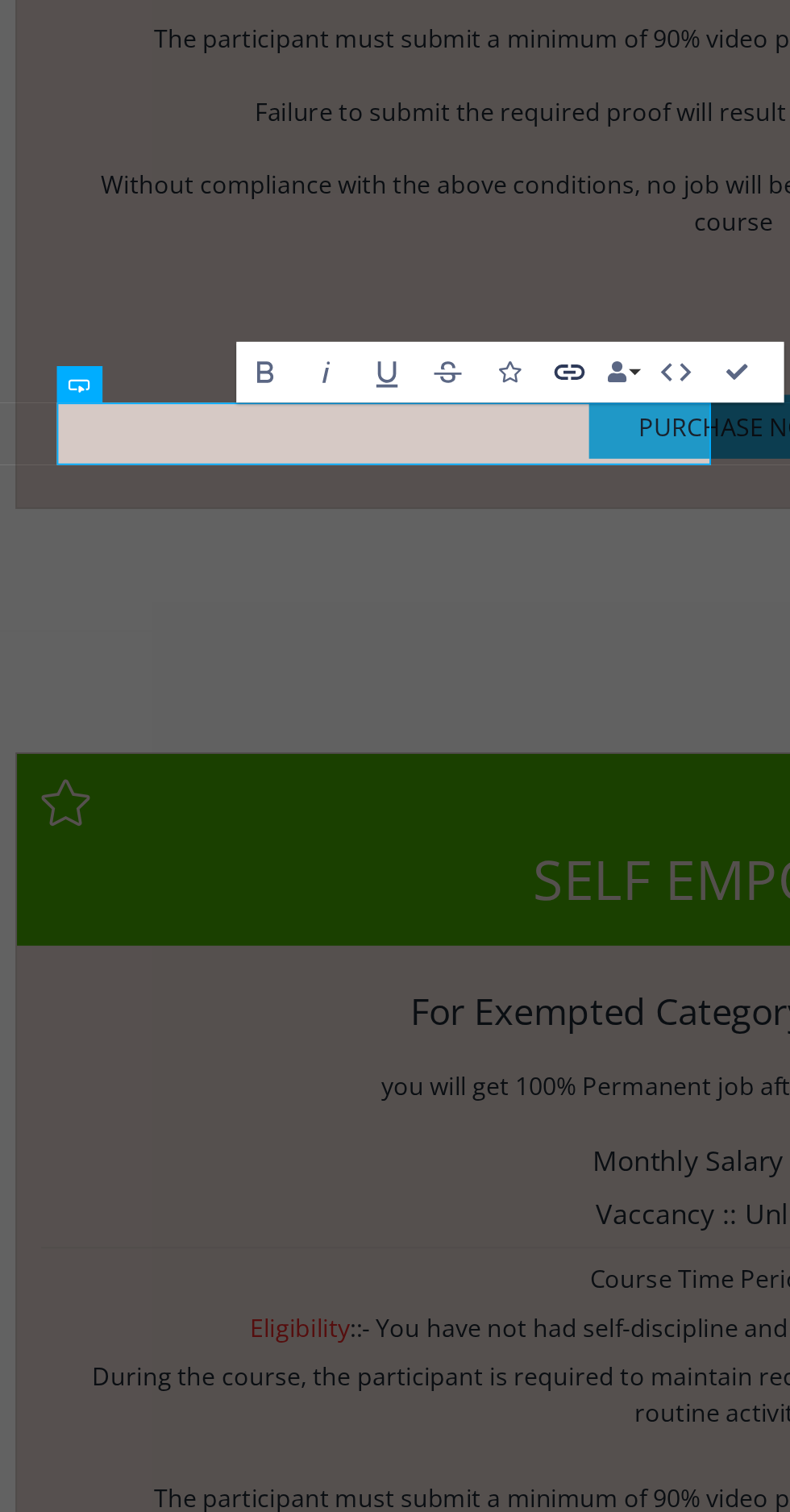
click at [517, 454] on icon "button" at bounding box center [516, 450] width 11 height 11
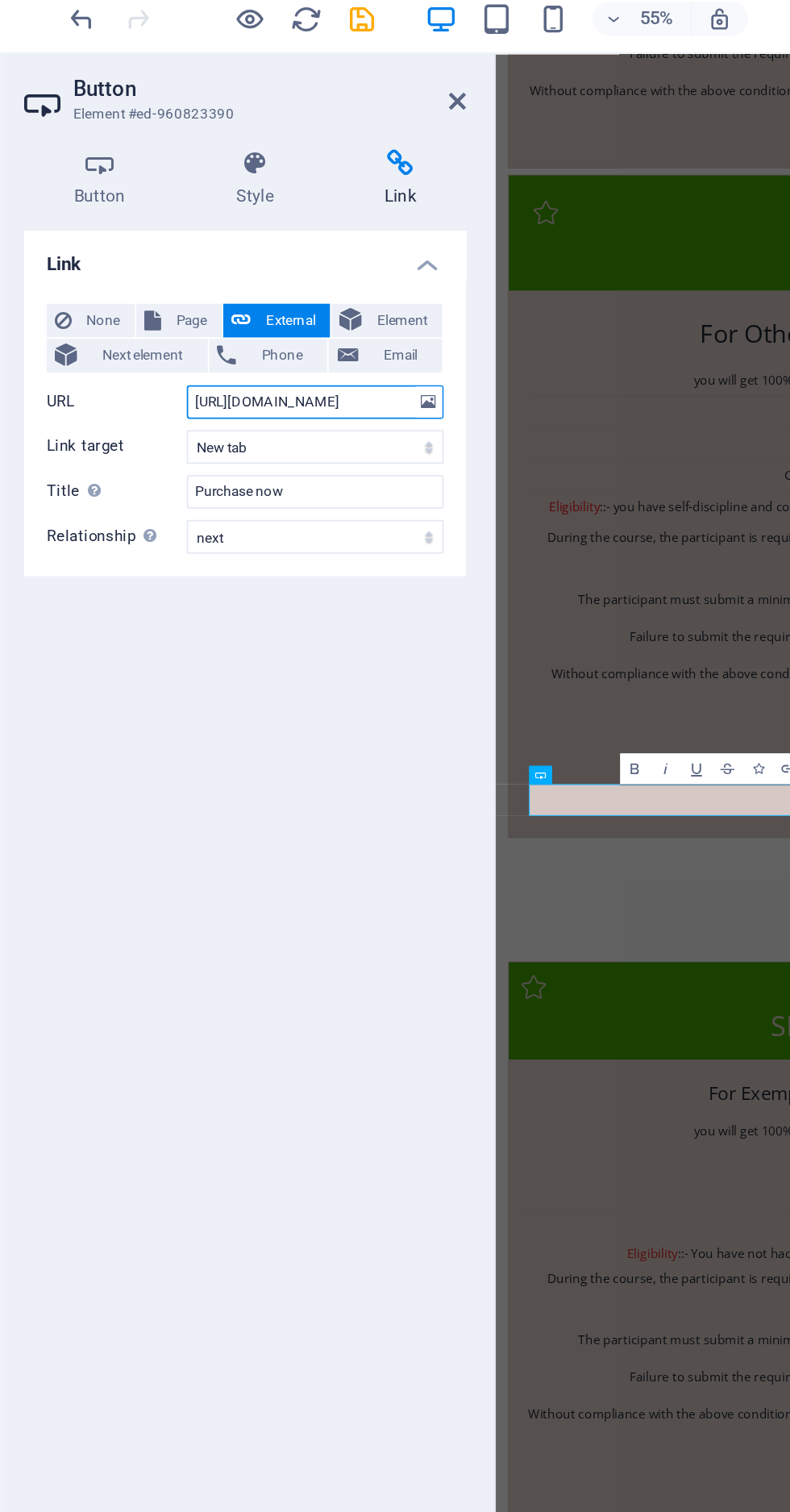
click at [285, 236] on input "[URL][DOMAIN_NAME]" at bounding box center [245, 240] width 148 height 19
click at [257, 244] on input "hqoB6yee8" at bounding box center [245, 240] width 148 height 19
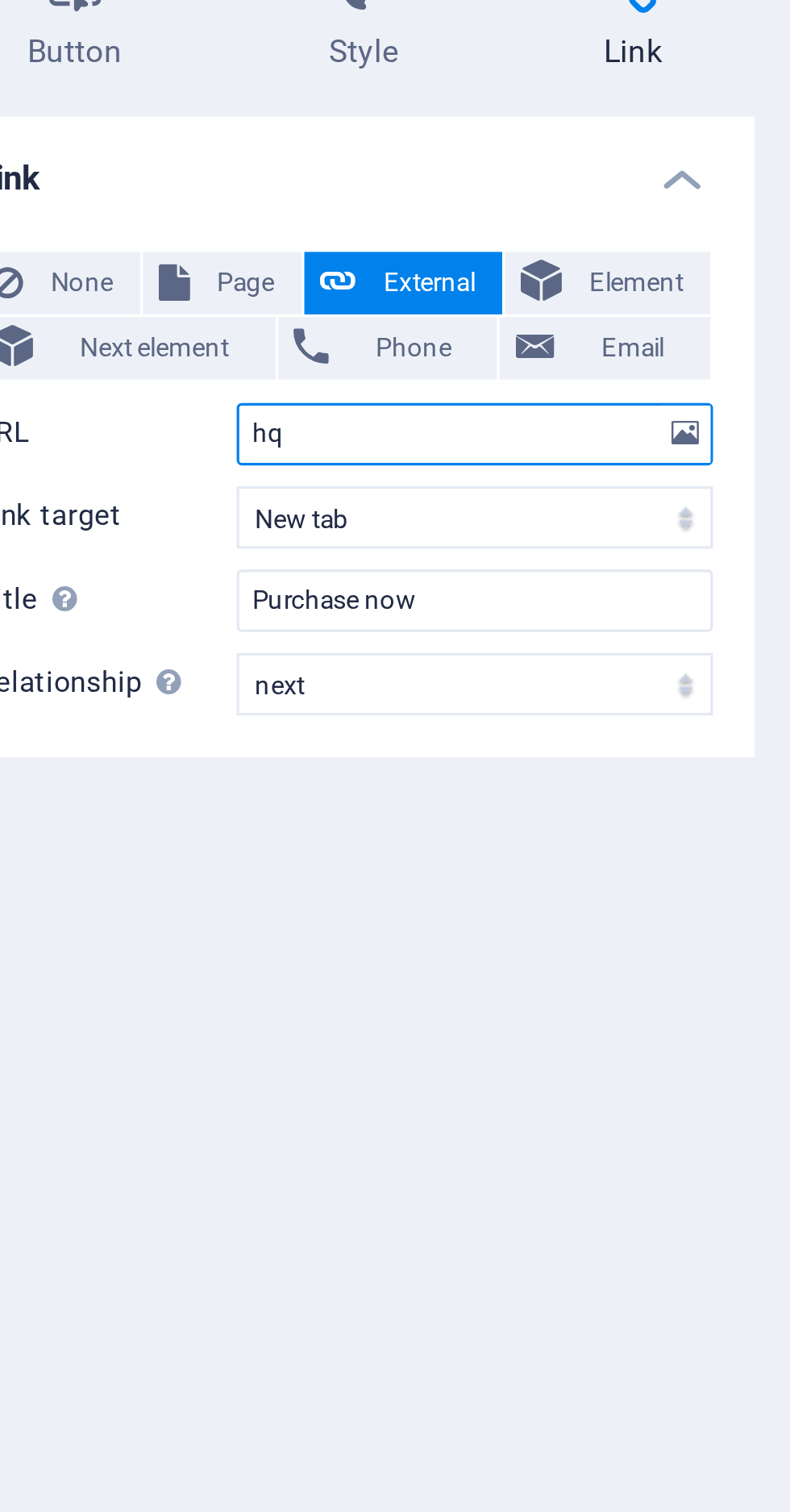
type input "h"
paste input "[URL][DOMAIN_NAME]"
type input "[URL][DOMAIN_NAME]"
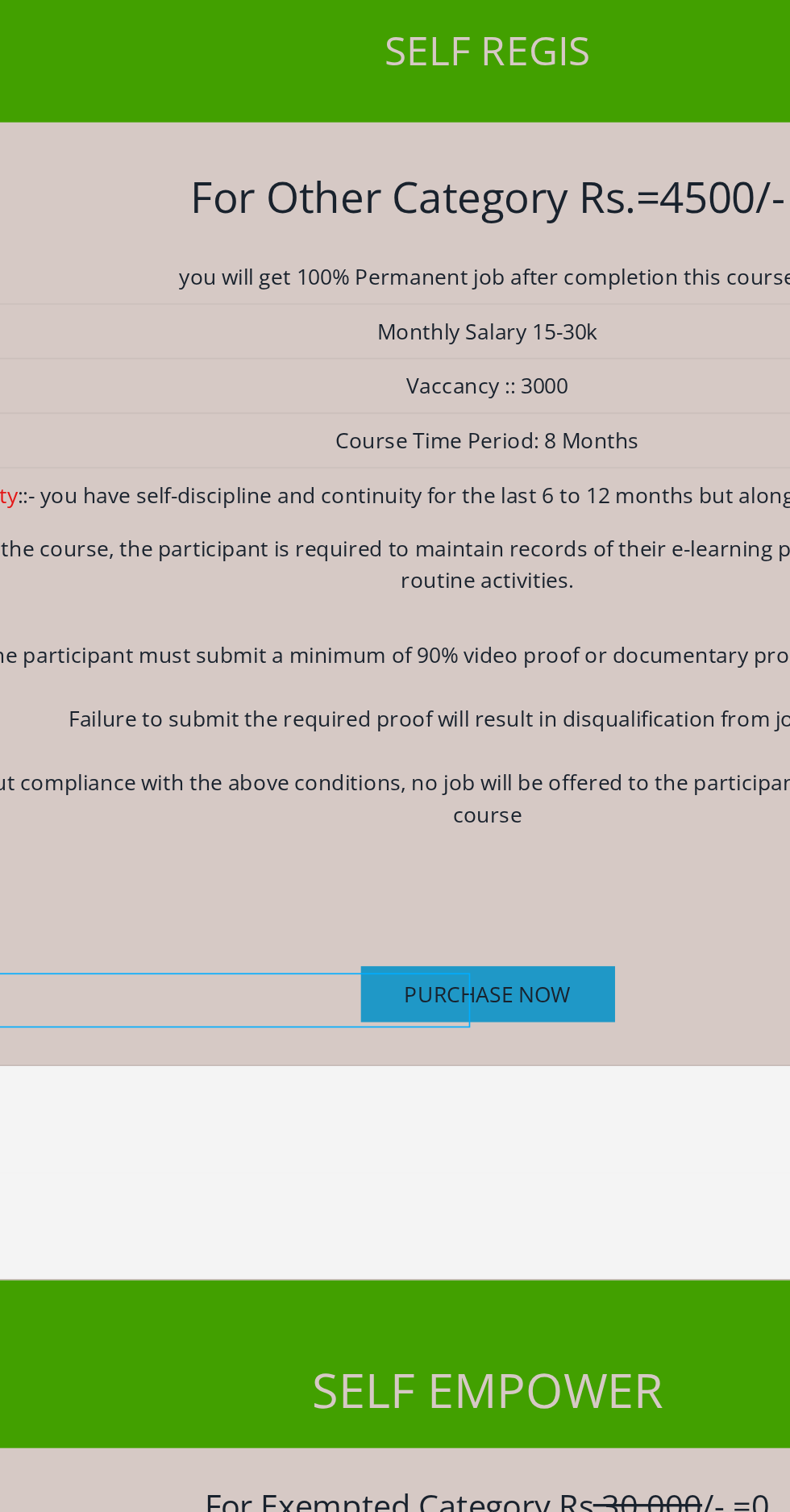
scroll to position [4613, 0]
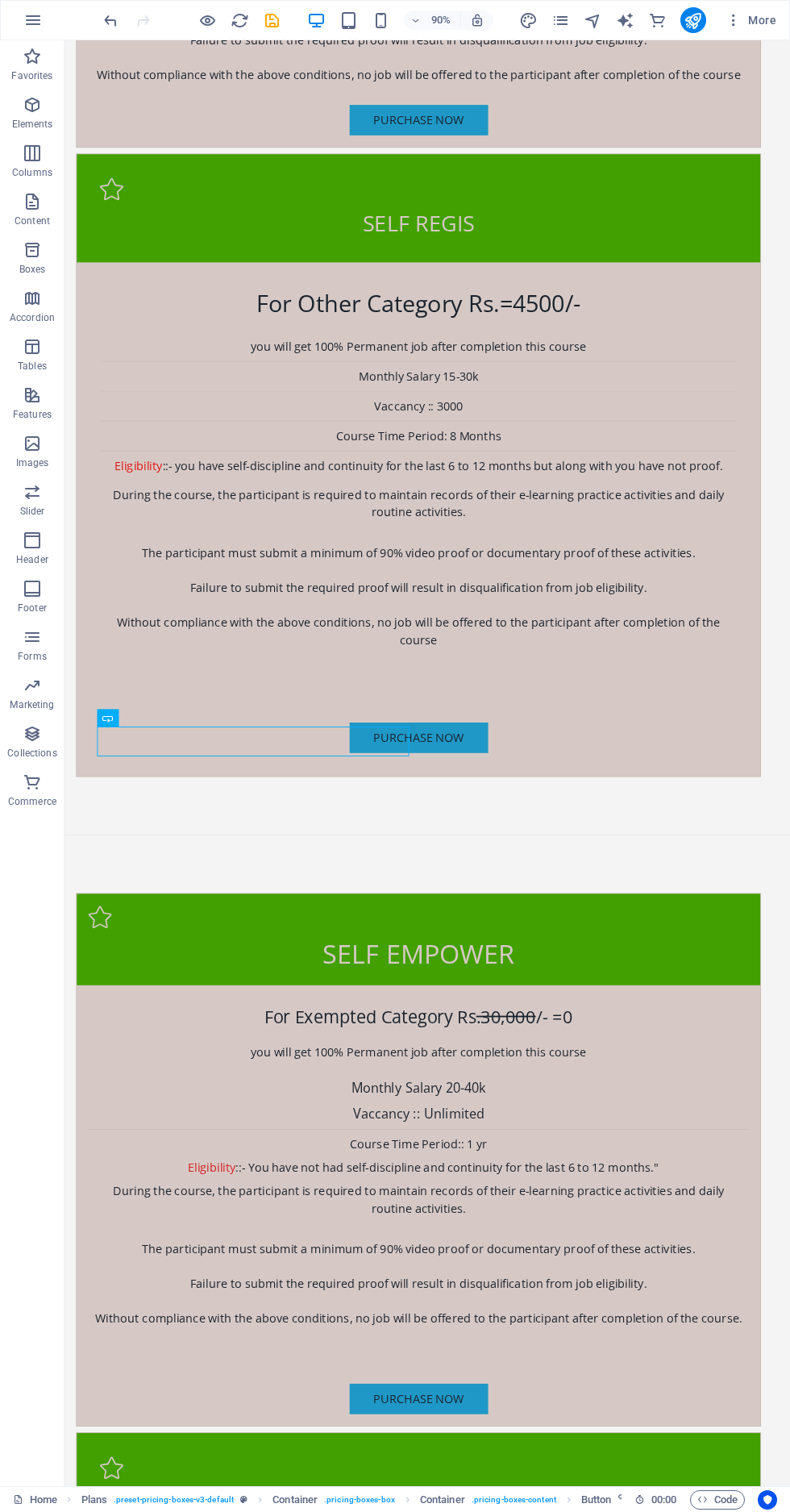
click at [287, 17] on div "90% More" at bounding box center [442, 19] width 681 height 26
click at [282, 25] on div "90% More" at bounding box center [442, 19] width 681 height 26
click at [273, 33] on div "90% More" at bounding box center [395, 20] width 788 height 39
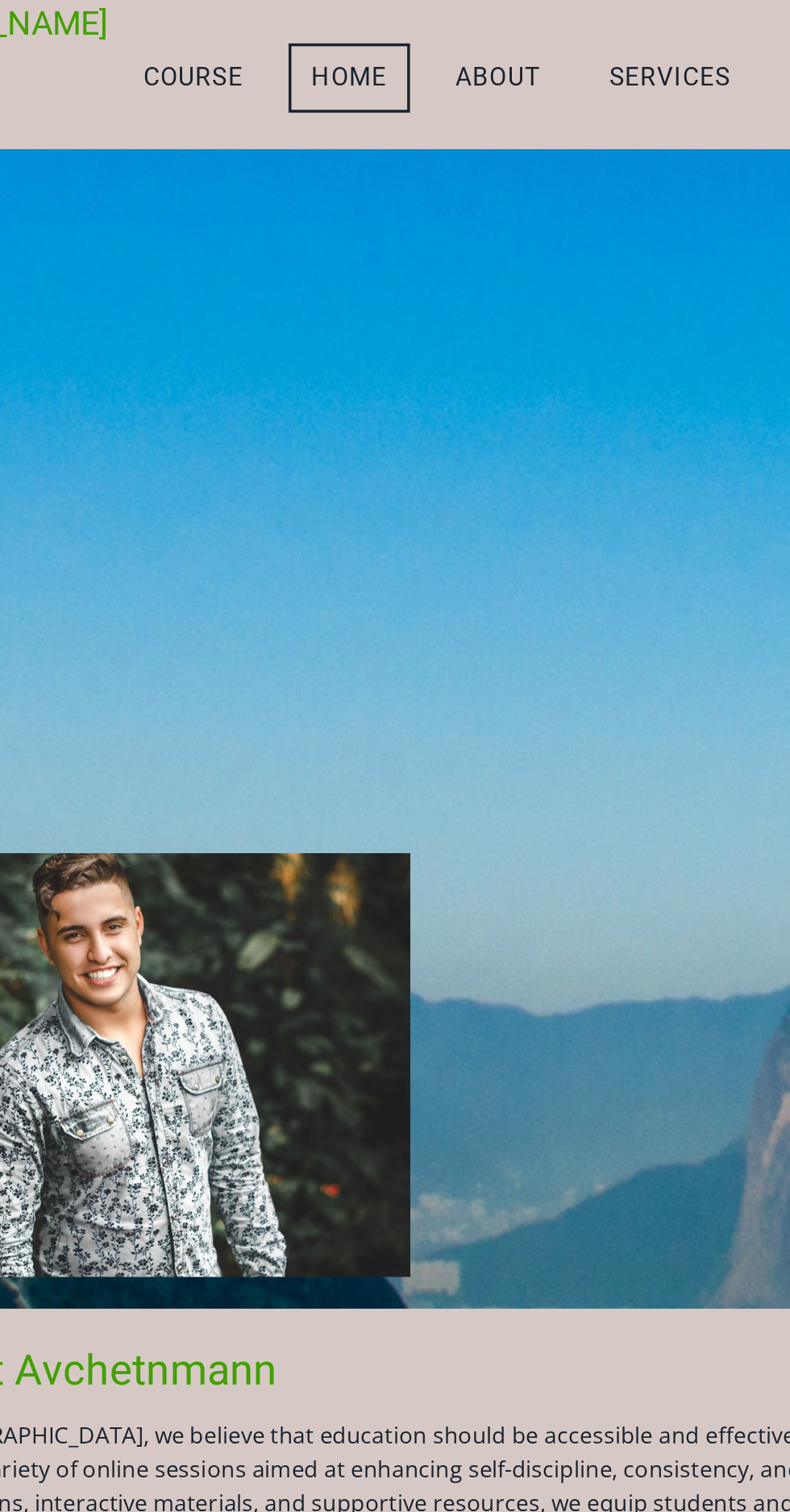
scroll to position [0, 0]
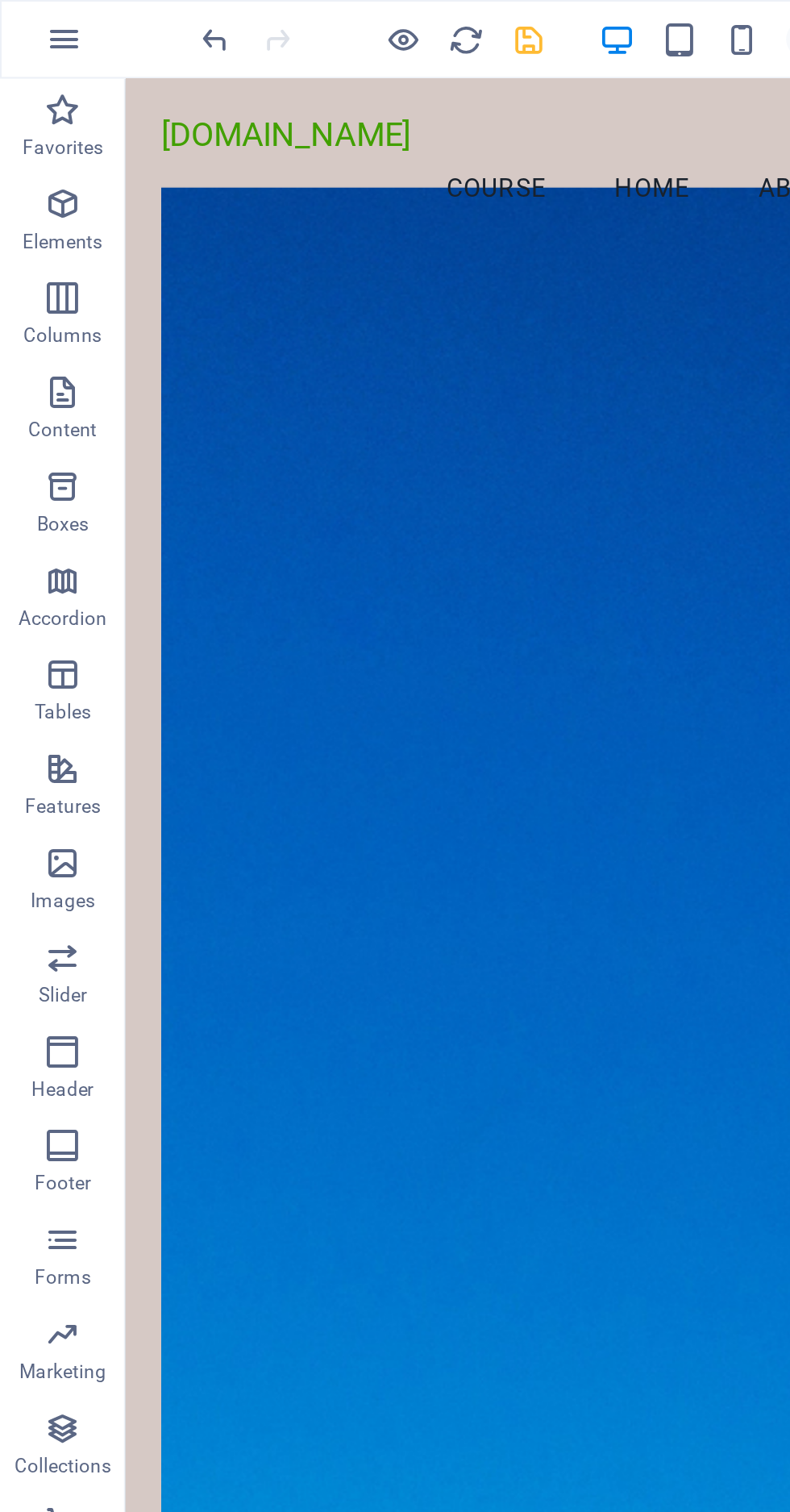
click at [274, 21] on icon "save" at bounding box center [272, 20] width 18 height 18
checkbox input "false"
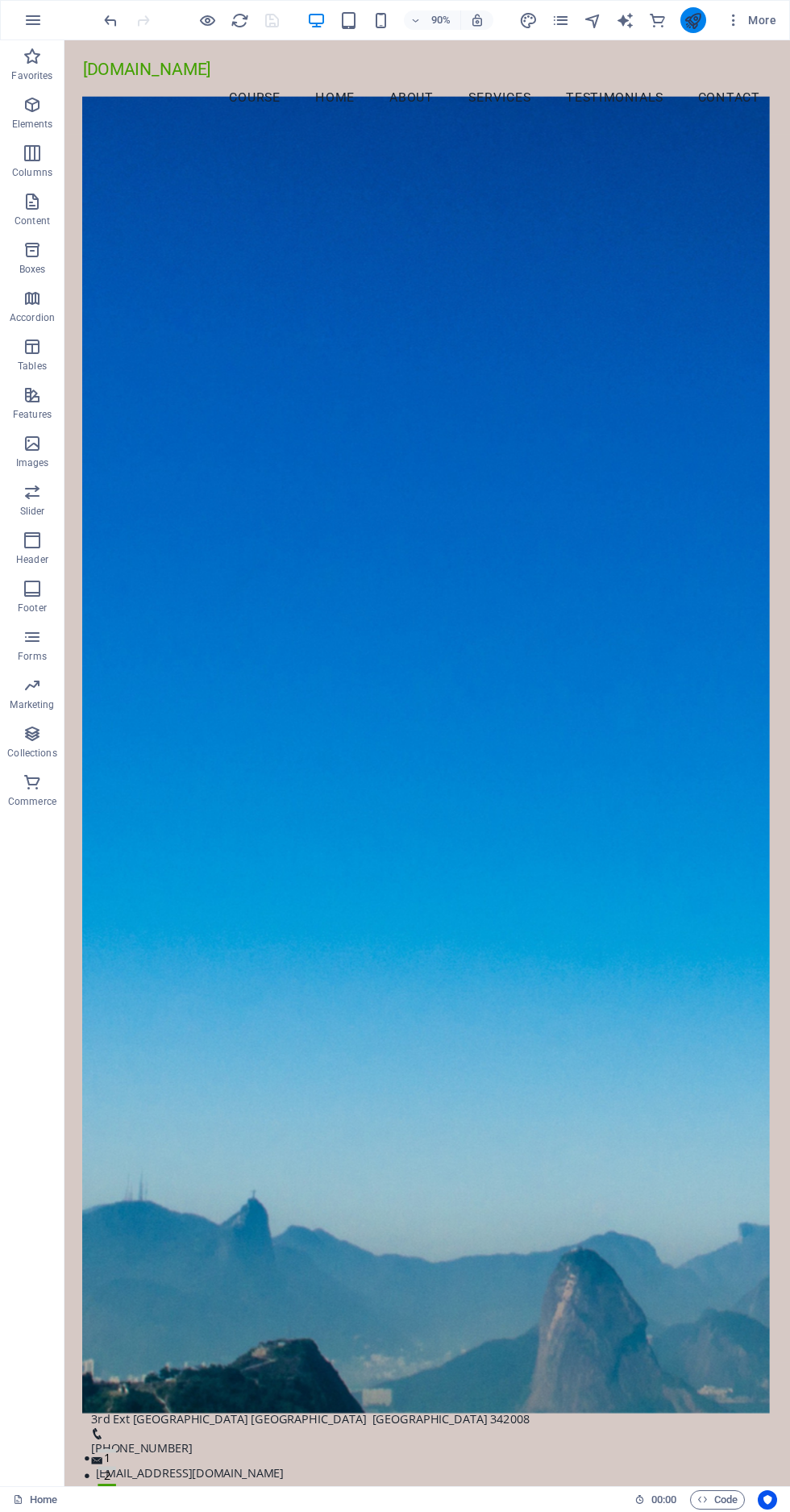
click at [701, 22] on icon "publish" at bounding box center [692, 20] width 18 height 18
